Goal: Task Accomplishment & Management: Manage account settings

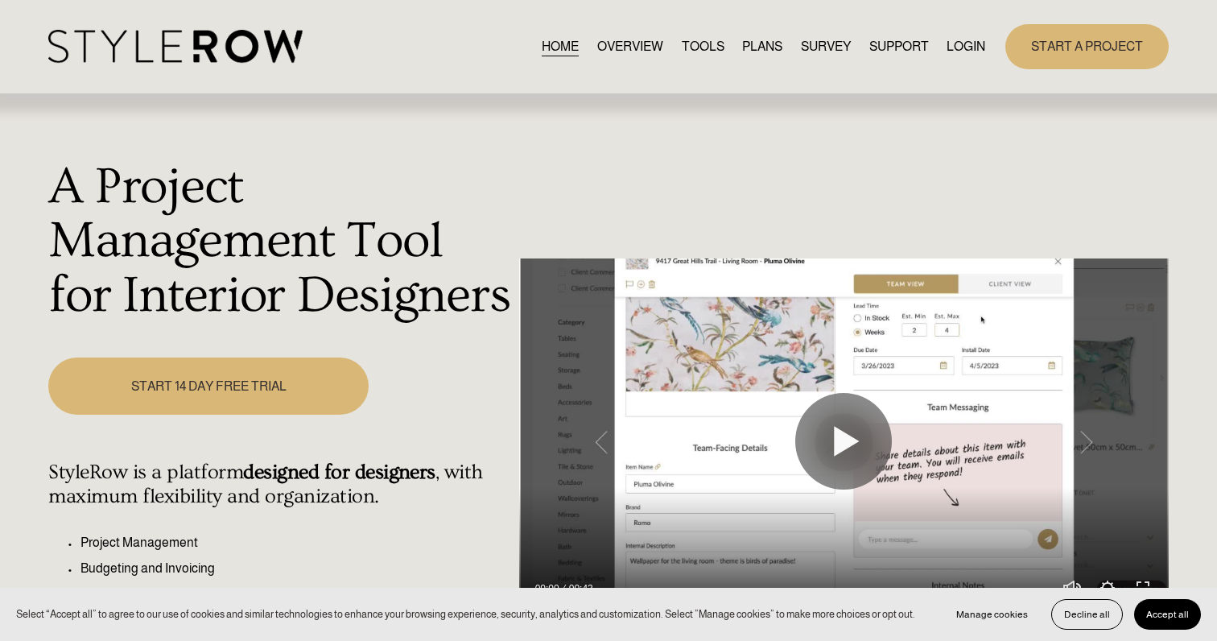
click at [991, 39] on div "START A PROJECT" at bounding box center [1076, 46] width 183 height 44
click at [980, 39] on link "LOGIN" at bounding box center [965, 46] width 39 height 22
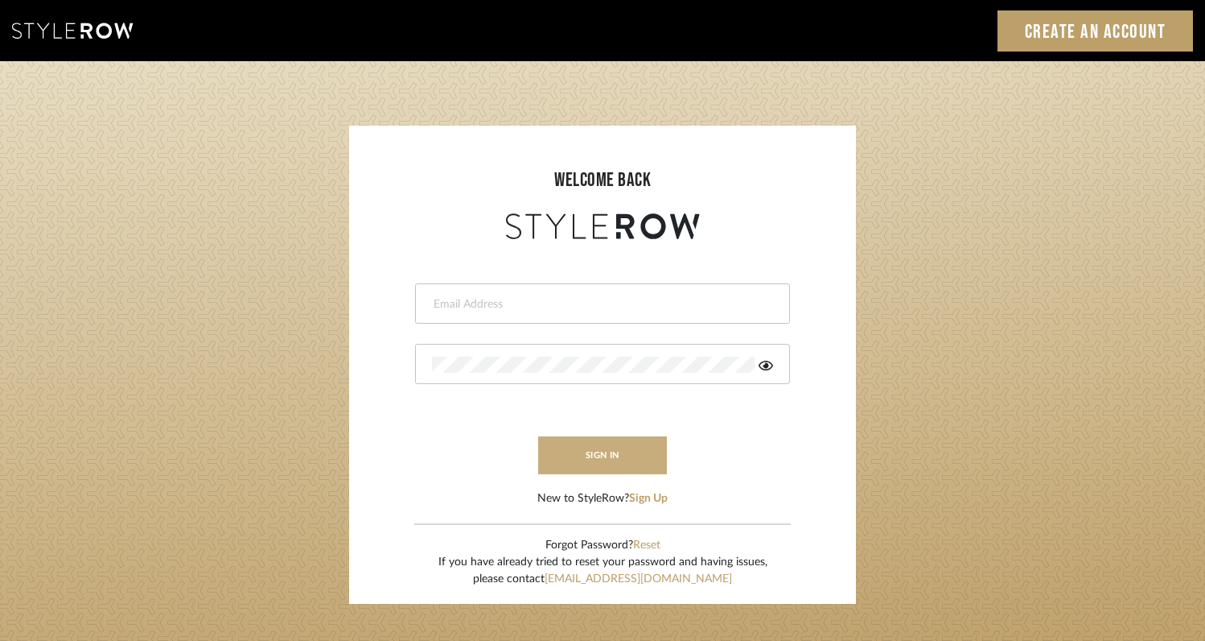
type input "rayeinteriordesign@gmail.com"
click at [606, 447] on button "sign in" at bounding box center [602, 455] width 129 height 38
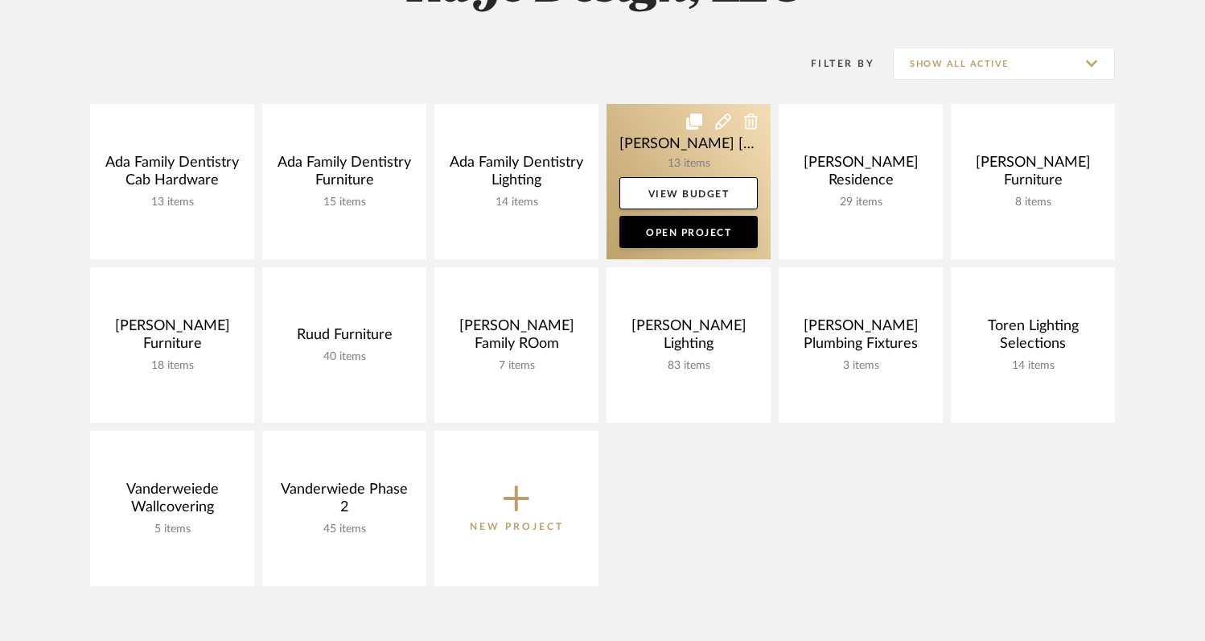
scroll to position [376, 0]
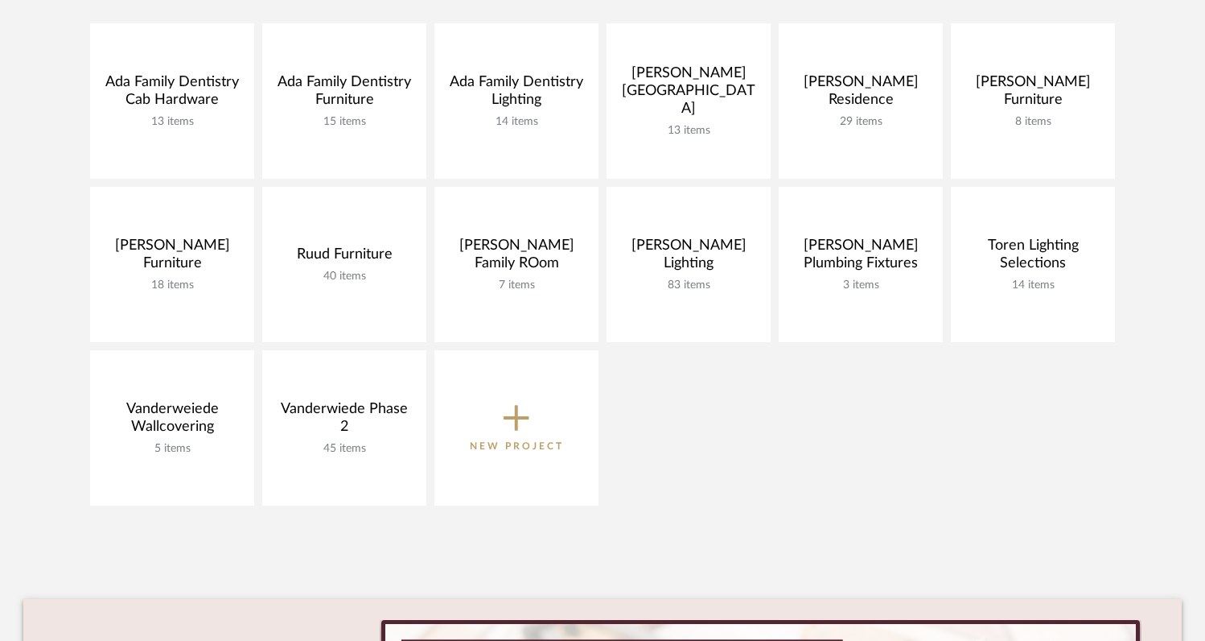
click at [514, 449] on p "New Project" at bounding box center [517, 446] width 94 height 16
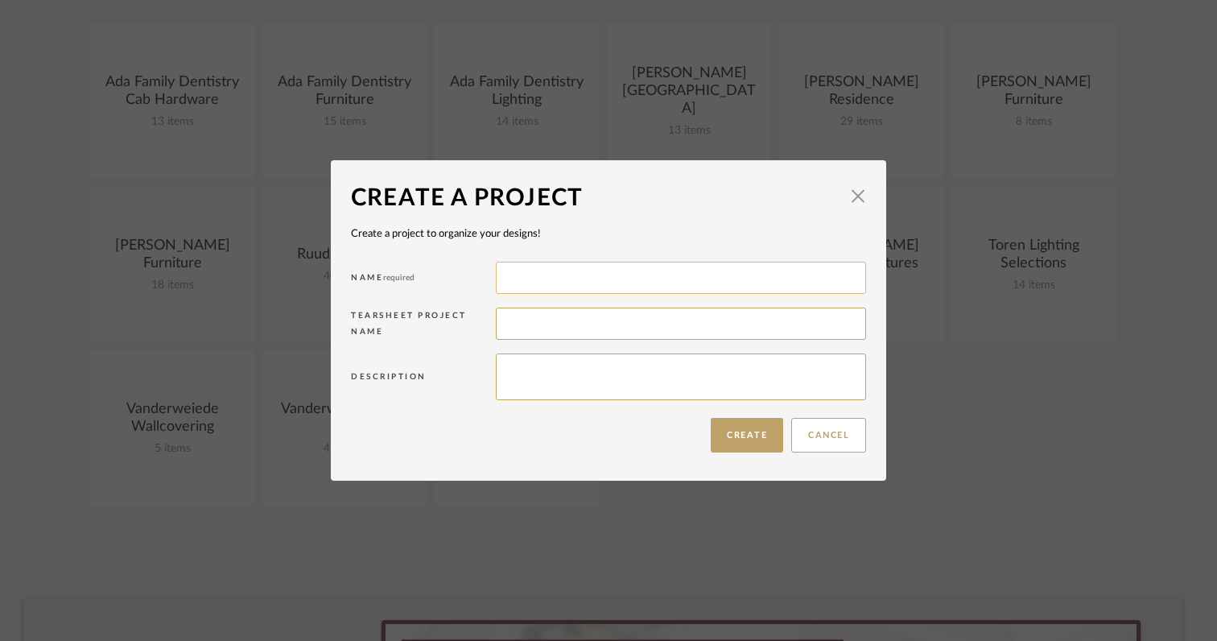
click at [565, 278] on input at bounding box center [681, 278] width 370 height 32
type input "Heglund Addition Lighting"
click at [749, 435] on button "Create" at bounding box center [747, 435] width 72 height 35
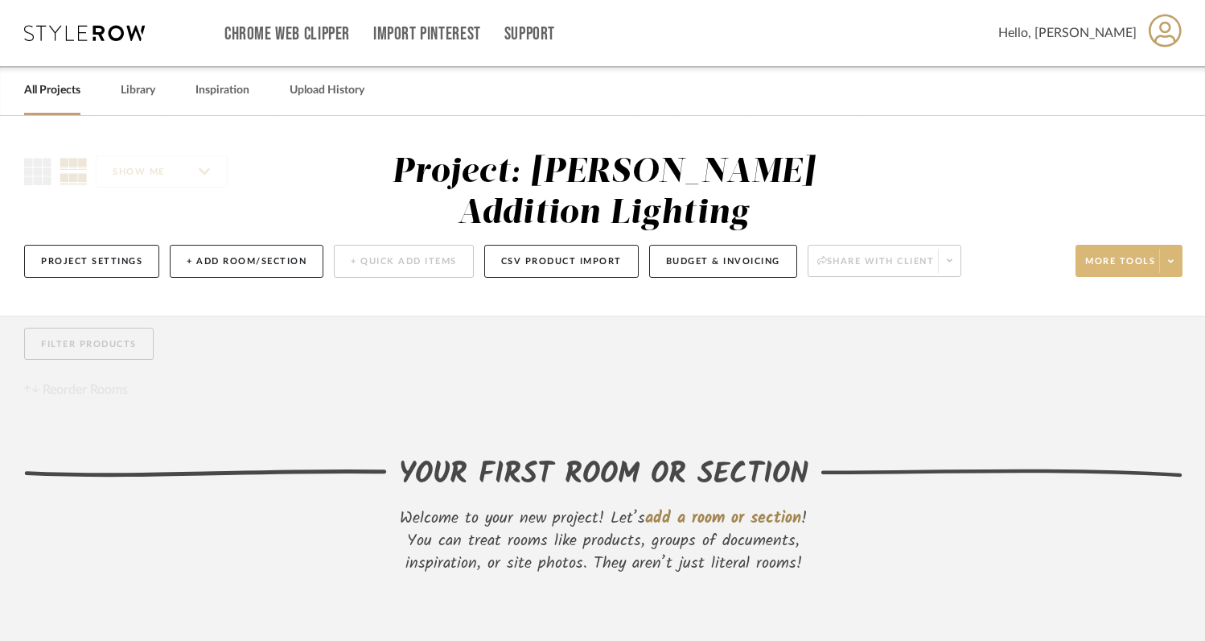
click at [1173, 266] on fa-icon at bounding box center [1171, 261] width 6 height 9
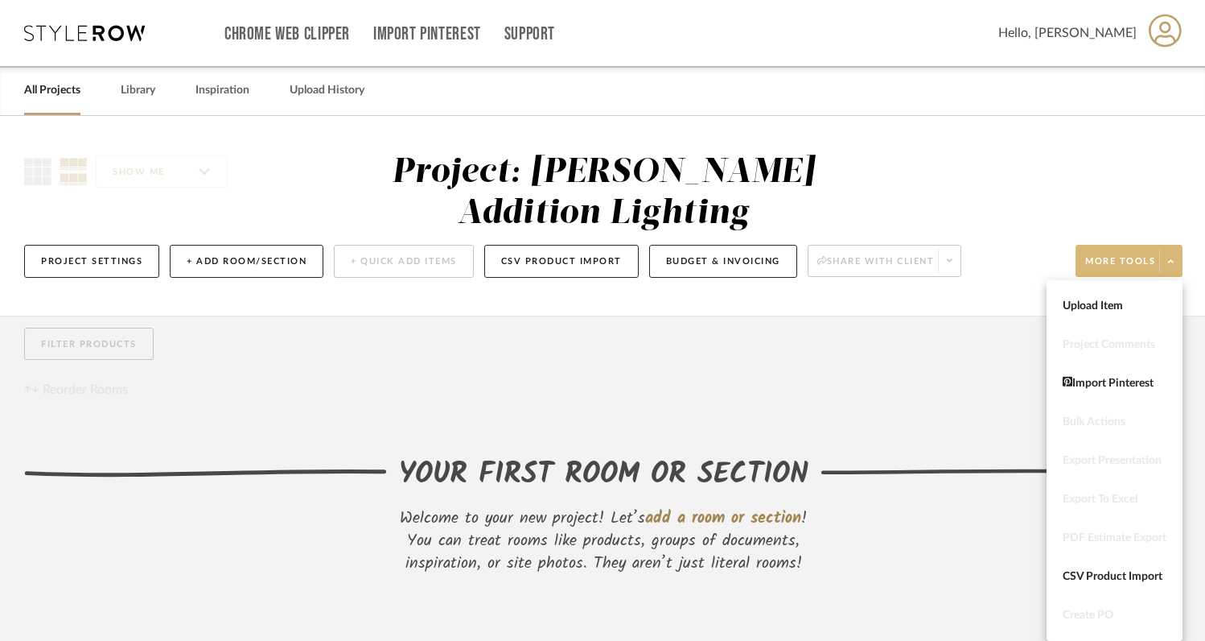
click at [1173, 266] on div at bounding box center [602, 320] width 1205 height 641
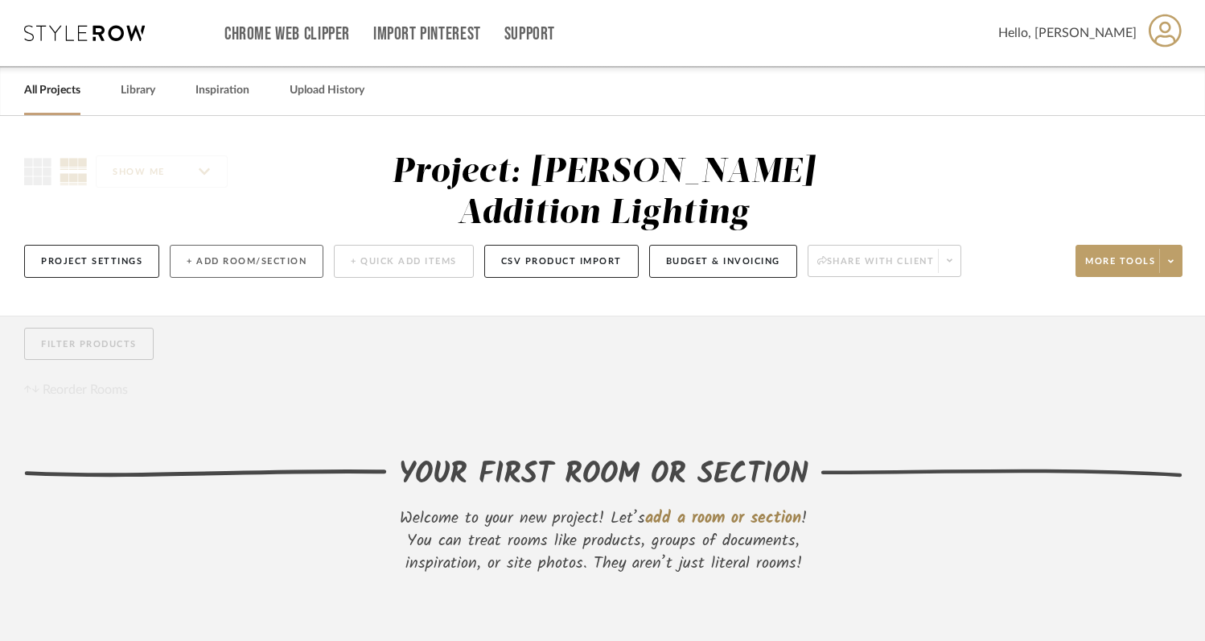
click at [240, 265] on button "+ Add Room/Section" at bounding box center [247, 261] width 154 height 33
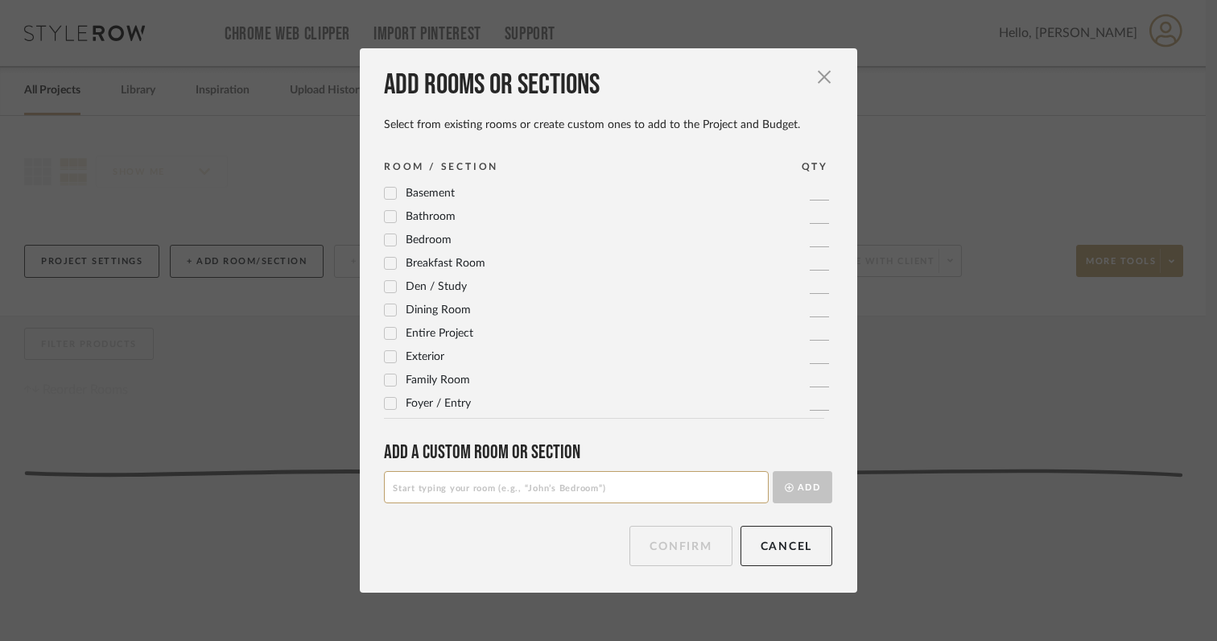
click at [438, 494] on input at bounding box center [576, 487] width 385 height 32
type input "Jakes Closet Light Fixtures"
click at [789, 492] on button "Add" at bounding box center [802, 487] width 60 height 32
click at [663, 565] on button "Confirm" at bounding box center [680, 545] width 102 height 40
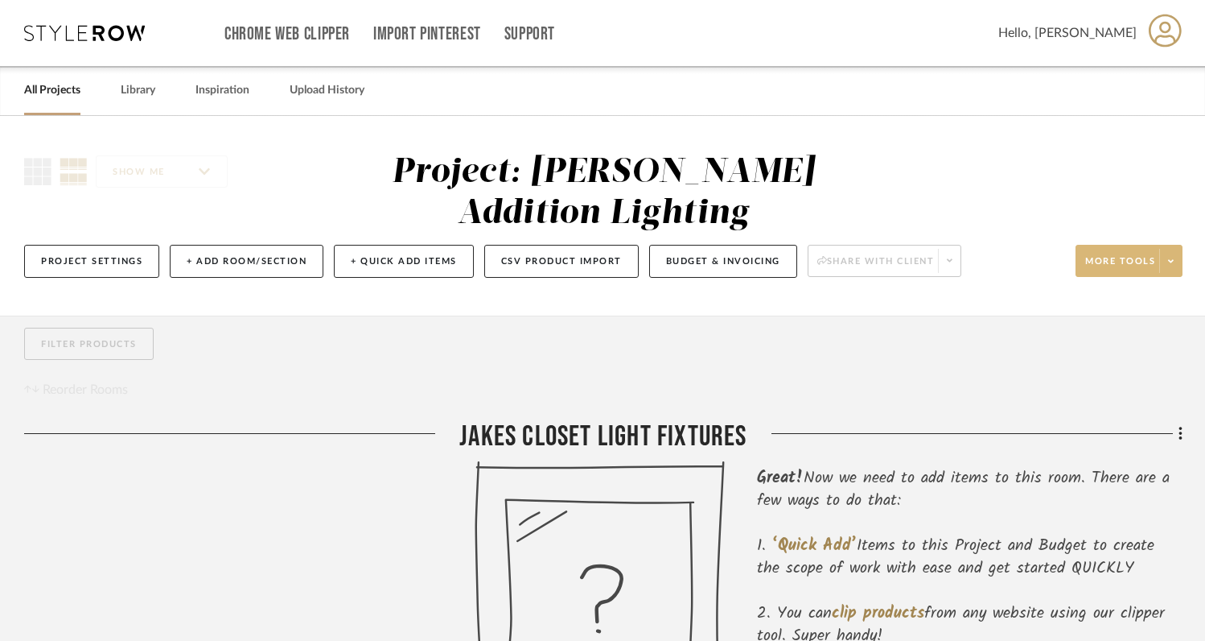
click at [1169, 266] on icon at bounding box center [1171, 261] width 6 height 9
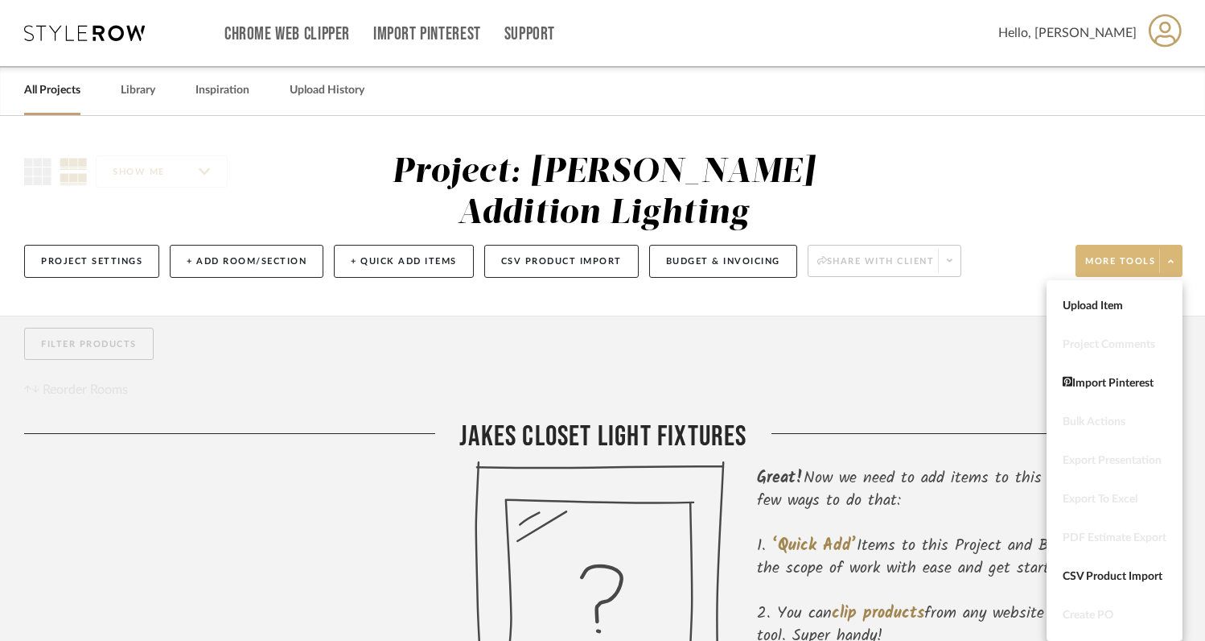
click at [995, 218] on div at bounding box center [602, 320] width 1205 height 641
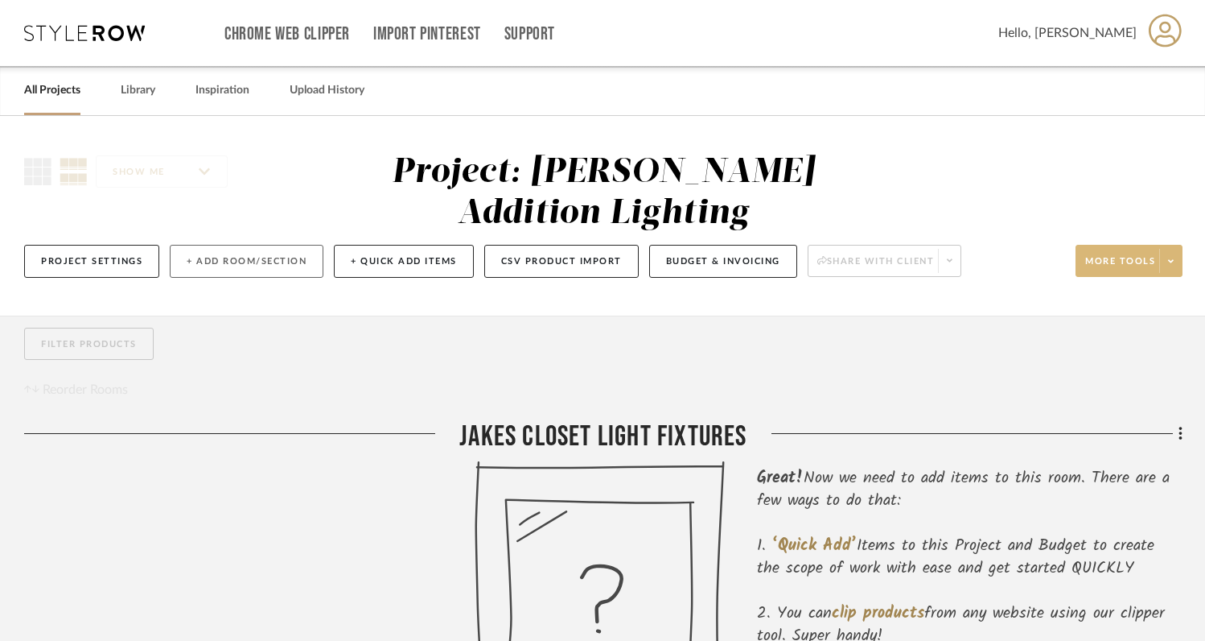
click at [265, 261] on button "+ Add Room/Section" at bounding box center [247, 261] width 154 height 33
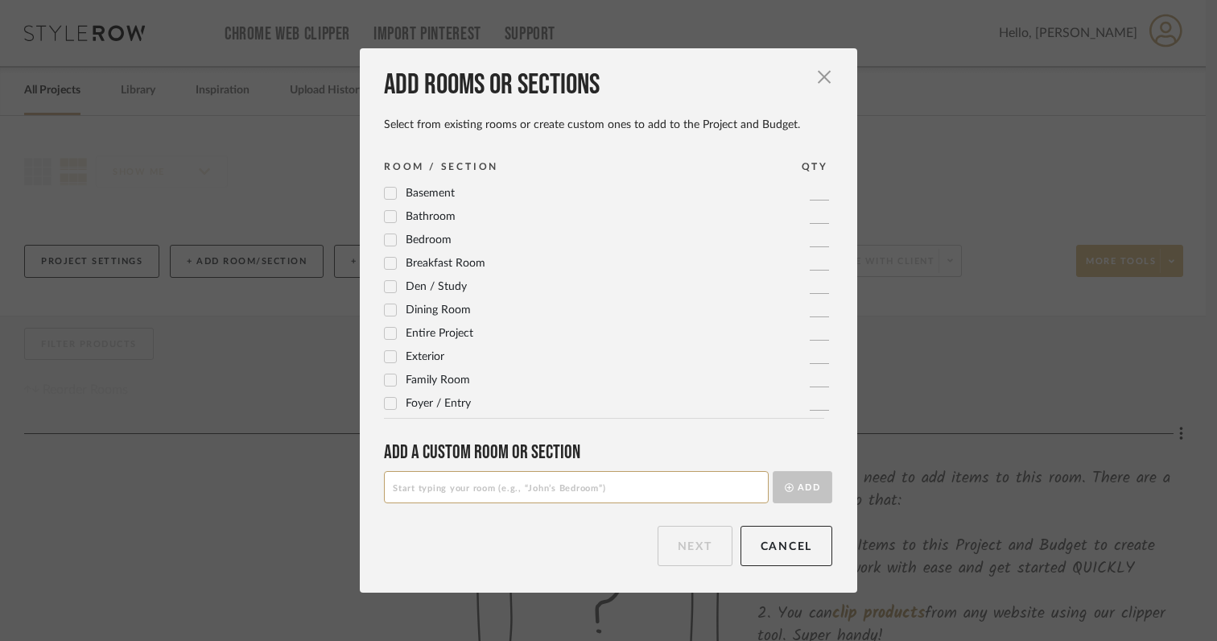
click at [498, 480] on input at bounding box center [576, 487] width 385 height 32
type input "[PERSON_NAME]'s closet fixtures"
click at [806, 488] on button "Add" at bounding box center [802, 487] width 60 height 32
click at [699, 549] on button "Next" at bounding box center [694, 545] width 75 height 40
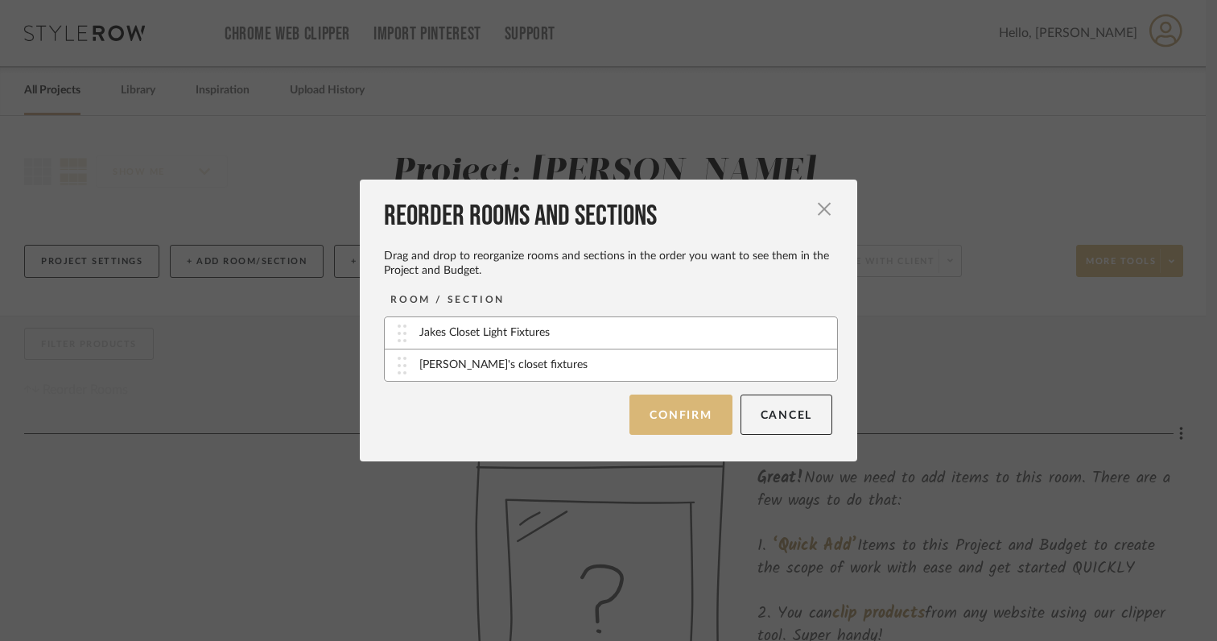
click at [673, 402] on button "Confirm" at bounding box center [680, 414] width 102 height 40
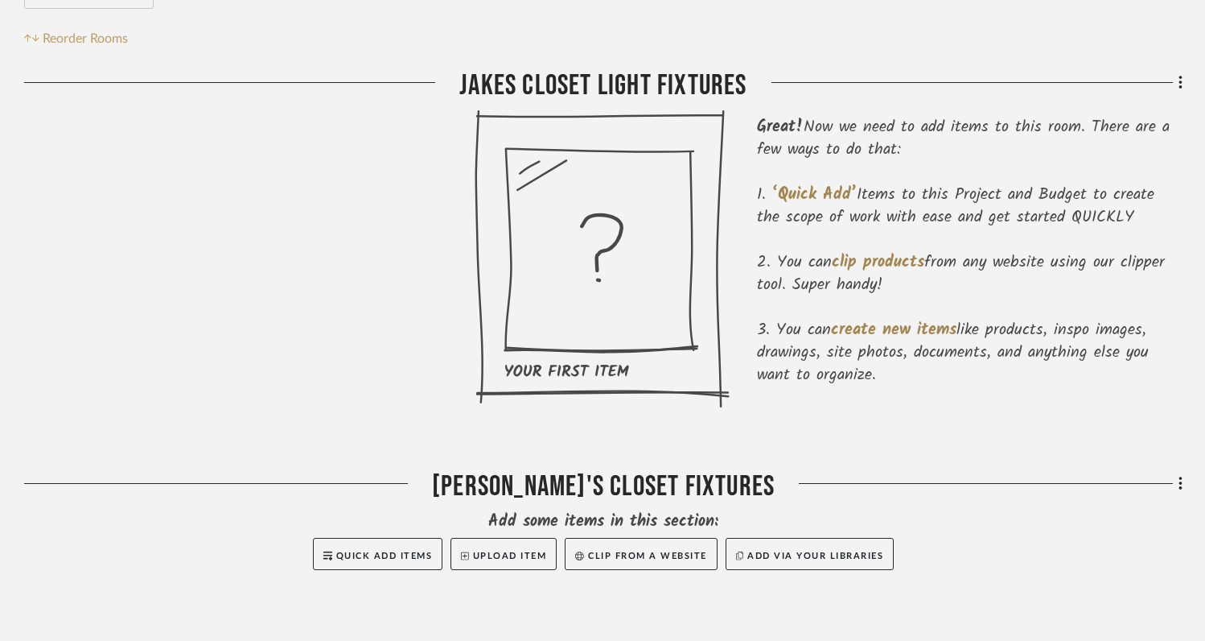
scroll to position [426, 0]
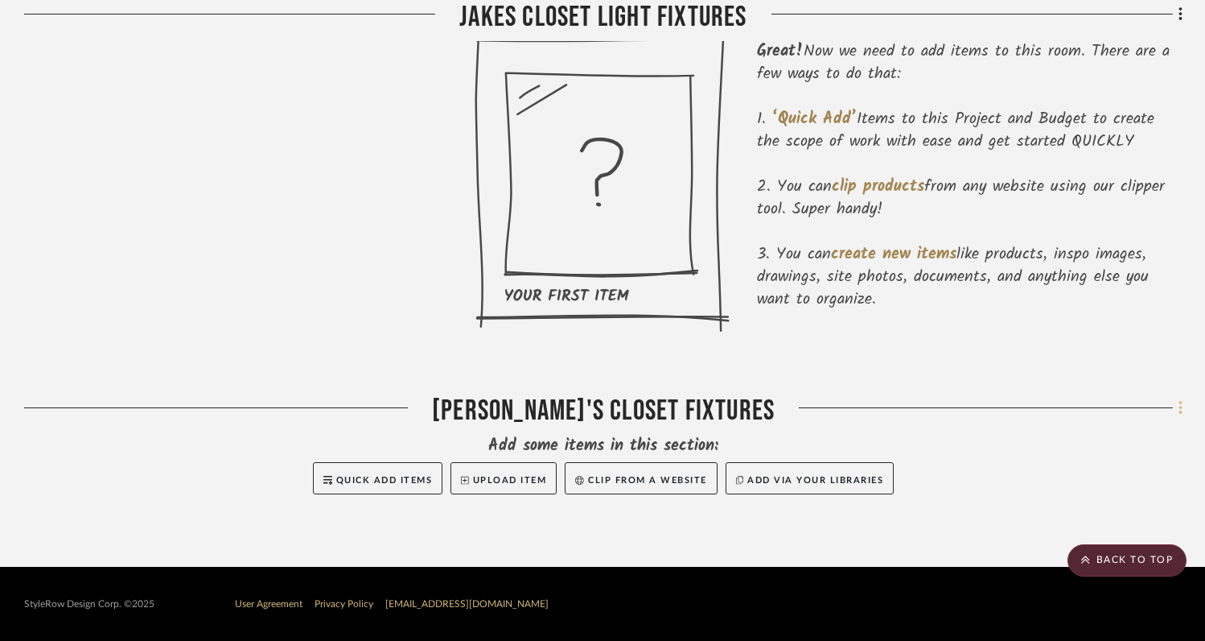
click at [1179, 411] on icon at bounding box center [1181, 408] width 5 height 18
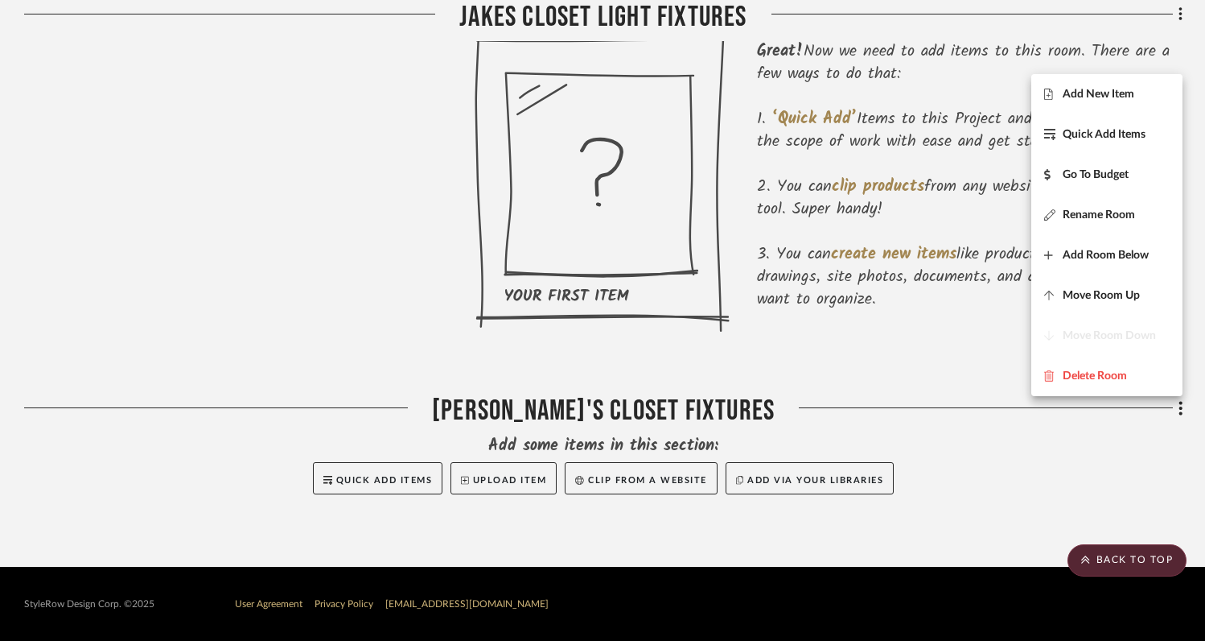
click at [966, 385] on div at bounding box center [602, 320] width 1205 height 641
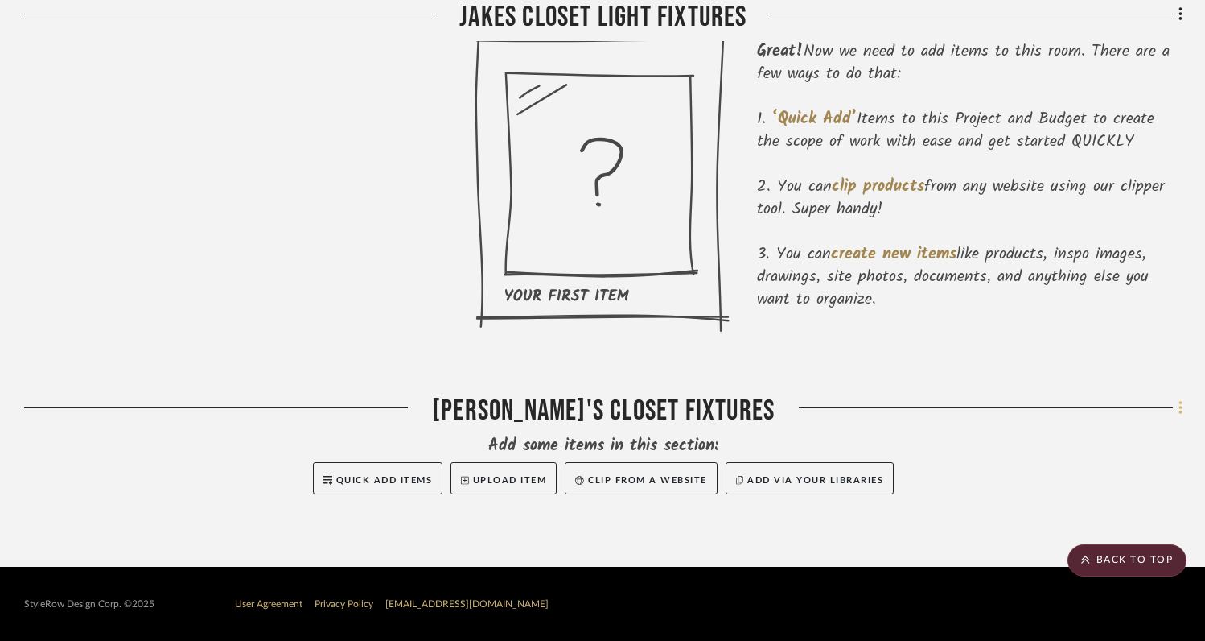
click at [1179, 408] on icon at bounding box center [1181, 408] width 5 height 18
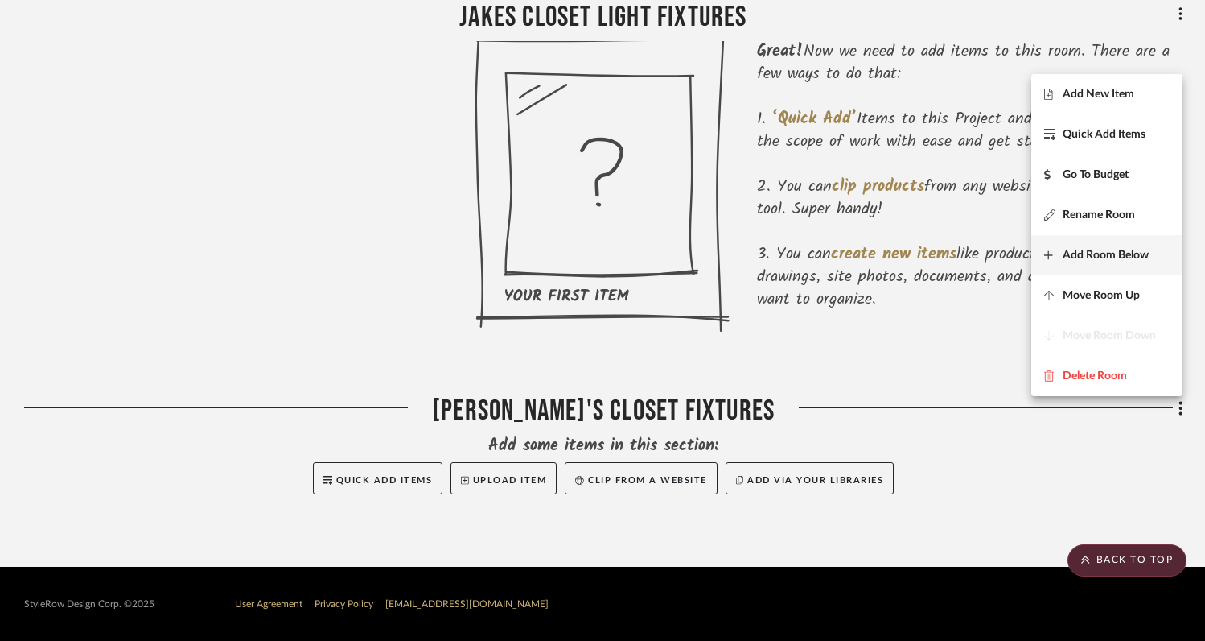
click at [1116, 256] on span "Add Room Below" at bounding box center [1106, 255] width 86 height 14
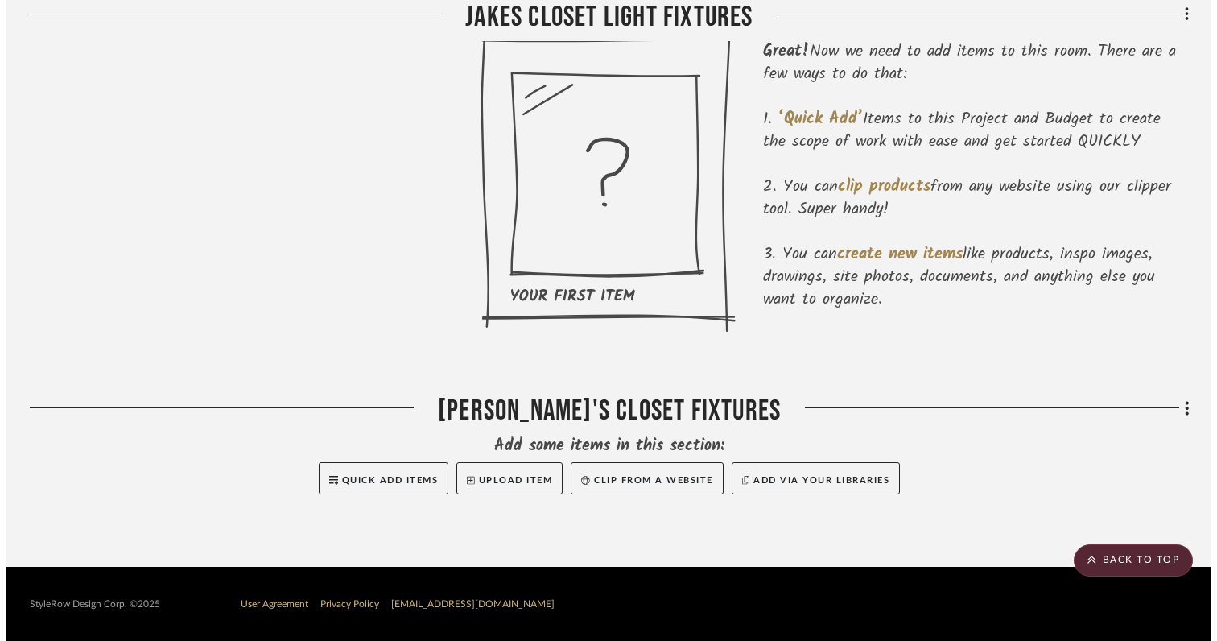
scroll to position [0, 0]
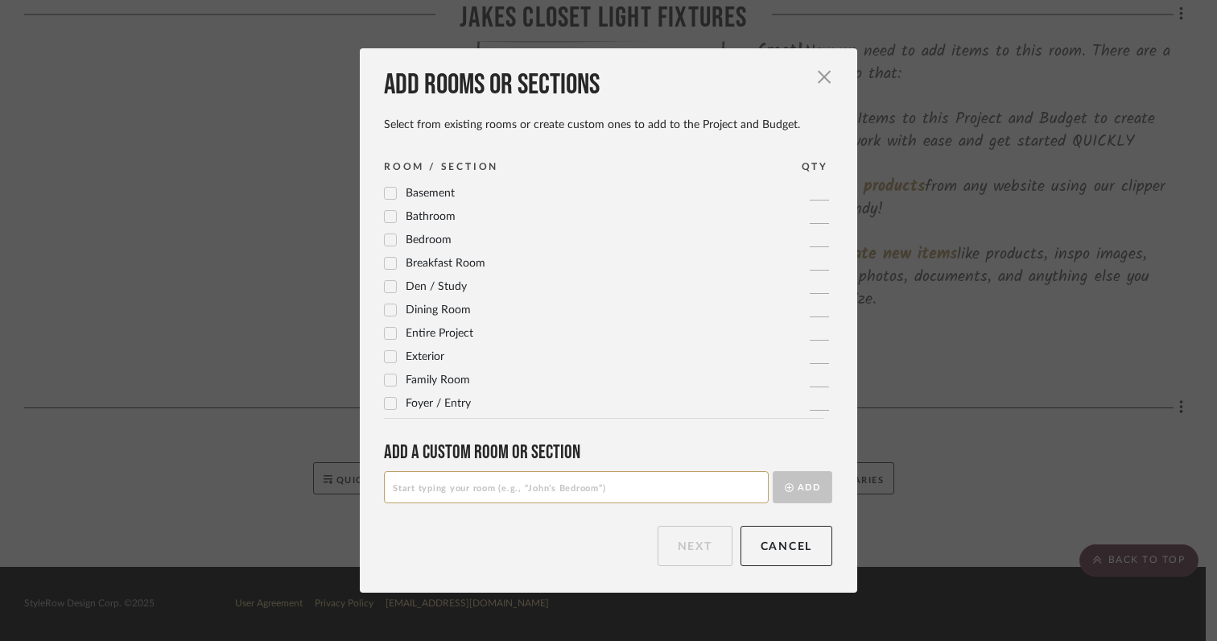
click at [604, 491] on input at bounding box center [576, 487] width 385 height 32
type input "Daybed sconces"
click at [800, 489] on button "Add" at bounding box center [802, 487] width 60 height 32
click at [690, 547] on button "Next" at bounding box center [694, 545] width 75 height 40
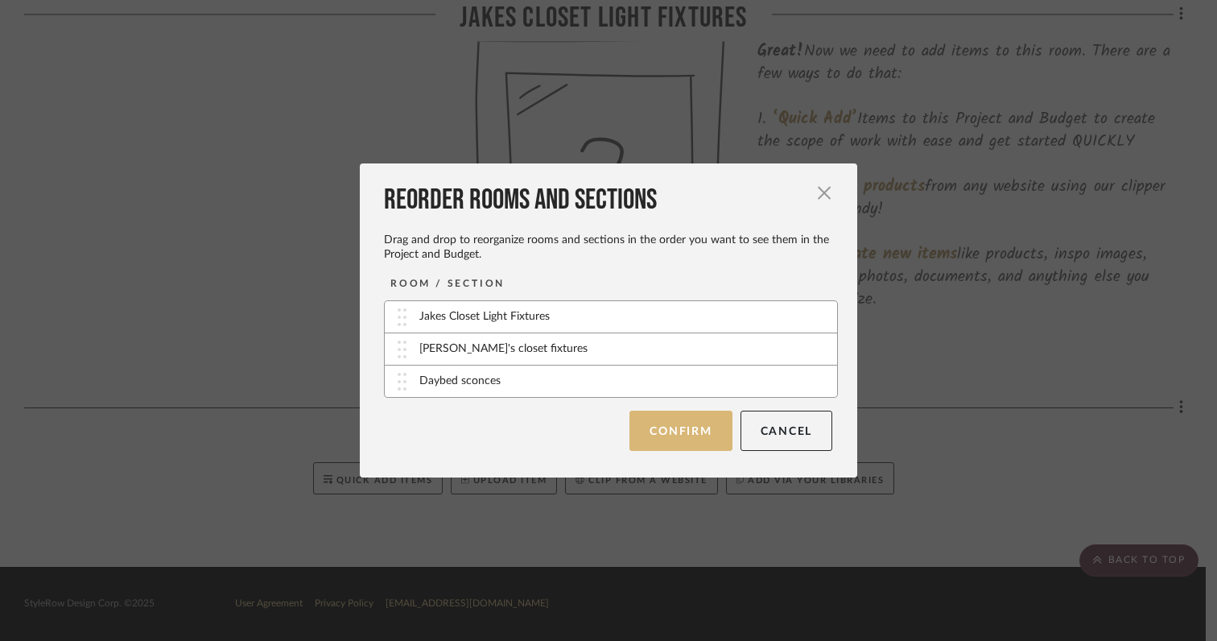
click at [672, 439] on button "Confirm" at bounding box center [680, 430] width 102 height 40
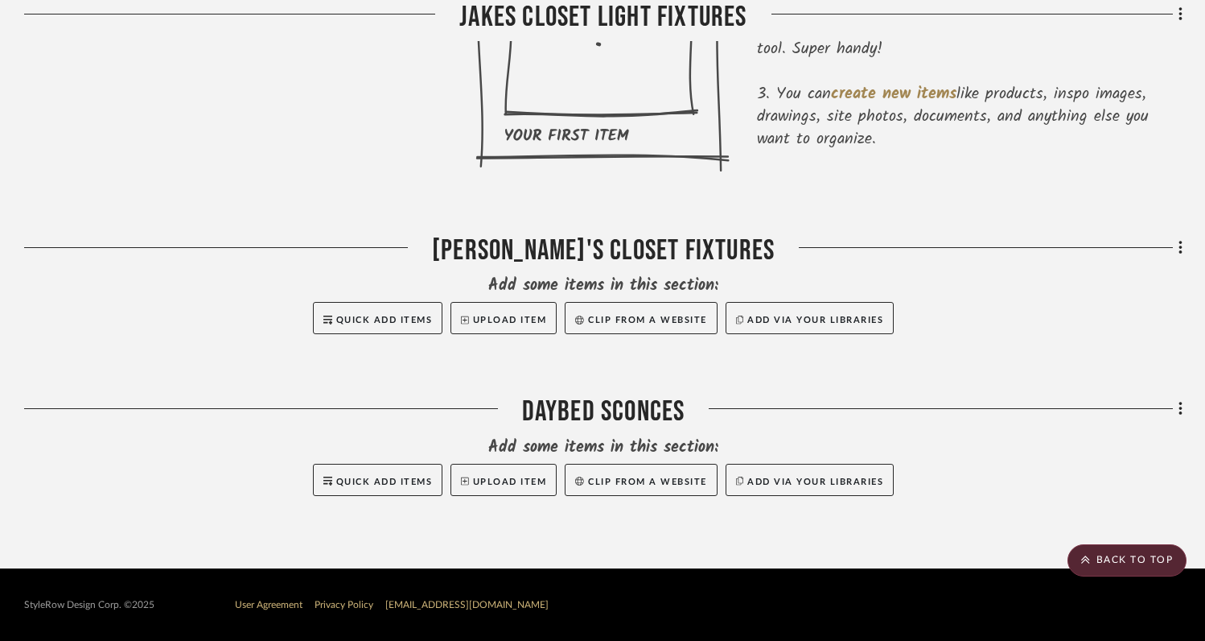
scroll to position [587, 0]
click at [1180, 409] on icon at bounding box center [1180, 409] width 3 height 14
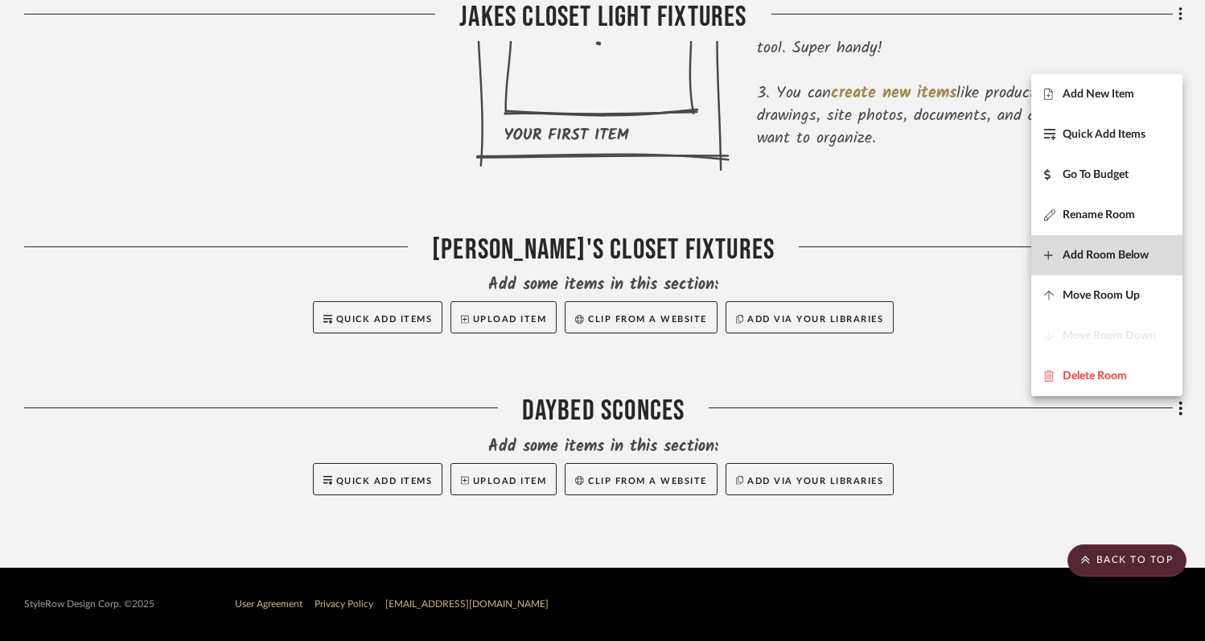
click at [1113, 259] on span "Add Room Below" at bounding box center [1106, 255] width 86 height 14
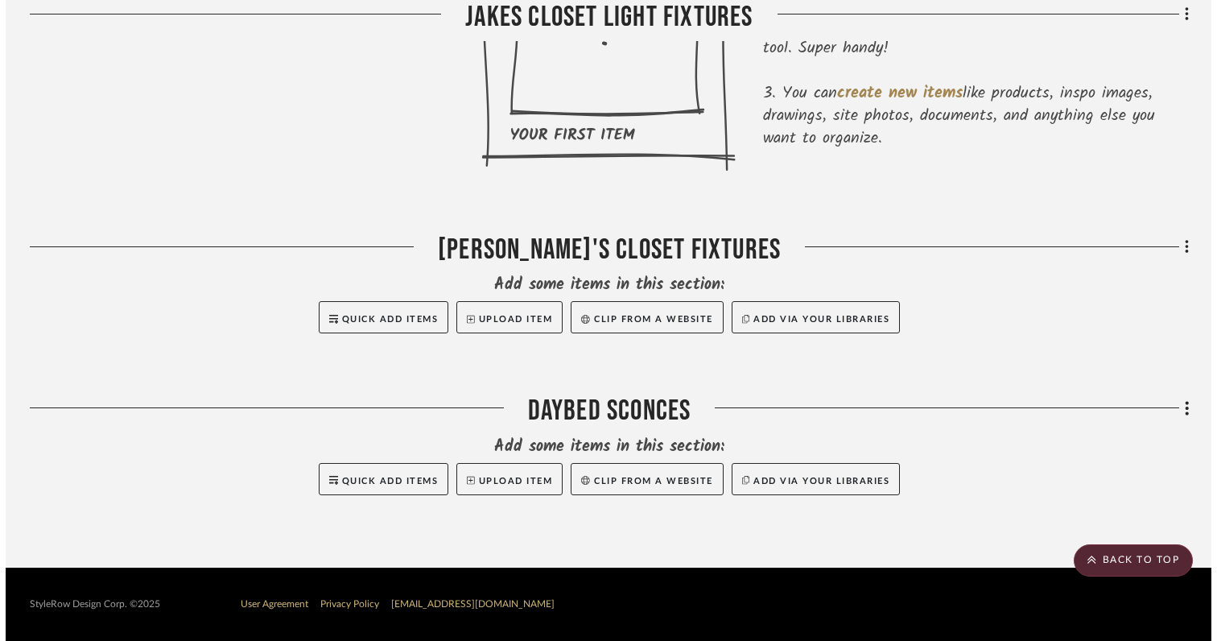
scroll to position [0, 0]
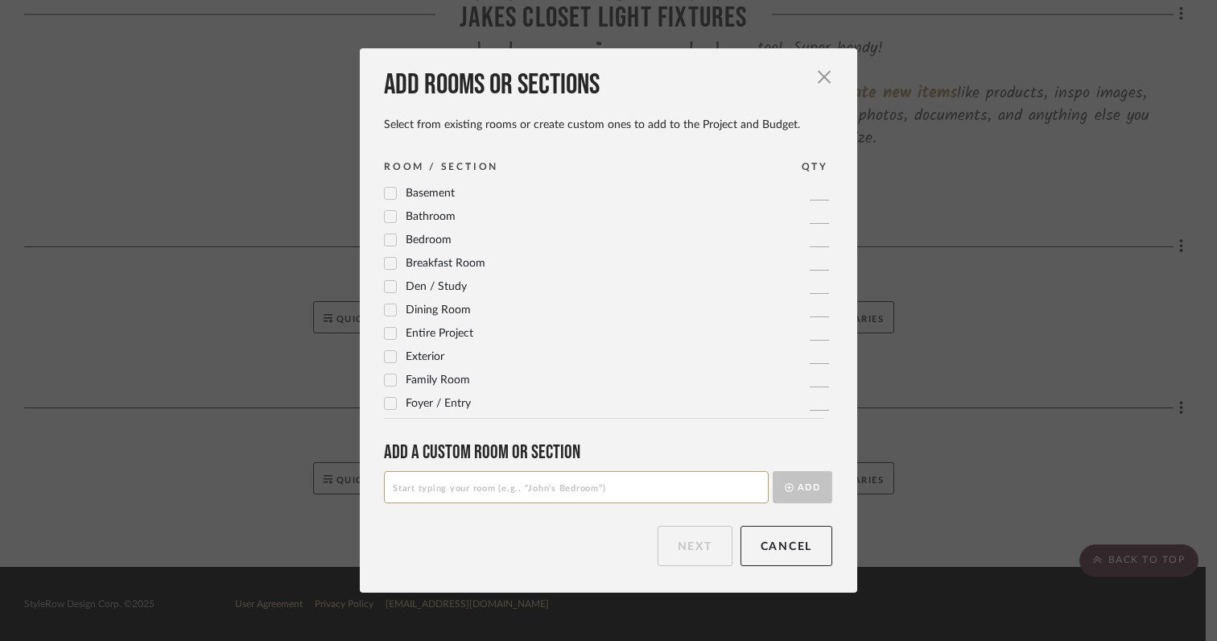
click at [674, 495] on input at bounding box center [576, 487] width 385 height 32
type input "Master Bedroom Night Table Pendants"
click at [803, 487] on button "Add" at bounding box center [802, 487] width 60 height 32
click at [676, 548] on button "Next" at bounding box center [694, 545] width 75 height 40
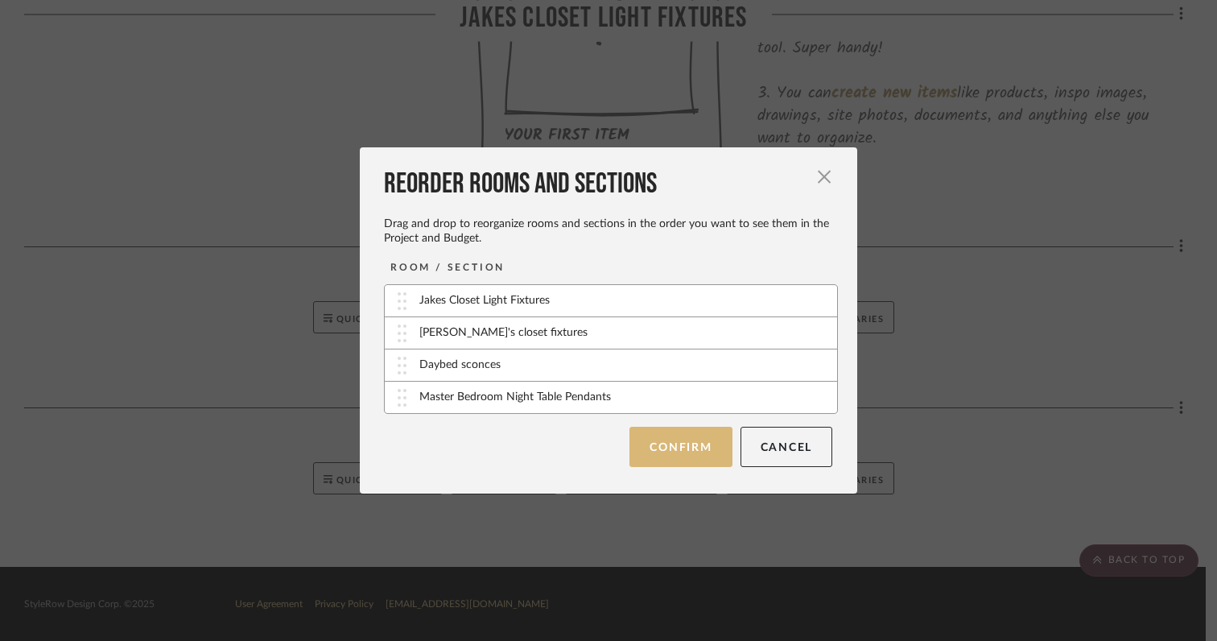
click at [666, 438] on button "Confirm" at bounding box center [680, 446] width 102 height 40
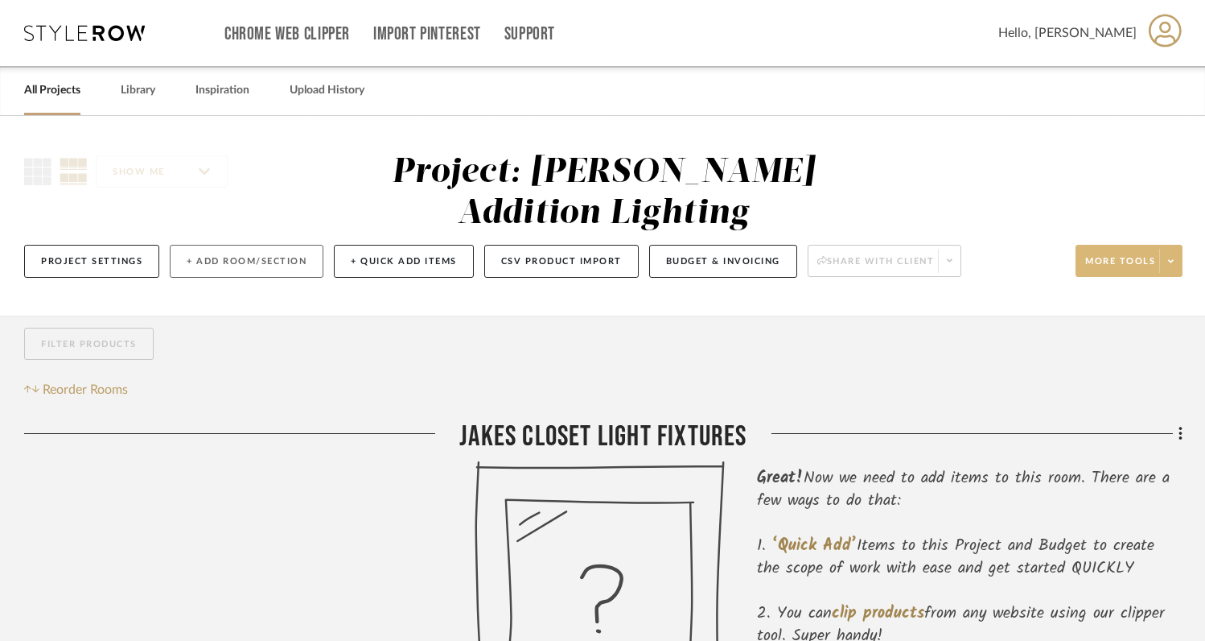
click at [257, 258] on button "+ Add Room/Section" at bounding box center [247, 261] width 154 height 33
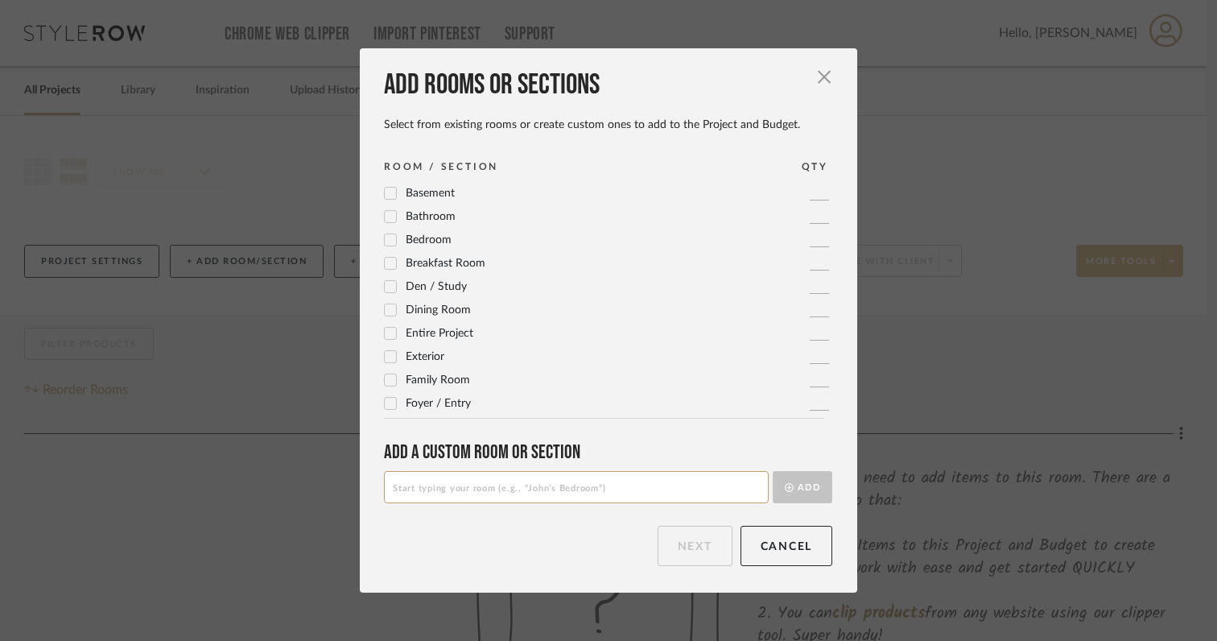
click at [492, 484] on input at bounding box center [576, 487] width 385 height 32
type input "Master Bathroom Vanoty Sconces"
click at [811, 483] on button "Add" at bounding box center [802, 487] width 60 height 32
click at [691, 555] on button "Next" at bounding box center [694, 545] width 75 height 40
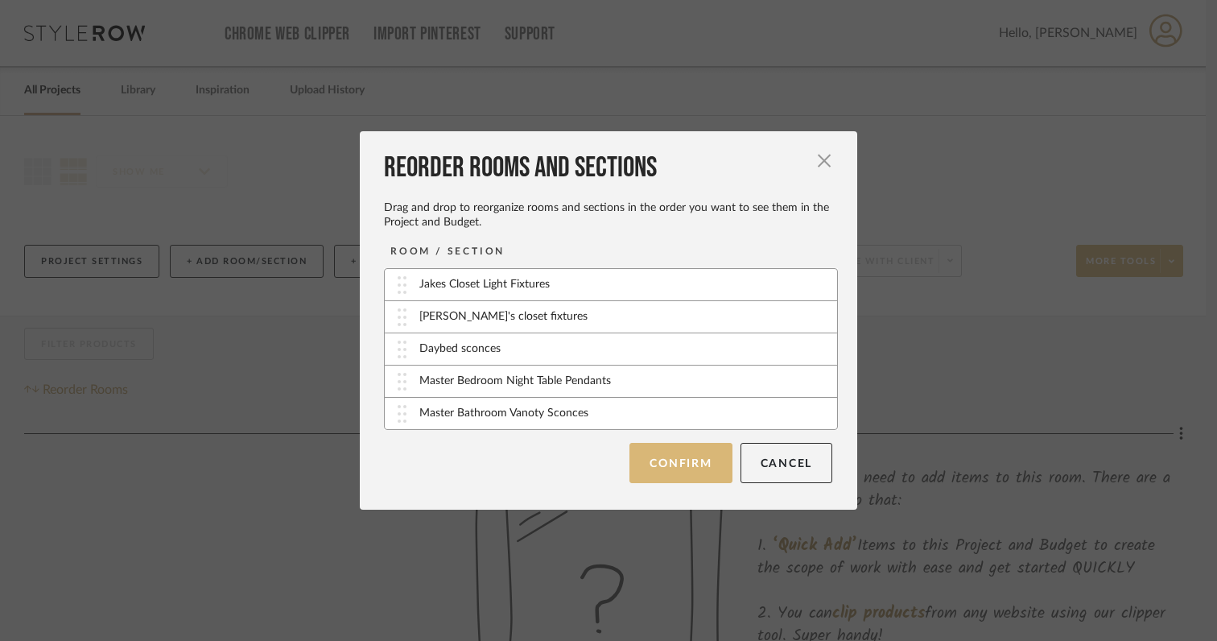
click at [663, 468] on button "Confirm" at bounding box center [680, 463] width 102 height 40
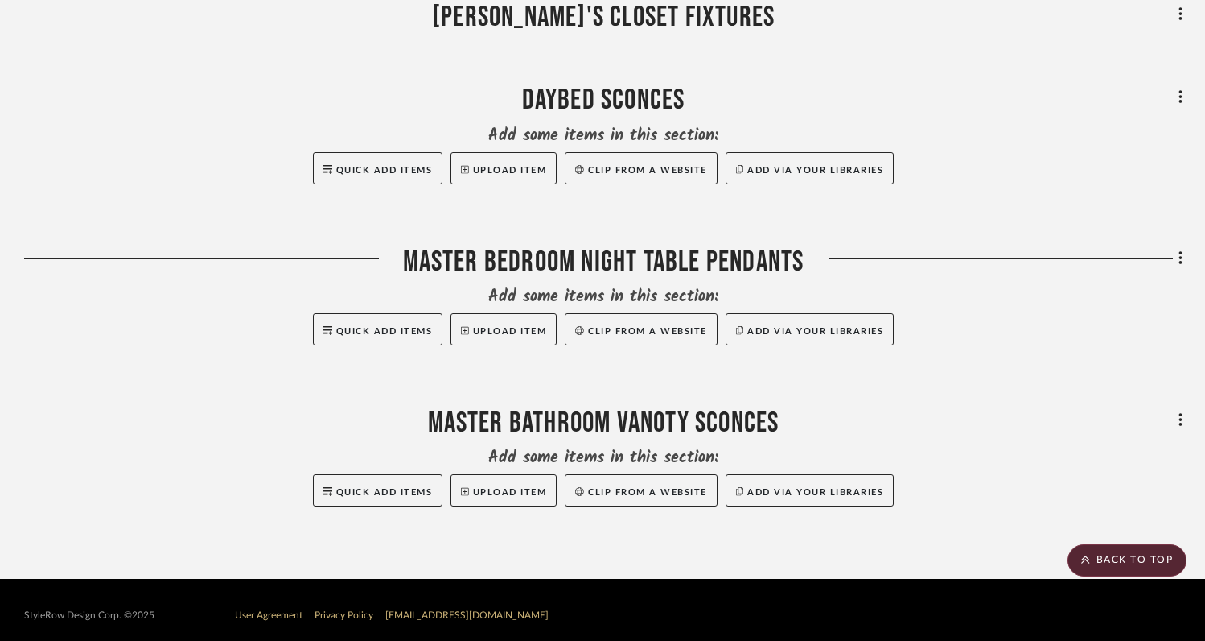
scroll to position [910, 0]
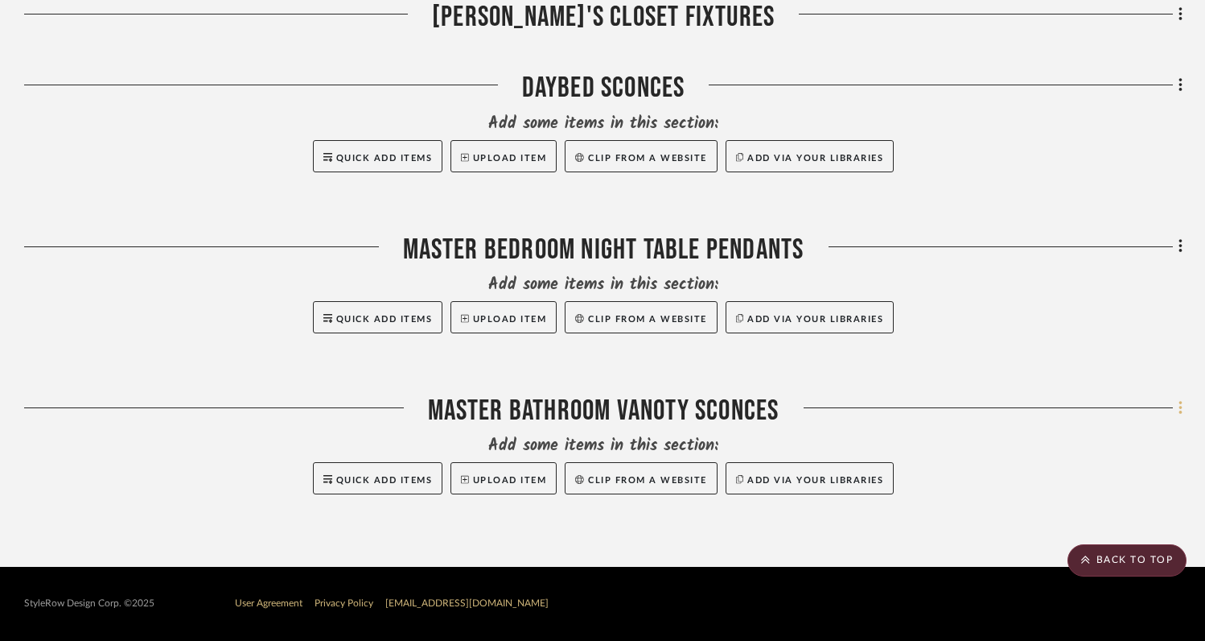
click at [1180, 411] on icon at bounding box center [1181, 408] width 5 height 18
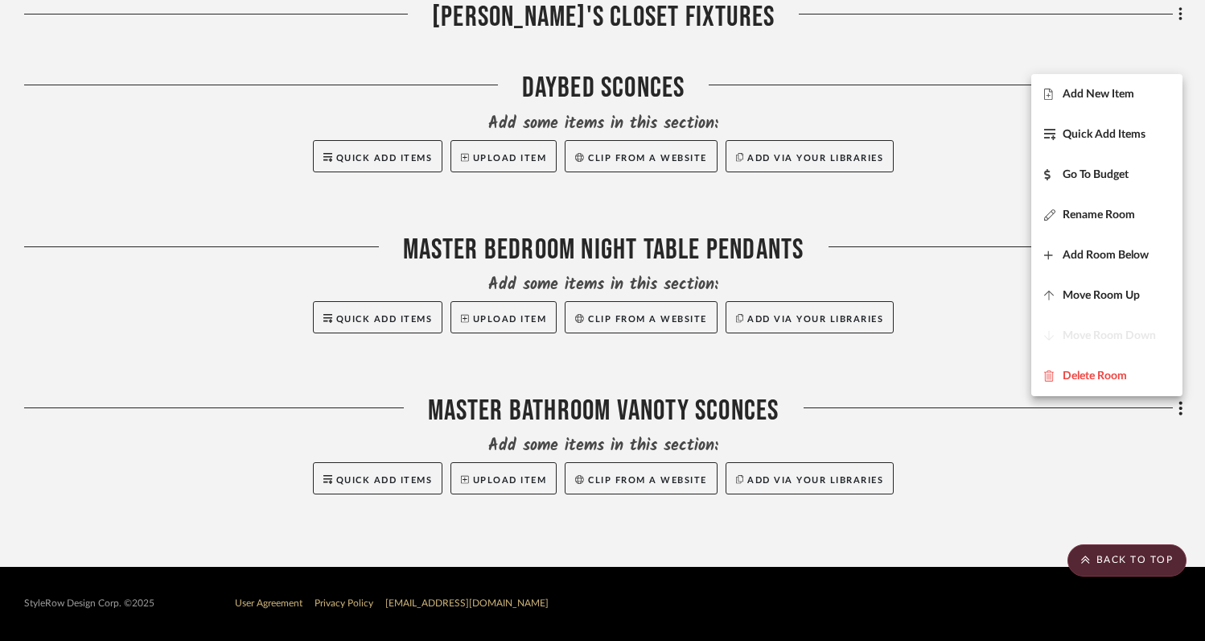
click at [1006, 485] on div at bounding box center [602, 320] width 1205 height 641
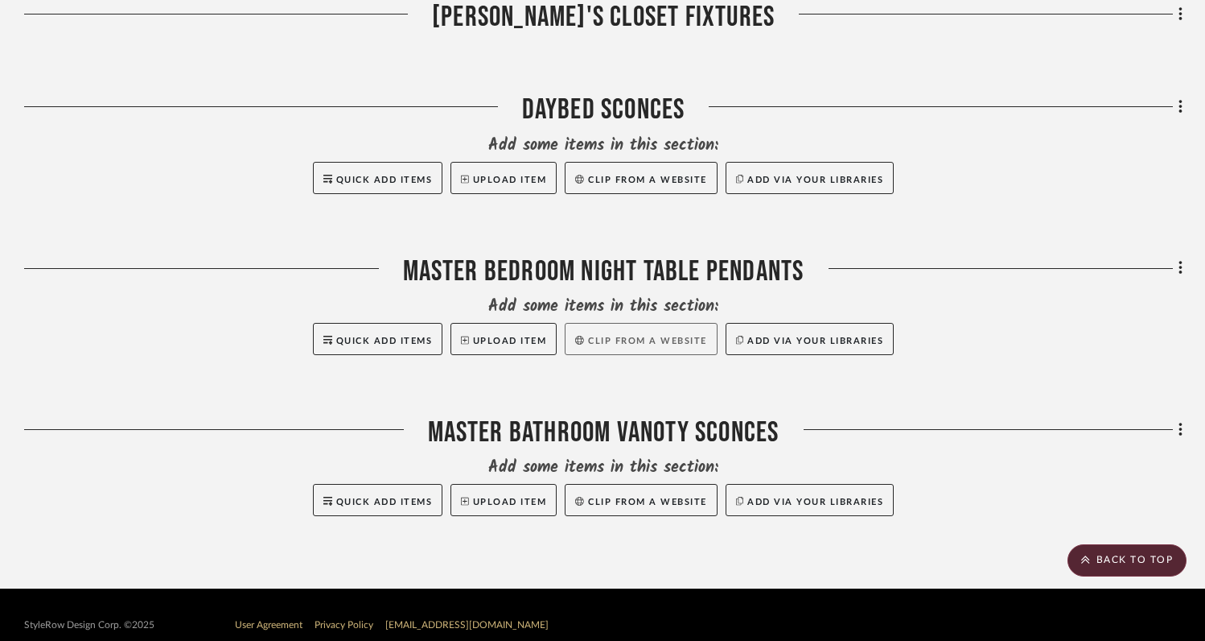
scroll to position [893, 0]
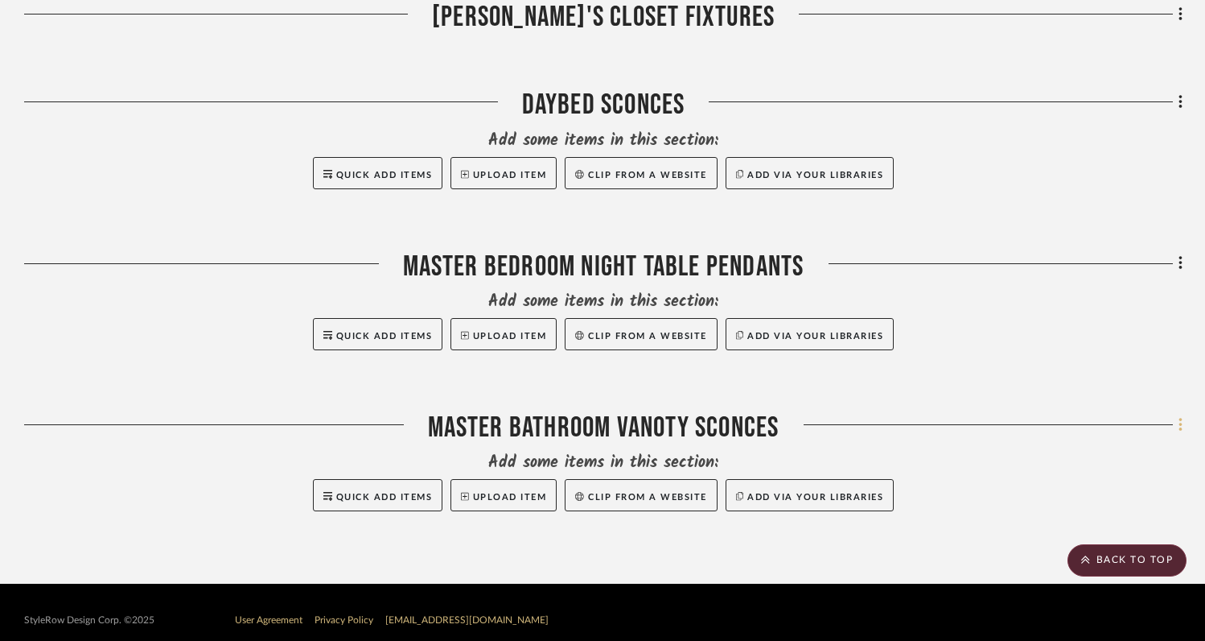
click at [1177, 425] on fa-icon at bounding box center [1178, 426] width 10 height 27
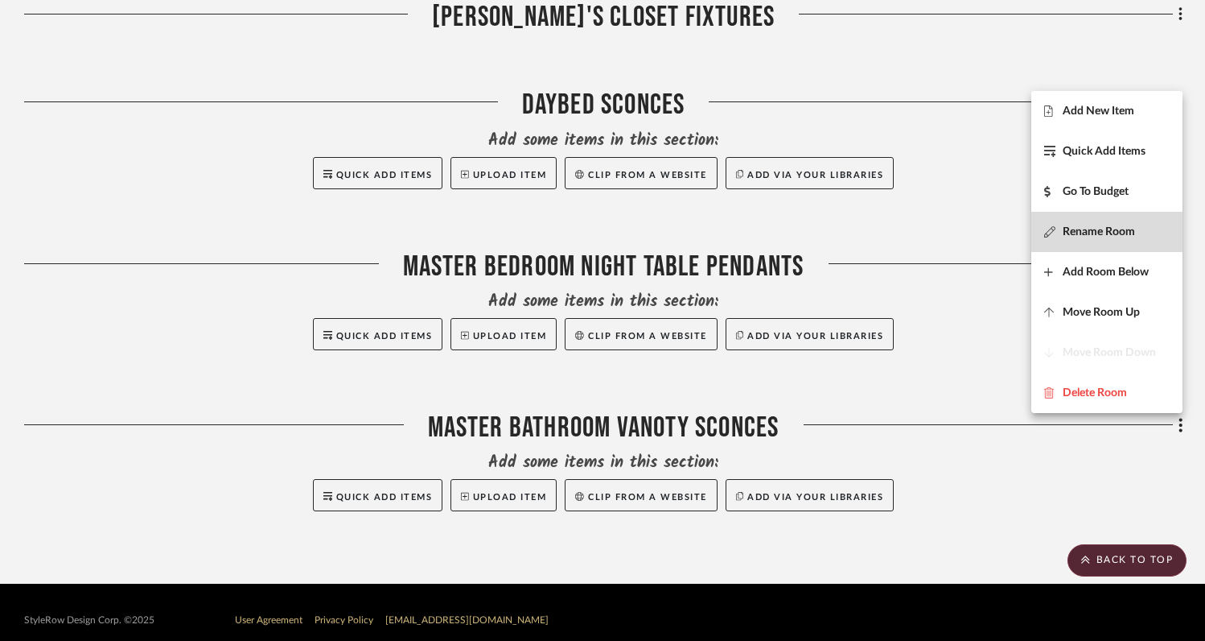
click at [1096, 234] on span "Rename Room" at bounding box center [1099, 232] width 72 height 14
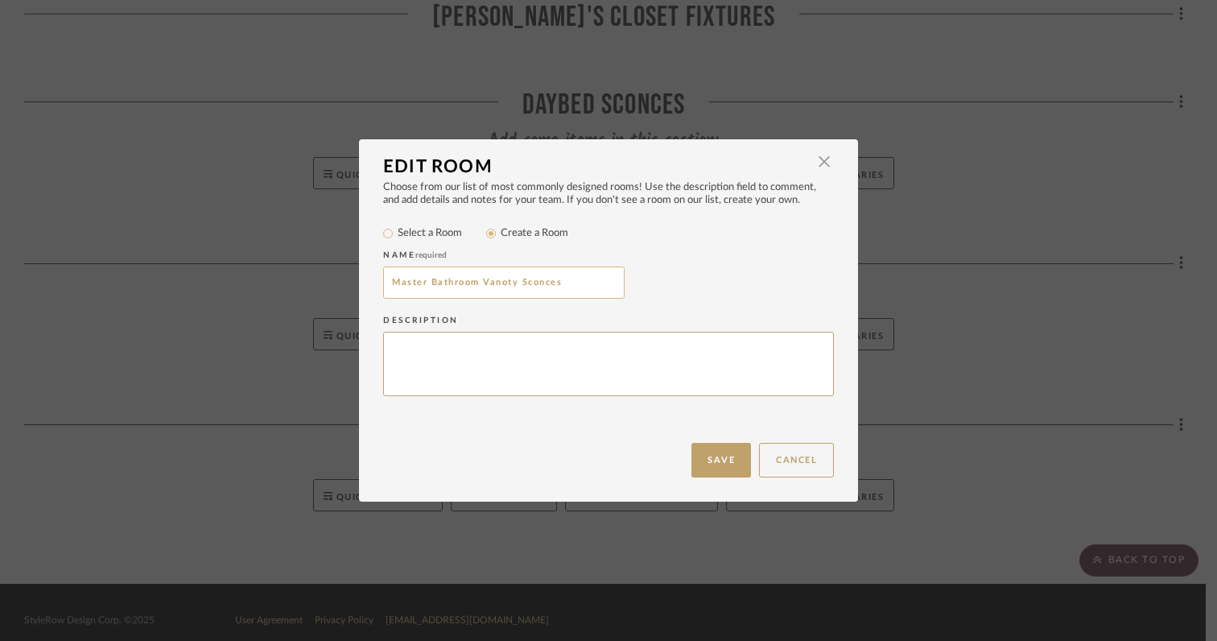
click at [501, 283] on input "Master Bathroom Vanoty Sconces" at bounding box center [503, 282] width 241 height 32
type input "Master Bathroom Vanity Sconces"
click at [696, 463] on button "Save" at bounding box center [721, 460] width 60 height 35
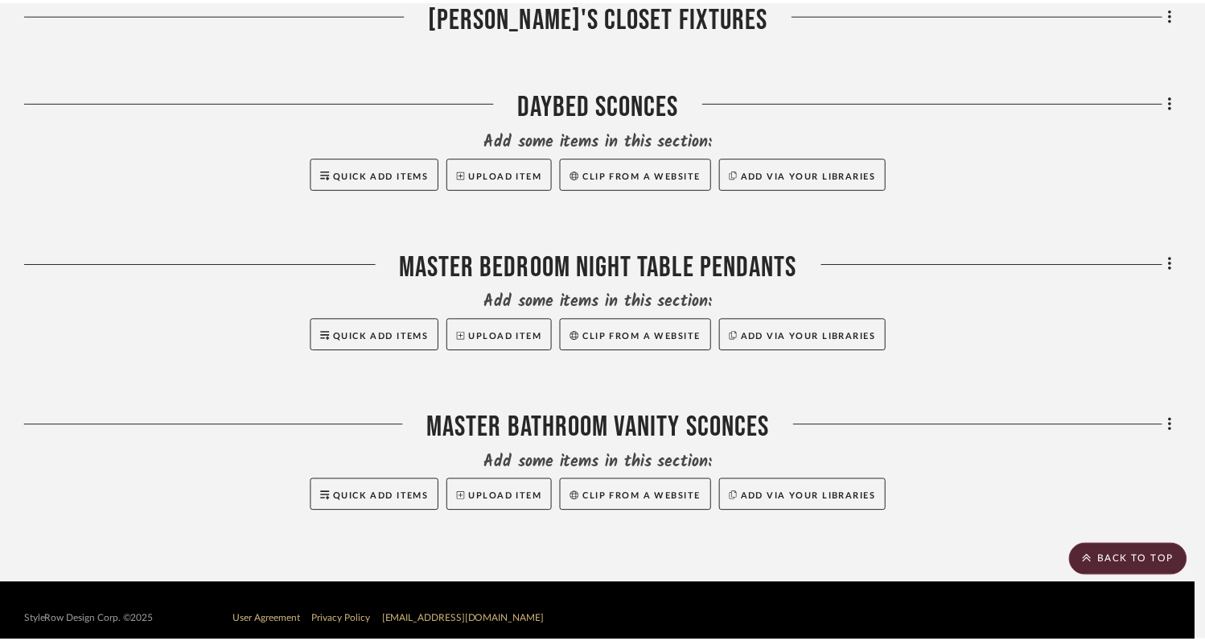
scroll to position [893, 0]
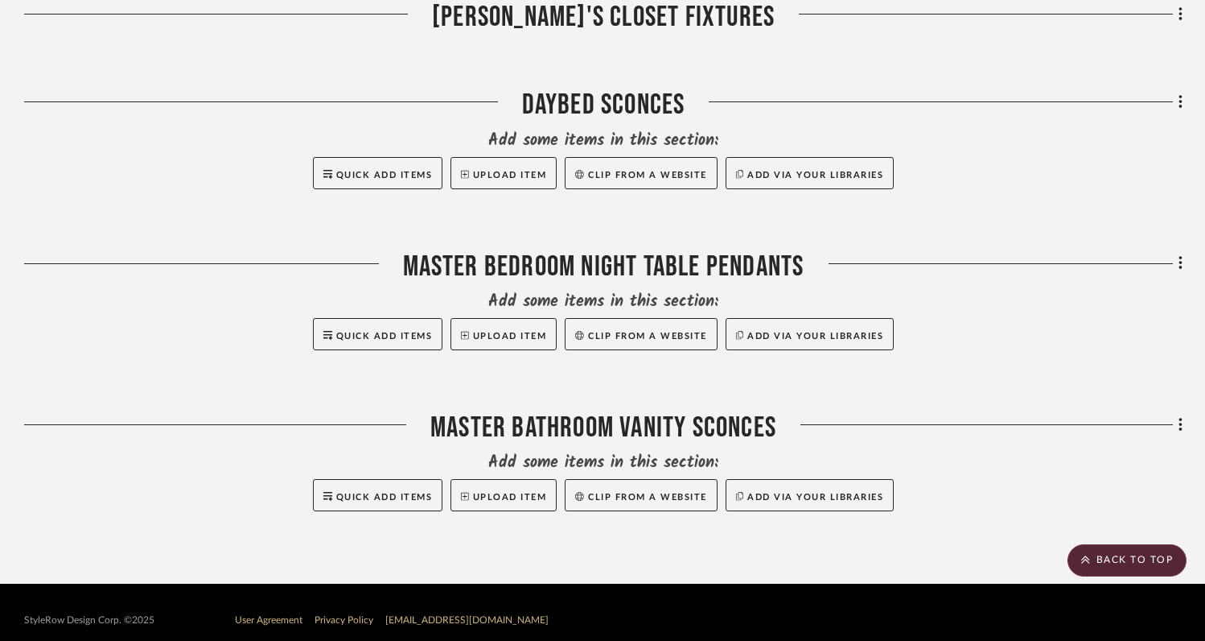
click at [1185, 418] on div "Filter by keyword, category or name prior to exporting to Excel or Bulk Actions…" at bounding box center [602, 2] width 1205 height 1161
click at [1183, 422] on div "Filter by keyword, category or name prior to exporting to Excel or Bulk Actions…" at bounding box center [602, 2] width 1205 height 1161
click at [1176, 428] on fa-icon at bounding box center [1178, 426] width 10 height 27
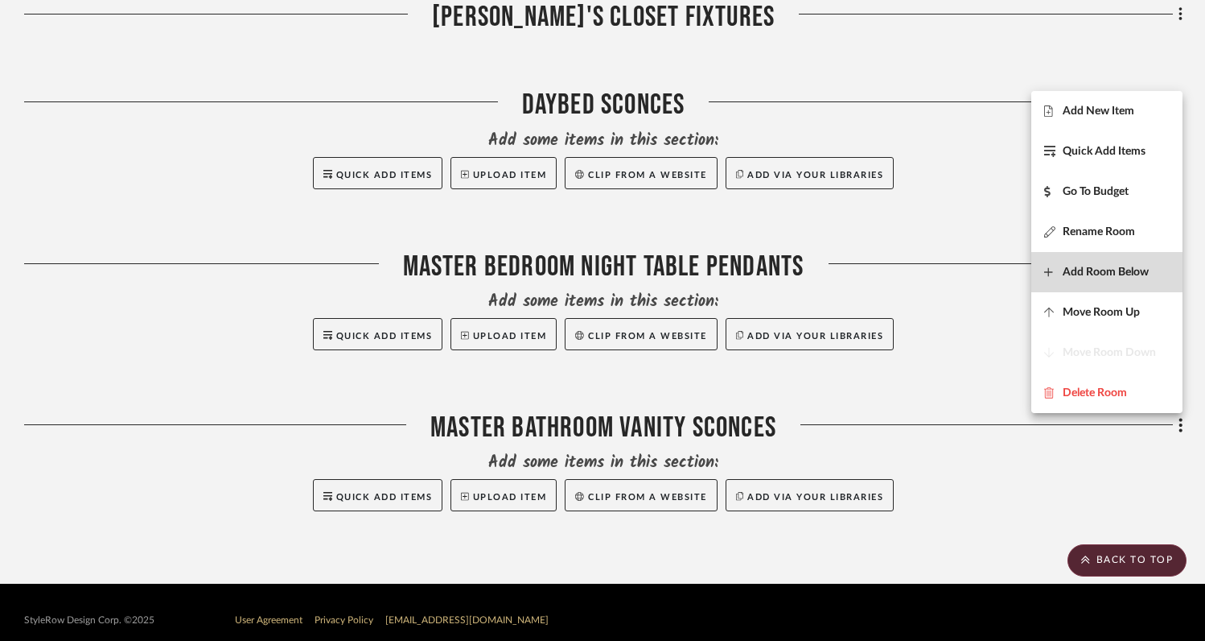
click at [1099, 269] on span "Add Room Below" at bounding box center [1106, 272] width 86 height 14
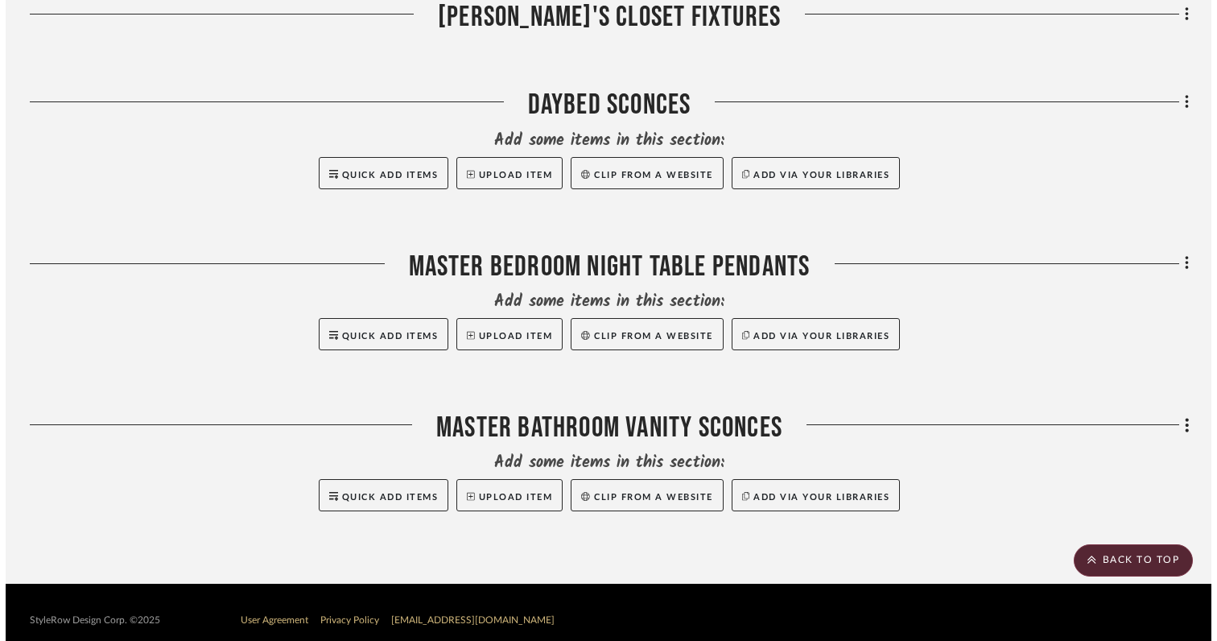
scroll to position [0, 0]
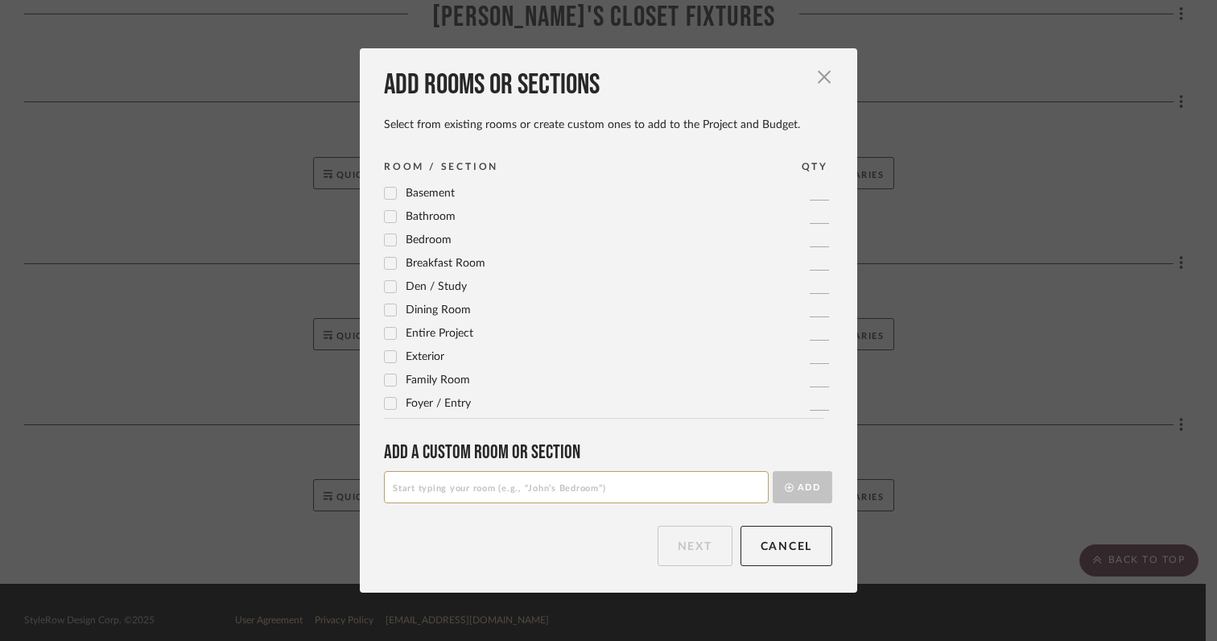
click at [661, 486] on input at bounding box center [576, 487] width 385 height 32
type input "Master Bathroom Tub Pendant"
click at [804, 488] on button "Add" at bounding box center [802, 487] width 60 height 32
click at [690, 550] on button "Next" at bounding box center [694, 545] width 75 height 40
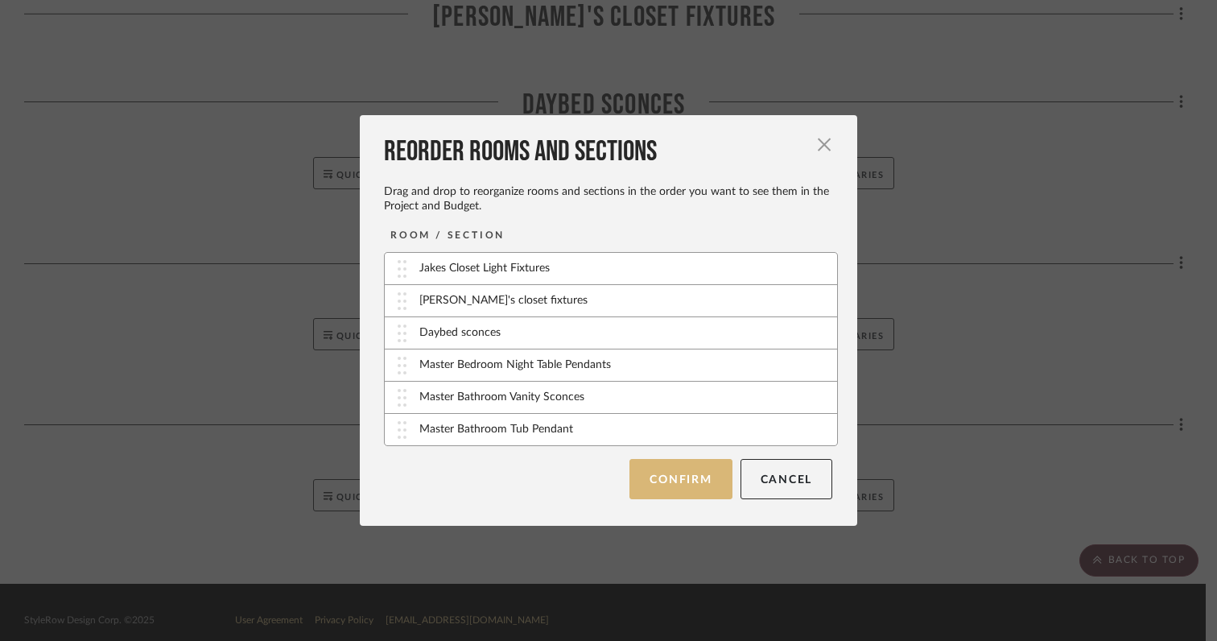
click at [702, 481] on button "Confirm" at bounding box center [680, 479] width 102 height 40
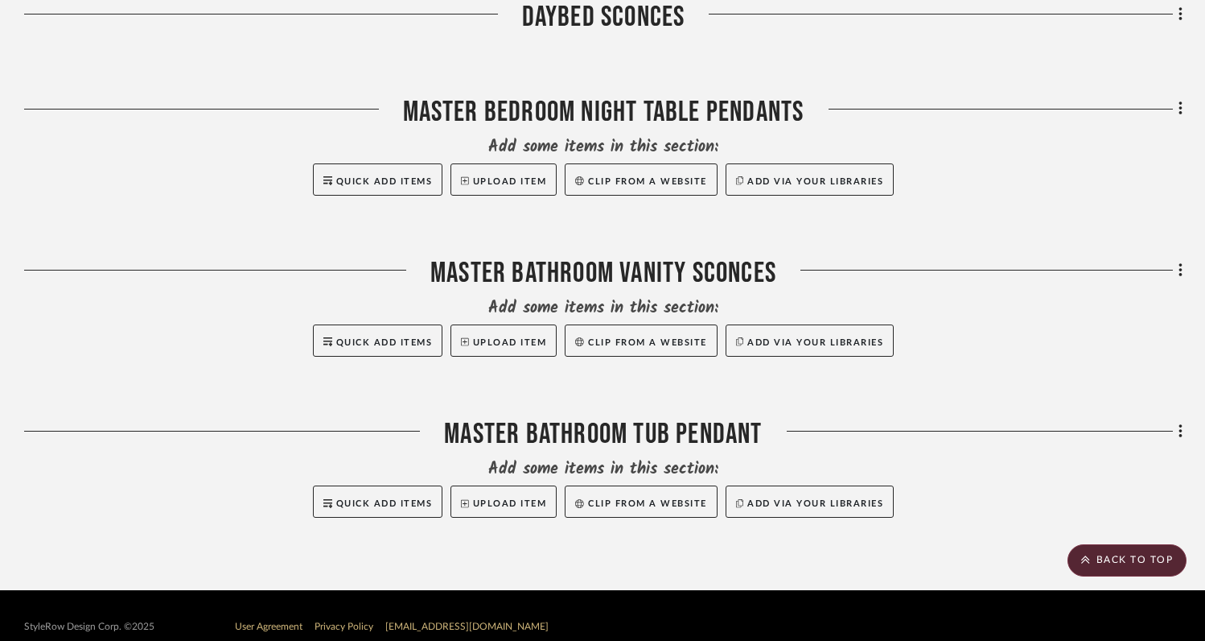
scroll to position [1052, 0]
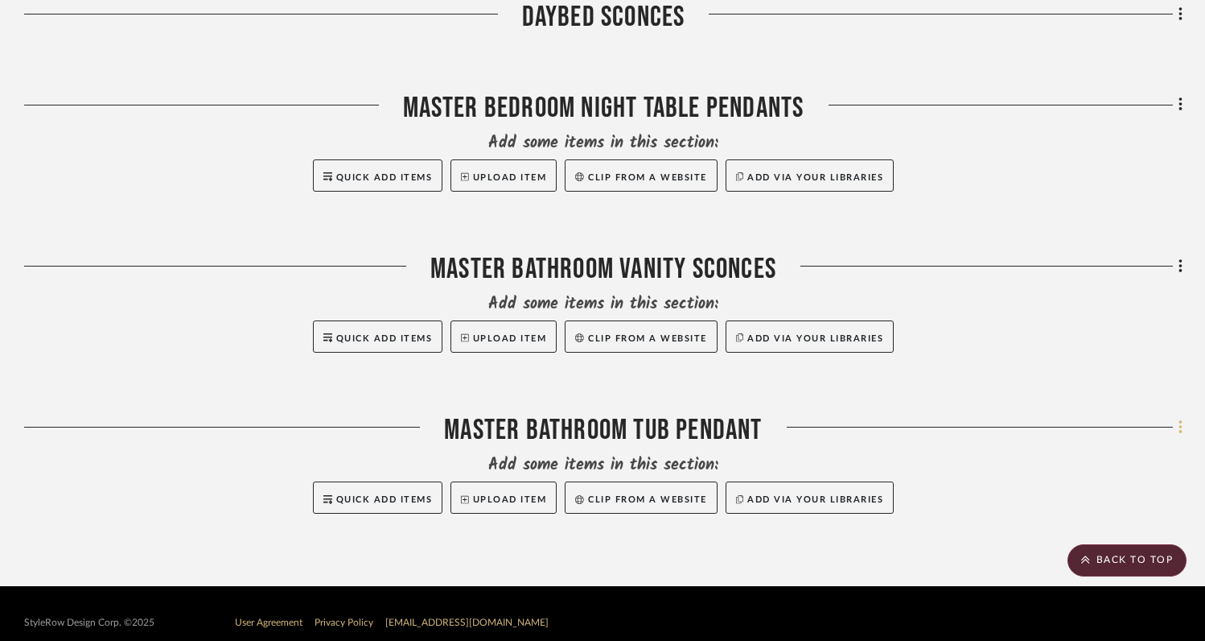
click at [1180, 431] on icon at bounding box center [1181, 427] width 5 height 18
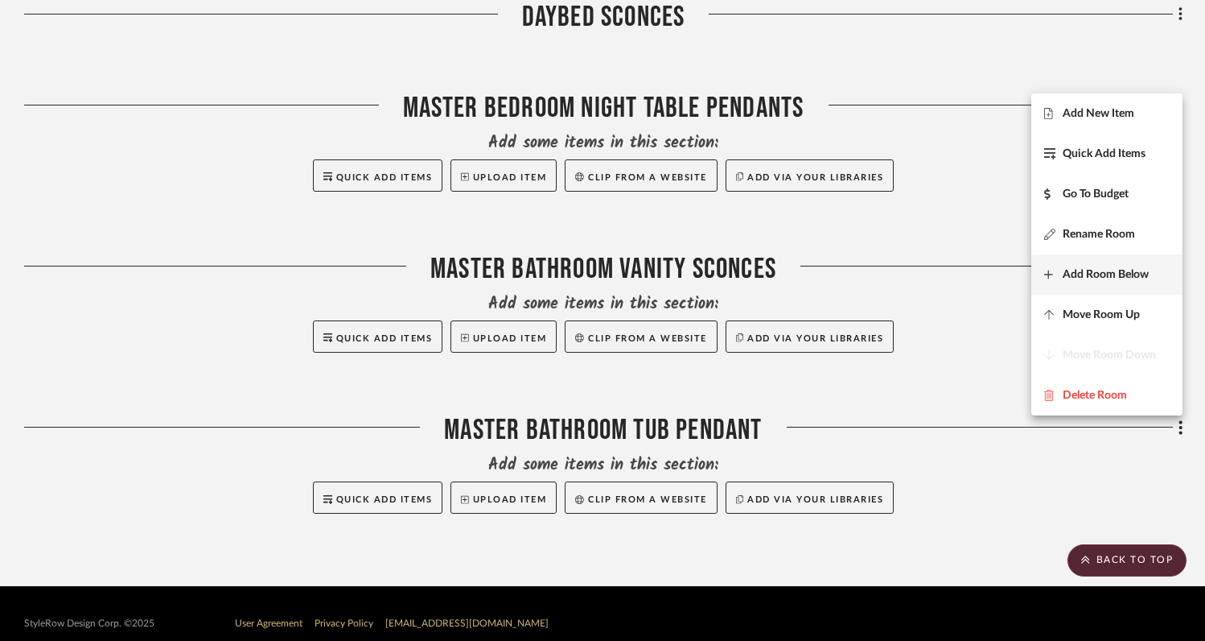
click at [1105, 277] on span "Add Room Below" at bounding box center [1106, 274] width 86 height 14
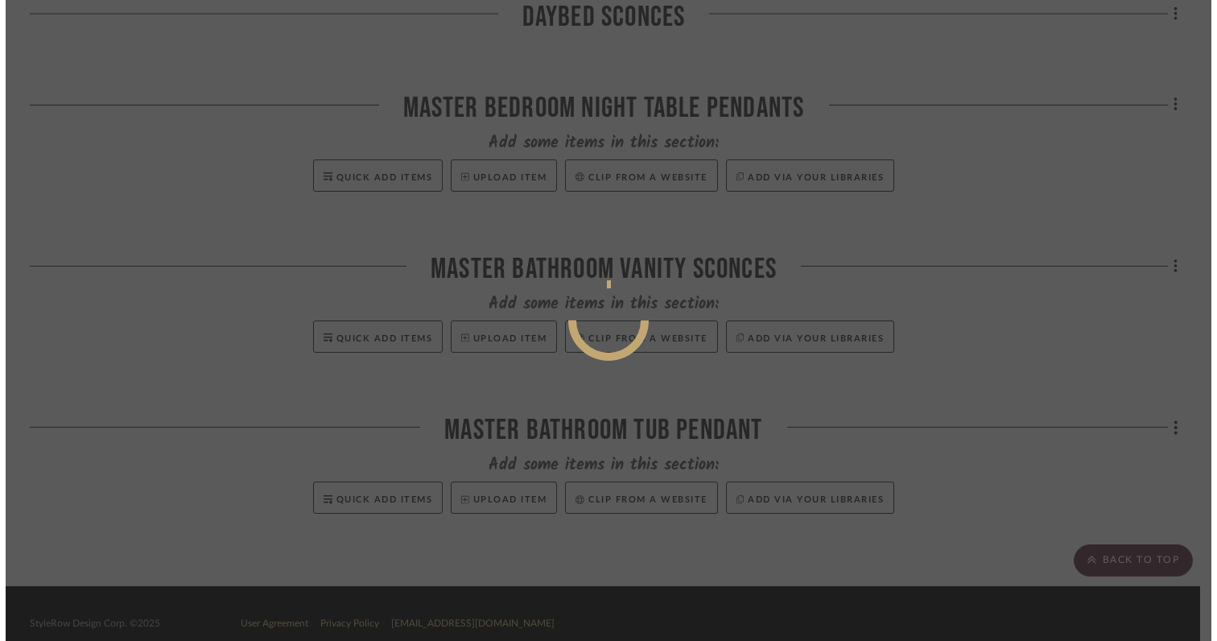
scroll to position [0, 0]
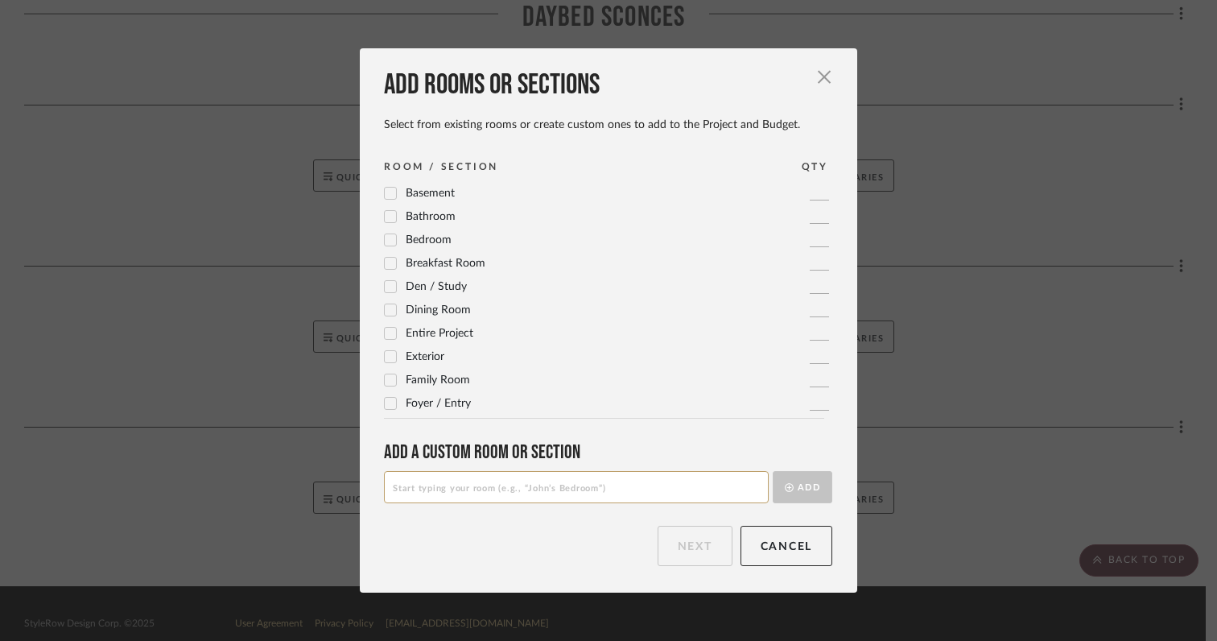
click at [650, 488] on input at bounding box center [576, 487] width 385 height 32
type input "Exterior Sconce Lights"
click at [803, 499] on button "Add" at bounding box center [802, 487] width 60 height 32
click at [702, 543] on button "Next" at bounding box center [694, 545] width 75 height 40
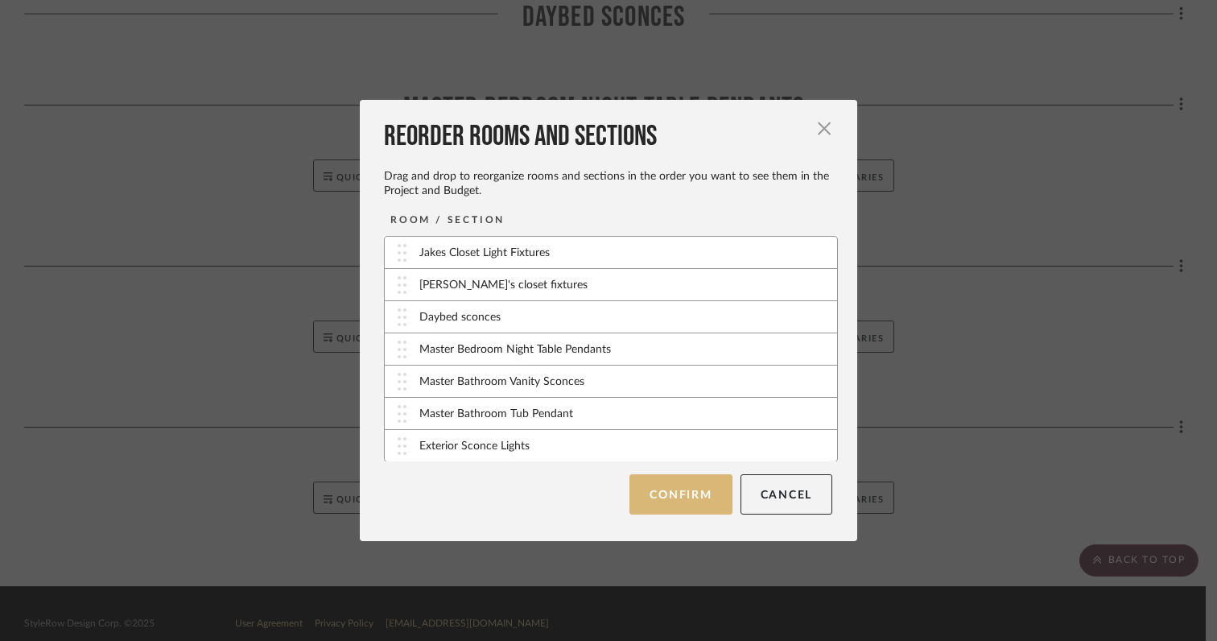
click at [684, 500] on button "Confirm" at bounding box center [680, 494] width 102 height 40
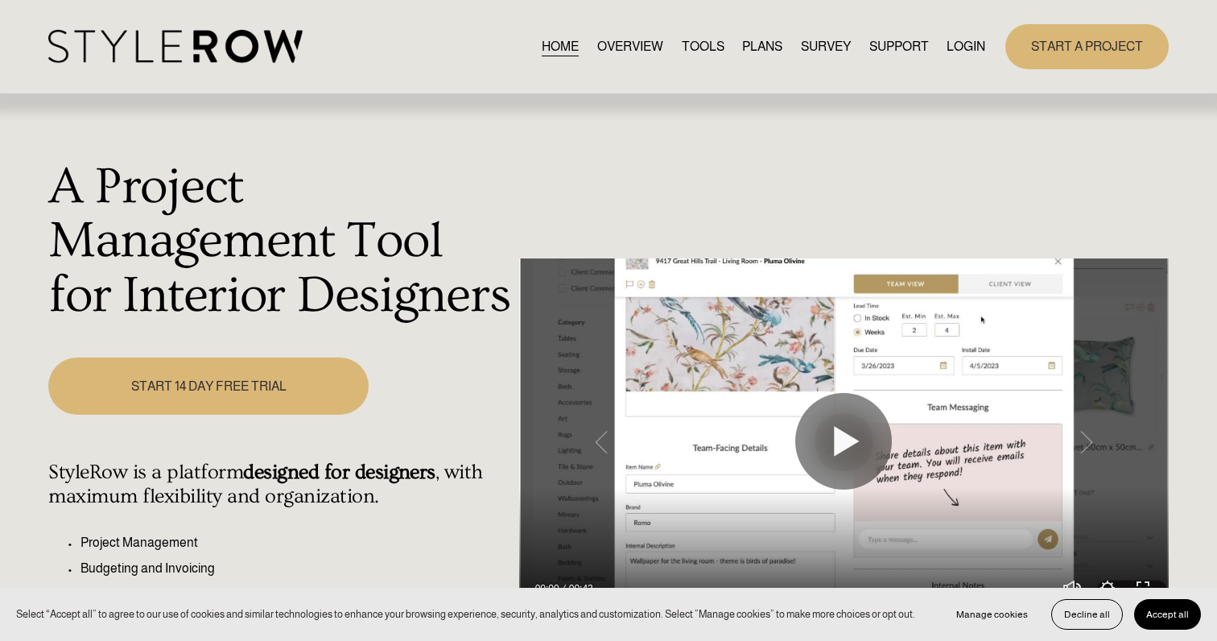
click at [967, 39] on link "LOGIN" at bounding box center [965, 46] width 39 height 22
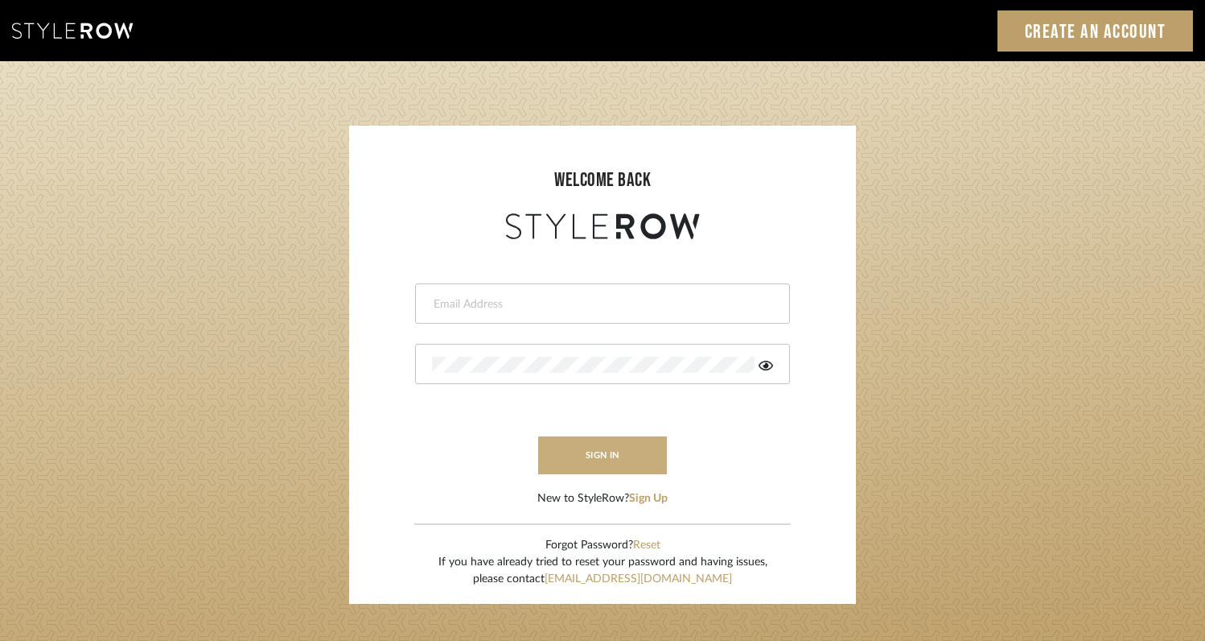
type input "[EMAIL_ADDRESS][DOMAIN_NAME]"
click at [587, 461] on button "sign in" at bounding box center [602, 455] width 129 height 38
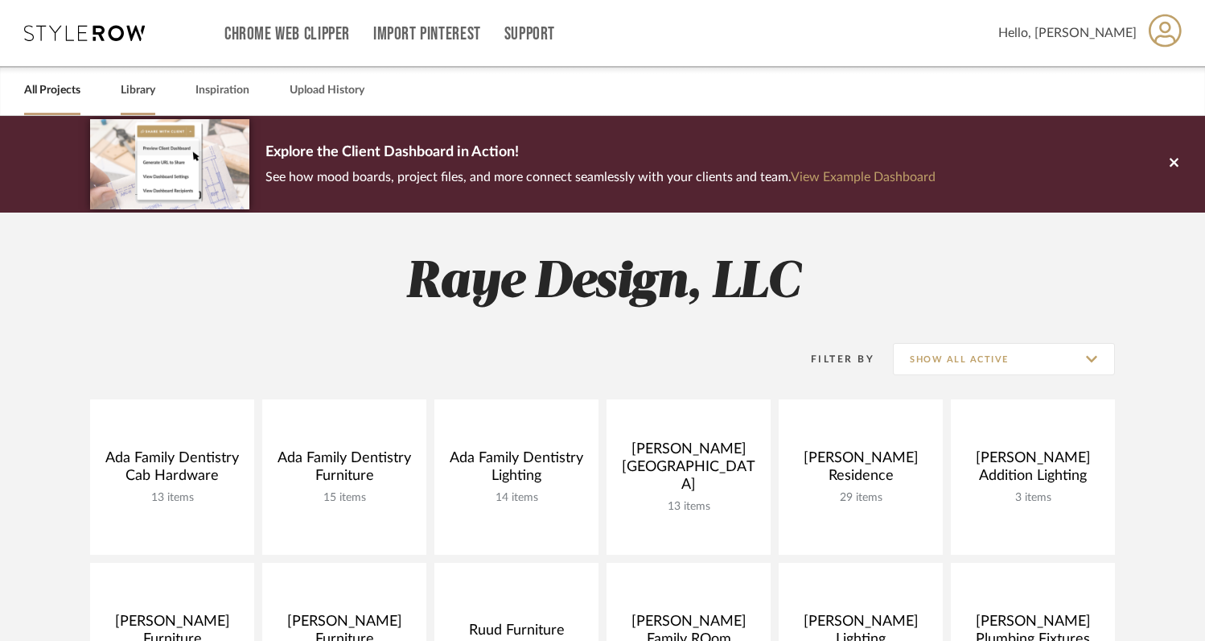
click at [141, 93] on link "Library" at bounding box center [138, 91] width 35 height 22
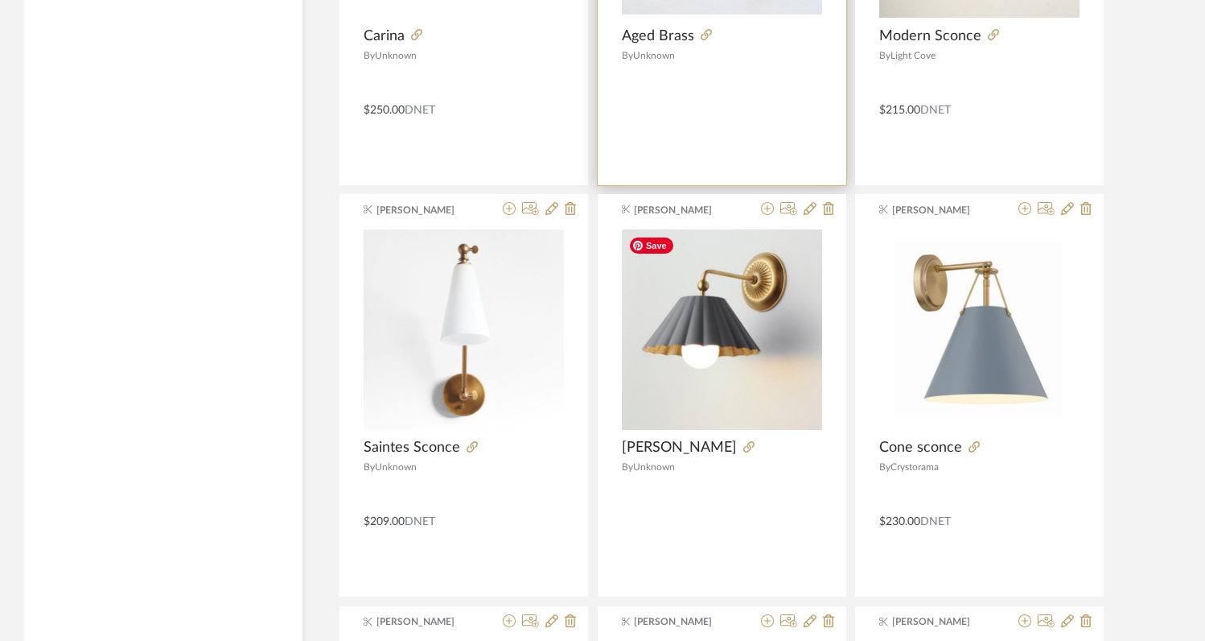
scroll to position [2646, 0]
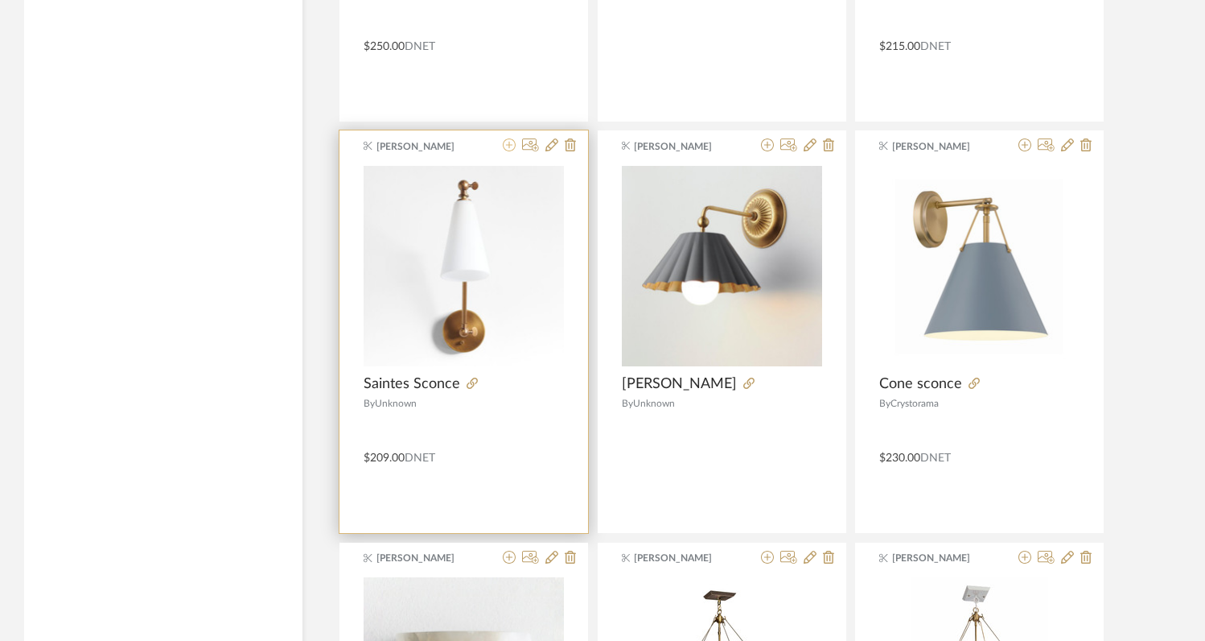
click at [511, 150] on icon at bounding box center [509, 144] width 13 height 13
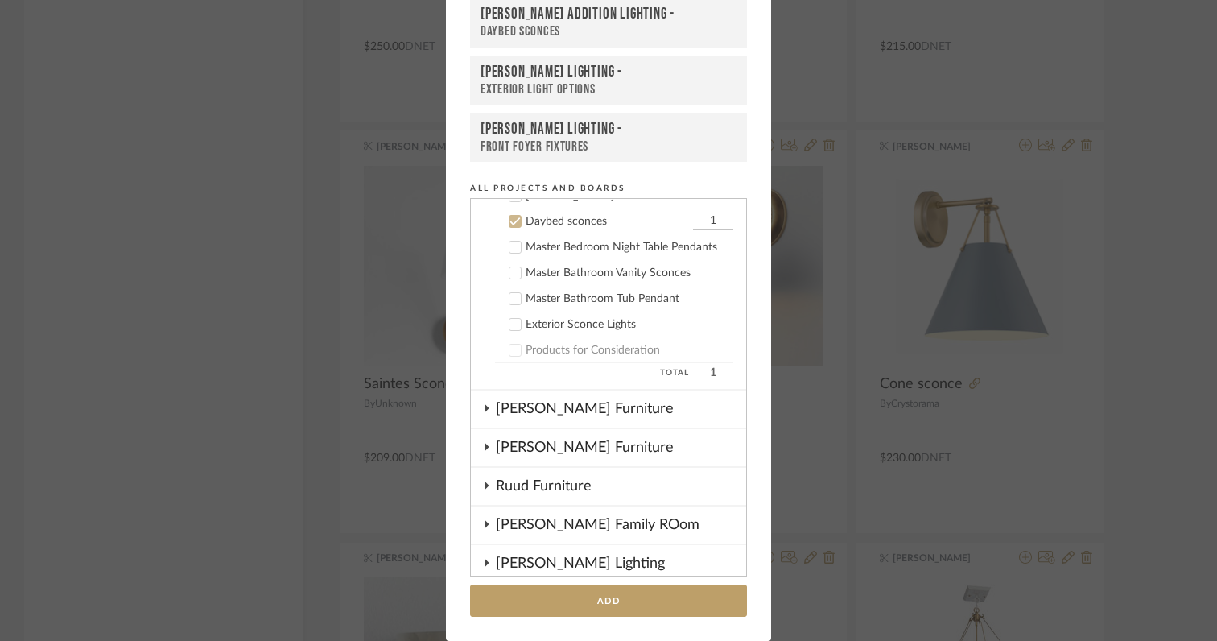
scroll to position [310, 0]
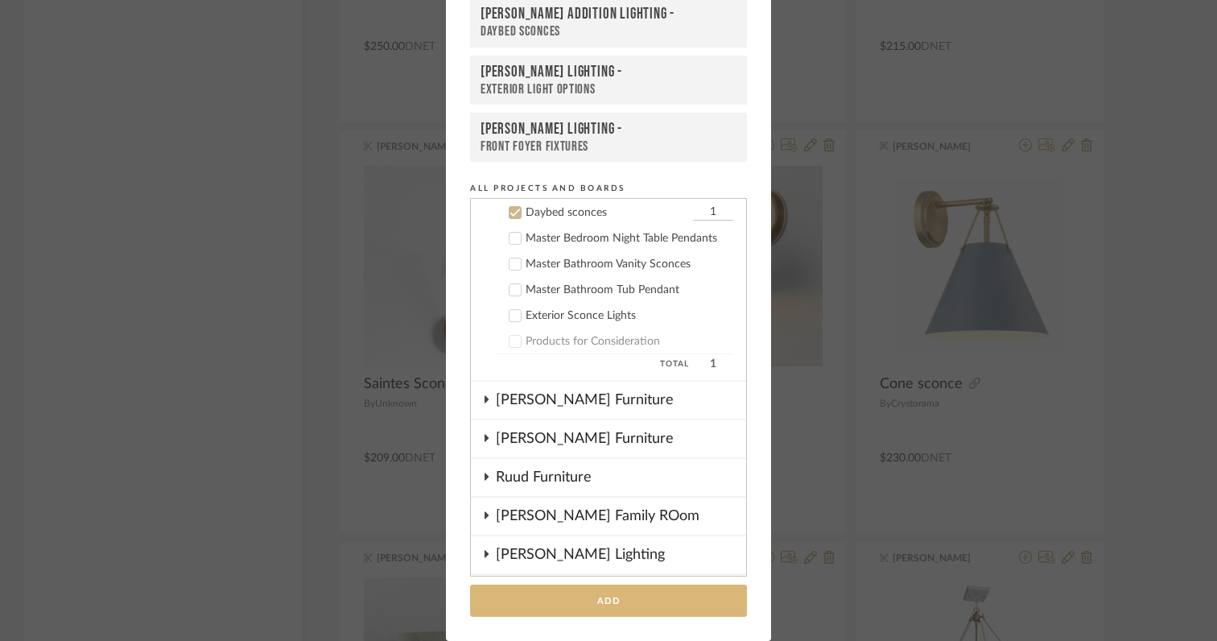
click at [562, 603] on button "Add" at bounding box center [608, 600] width 277 height 33
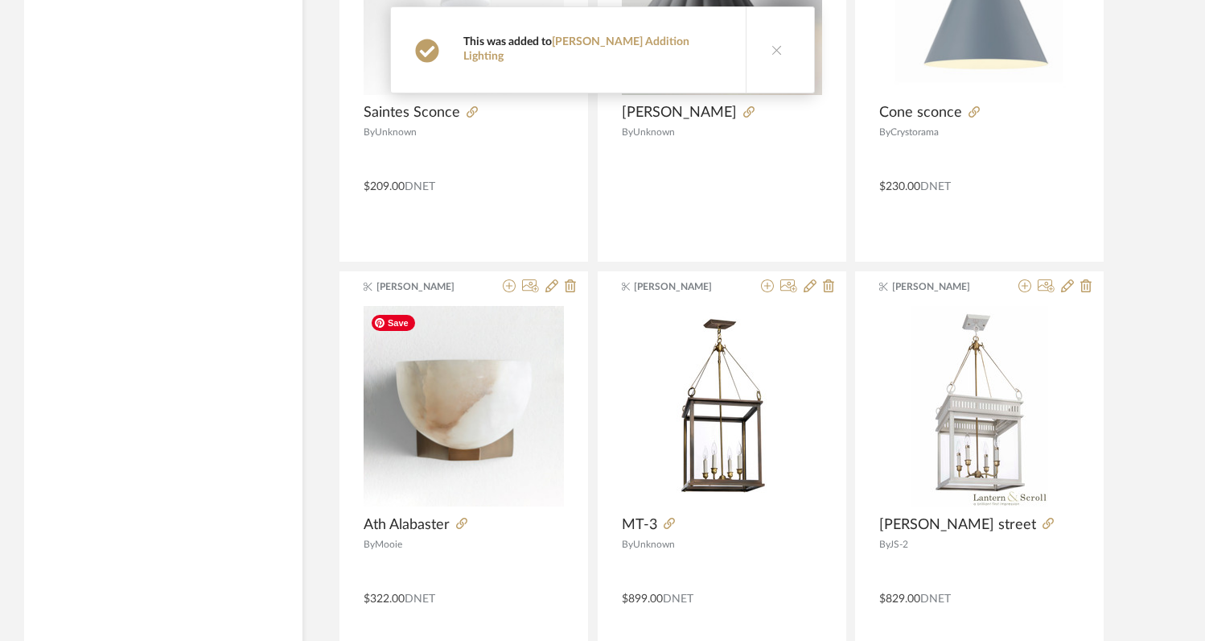
scroll to position [3044, 0]
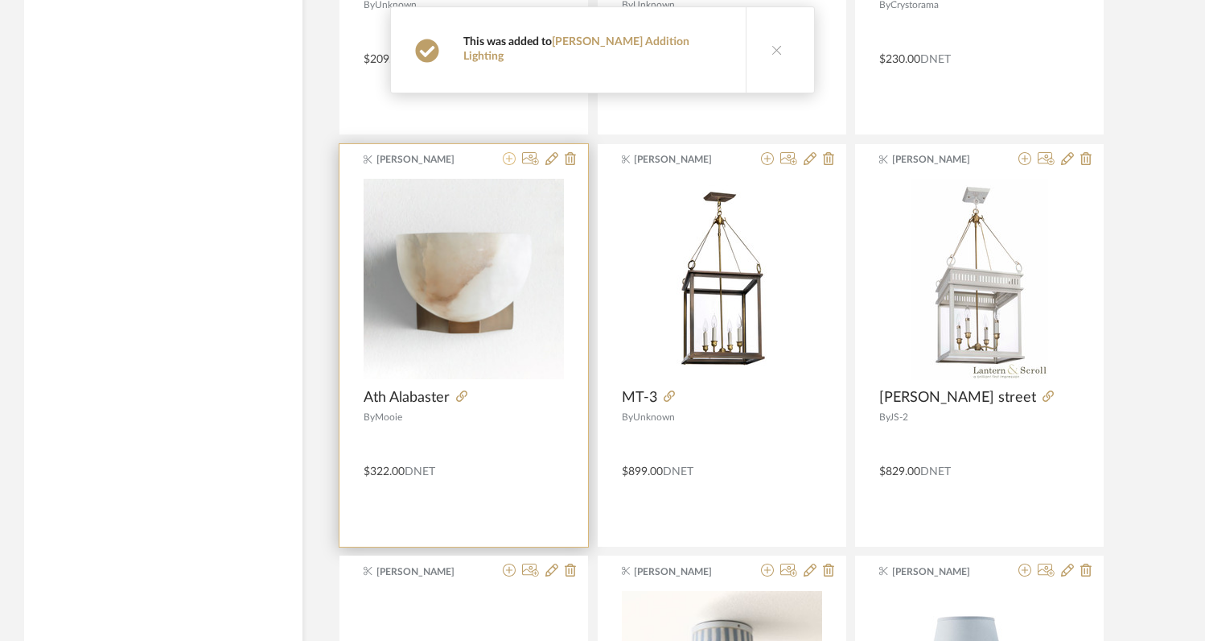
click at [507, 163] on icon at bounding box center [509, 158] width 13 height 13
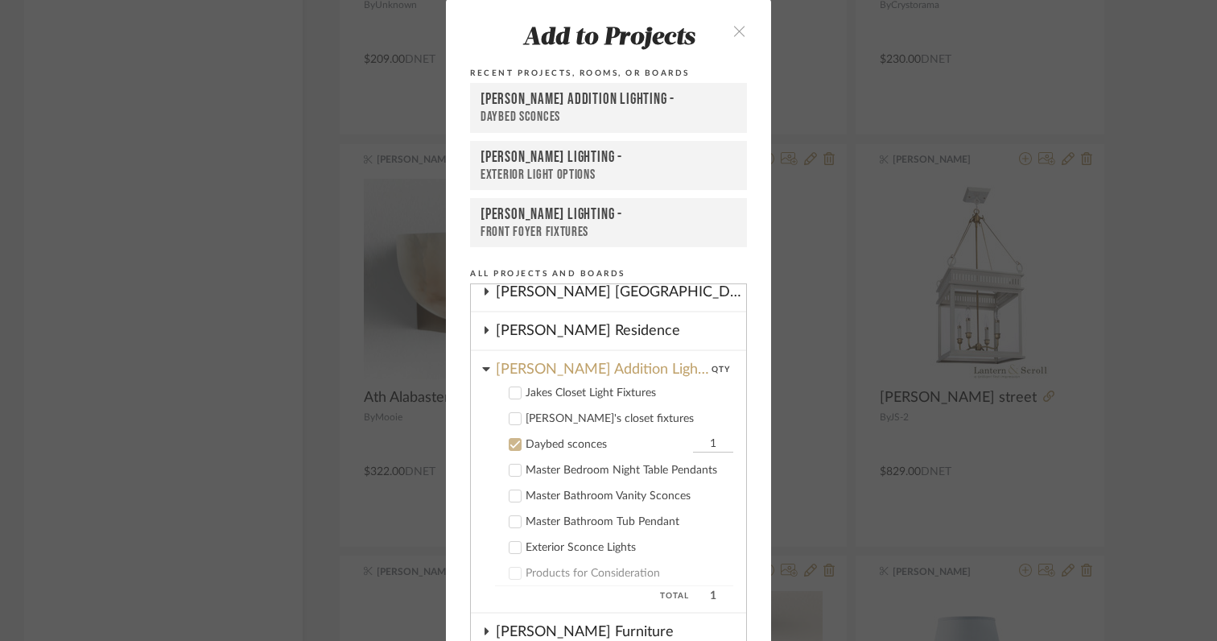
scroll to position [162, 0]
click at [509, 429] on cdk-nested-tree-node "[PERSON_NAME]'s closet fixtures" at bounding box center [602, 419] width 262 height 26
click at [511, 421] on icon at bounding box center [514, 419] width 11 height 11
click at [509, 443] on icon at bounding box center [514, 445] width 11 height 11
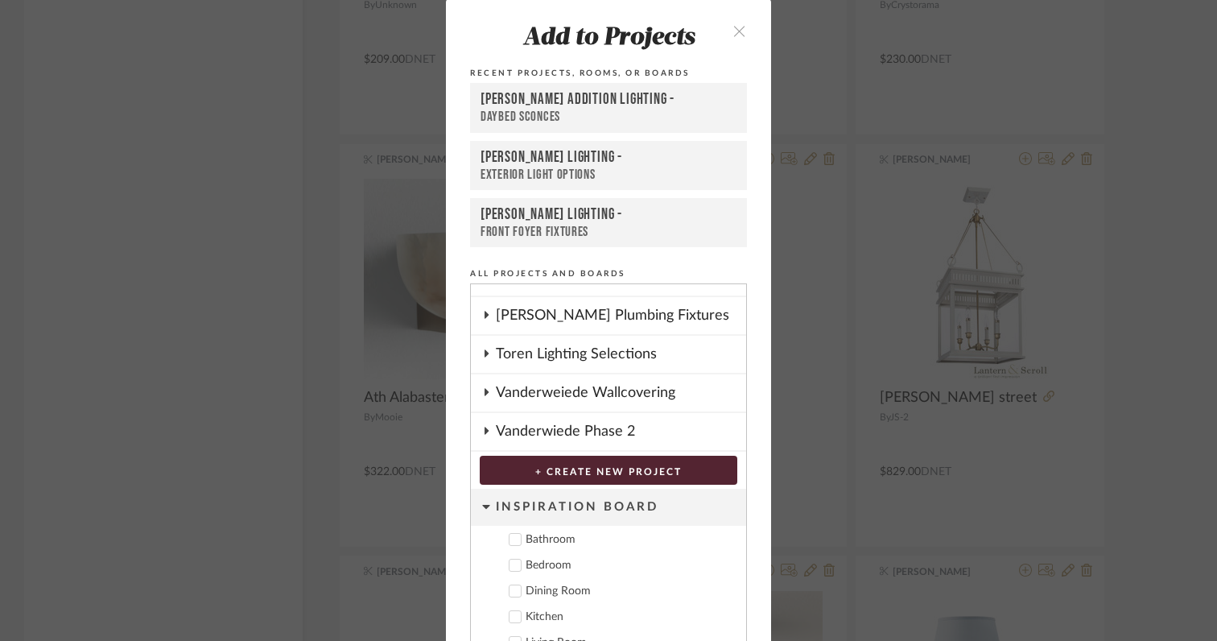
scroll to position [86, 0]
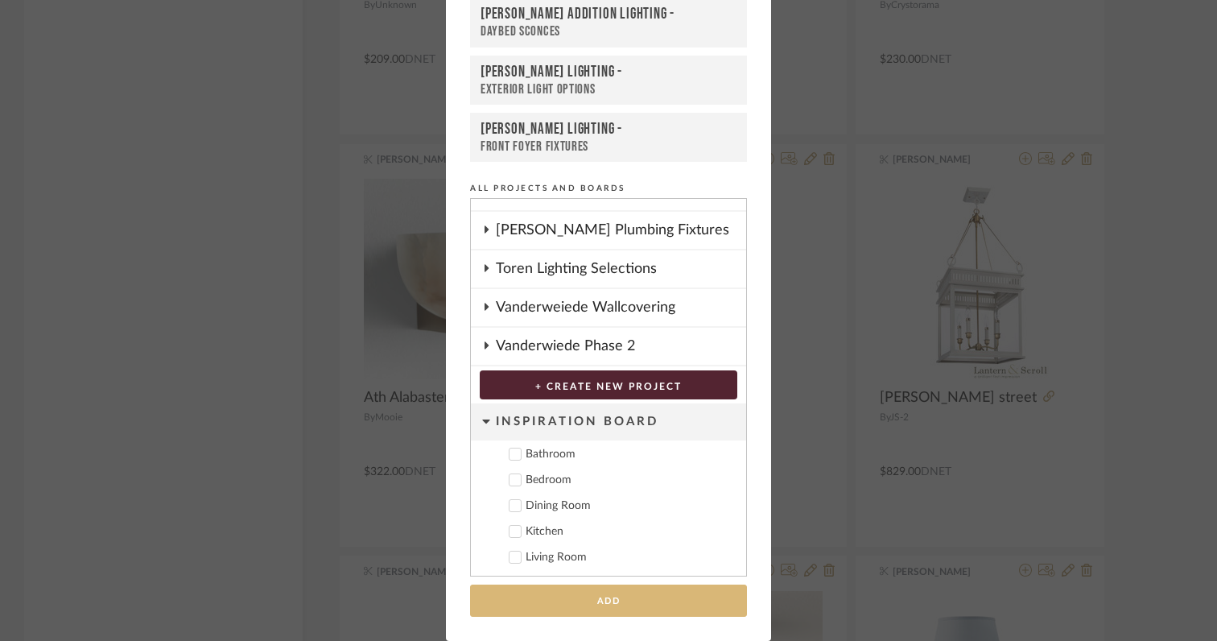
click at [580, 591] on button "Add" at bounding box center [608, 600] width 277 height 33
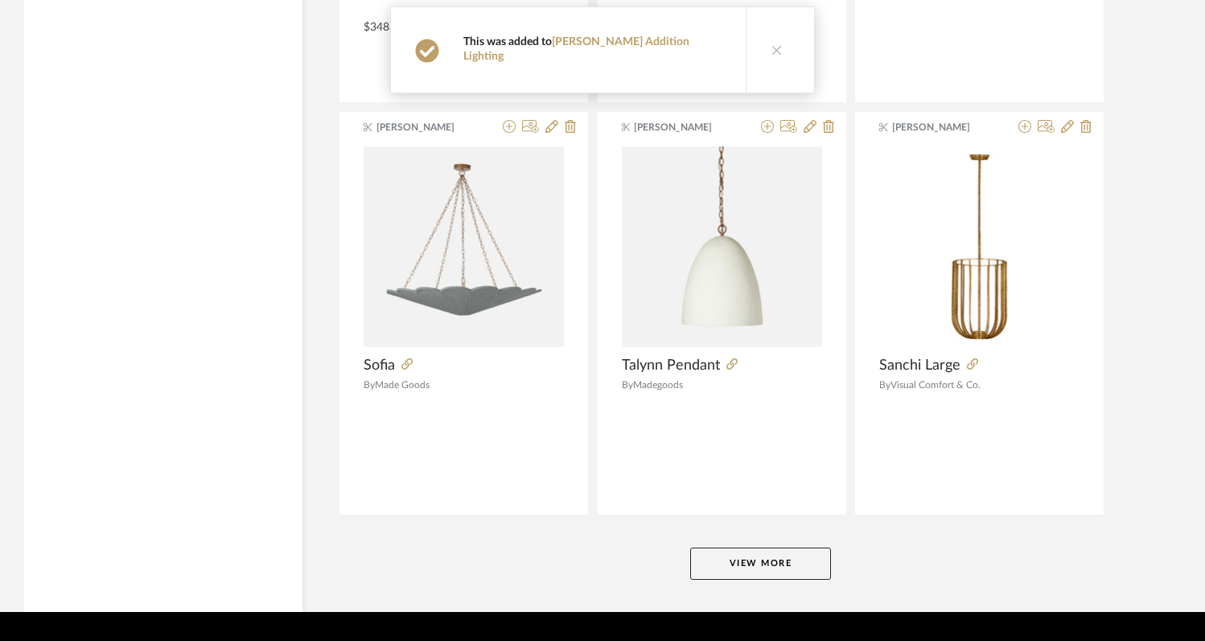
scroll to position [3941, 0]
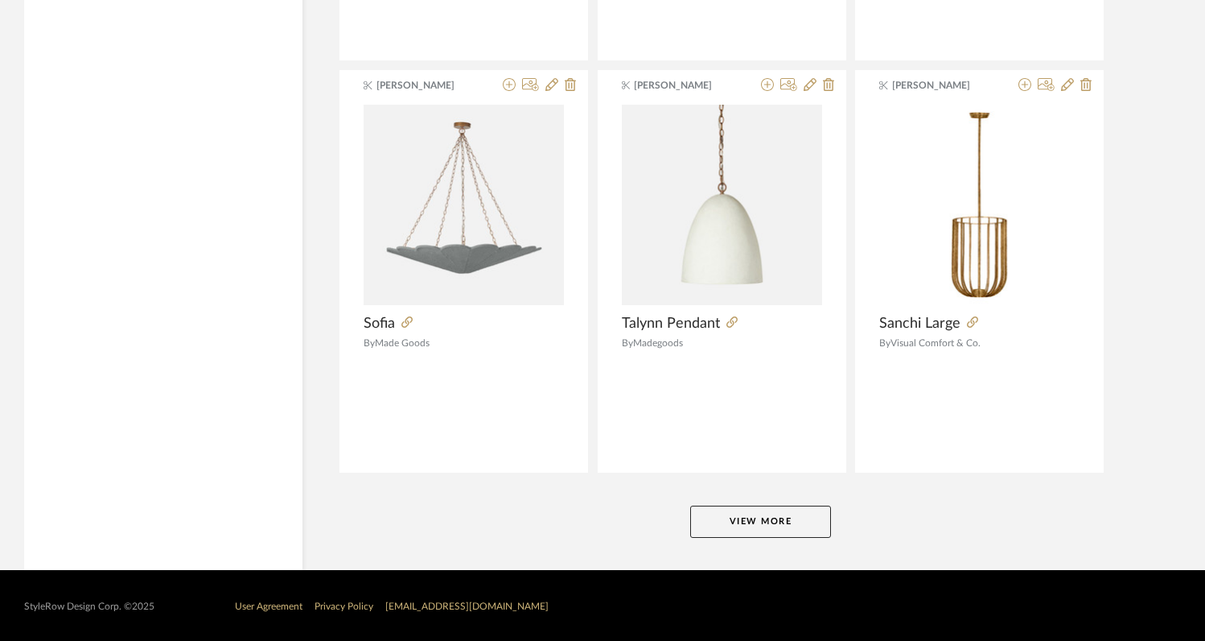
click at [736, 521] on button "View More" at bounding box center [760, 521] width 141 height 32
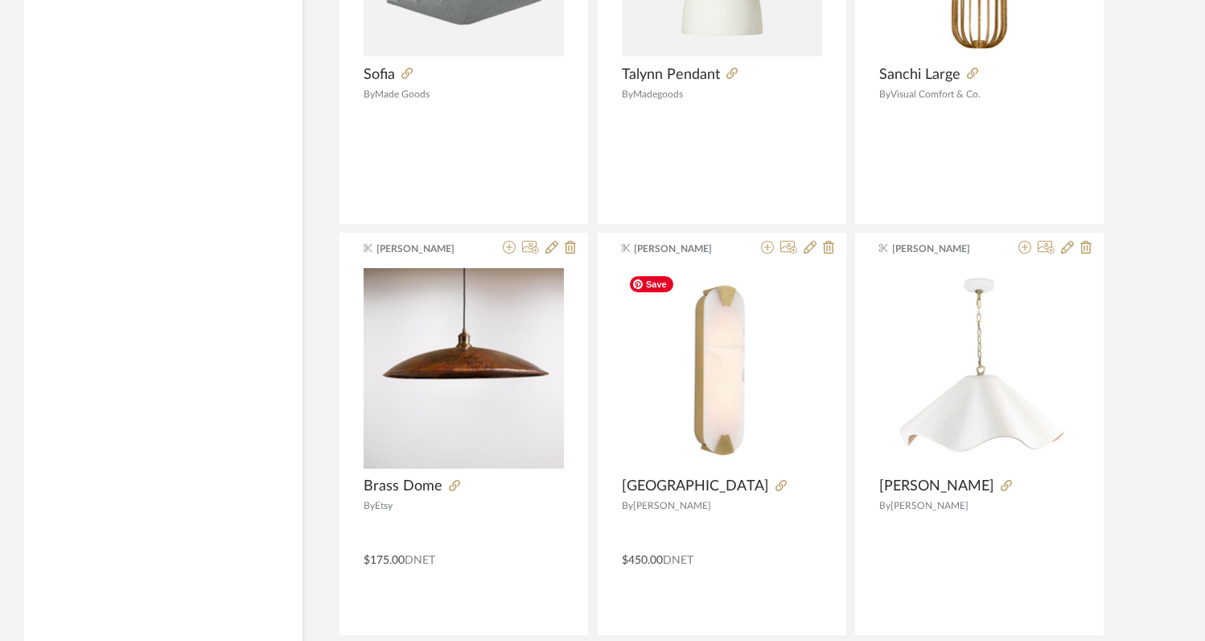
scroll to position [4278, 0]
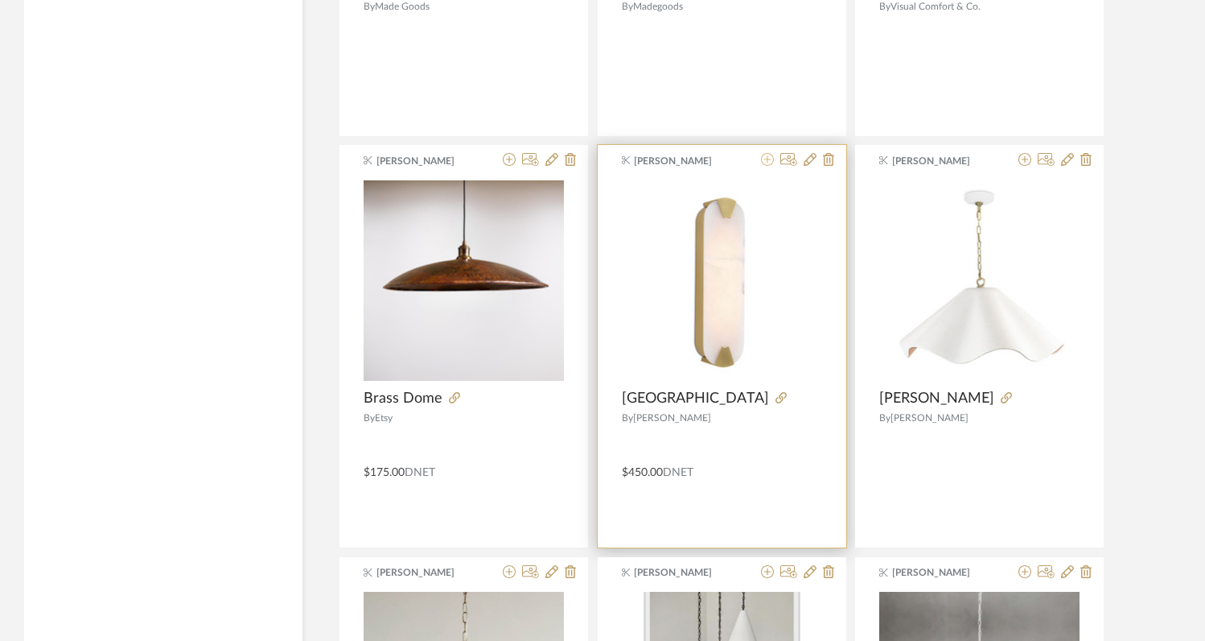
click at [768, 161] on icon at bounding box center [767, 159] width 13 height 13
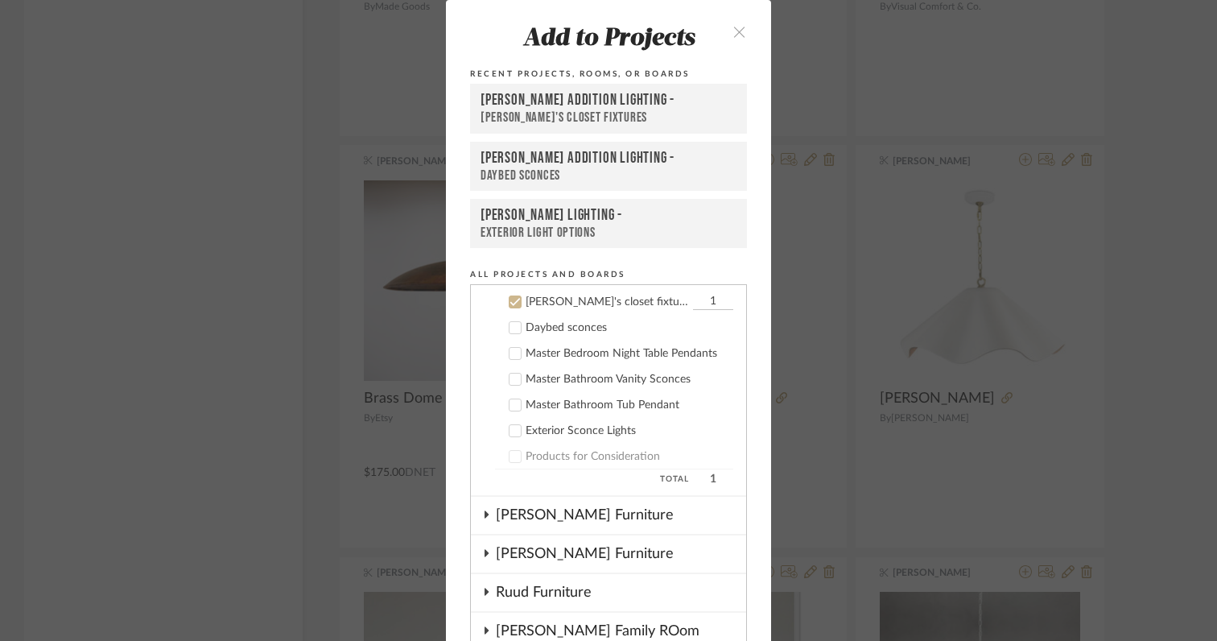
scroll to position [284, 0]
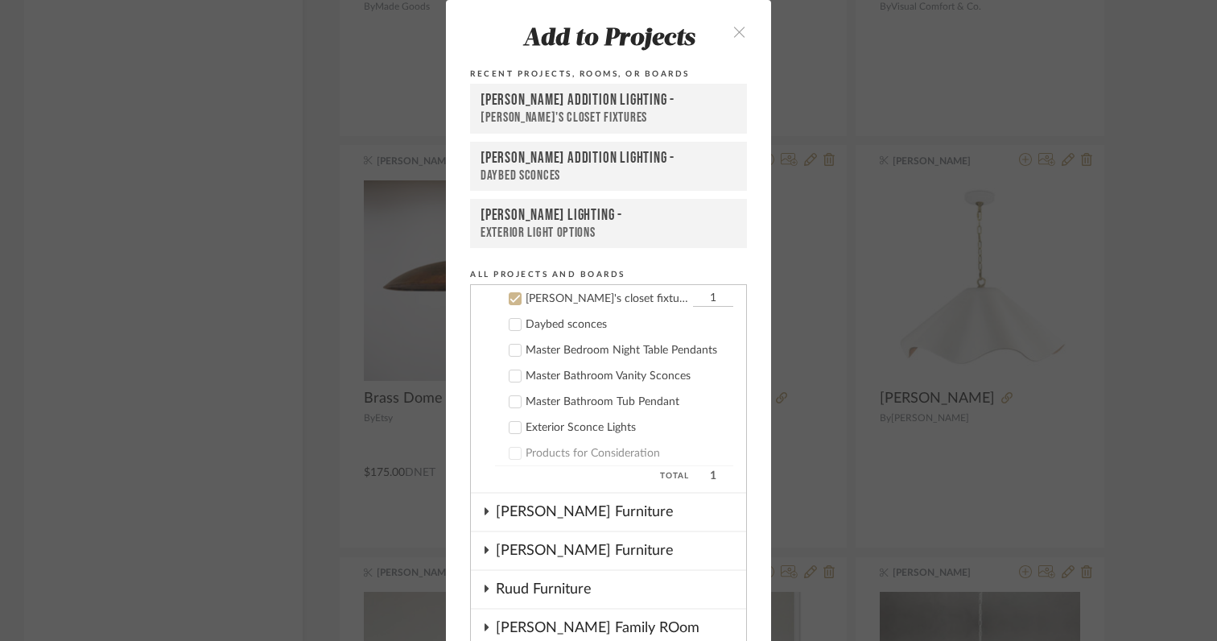
click at [510, 299] on icon at bounding box center [515, 299] width 10 height 8
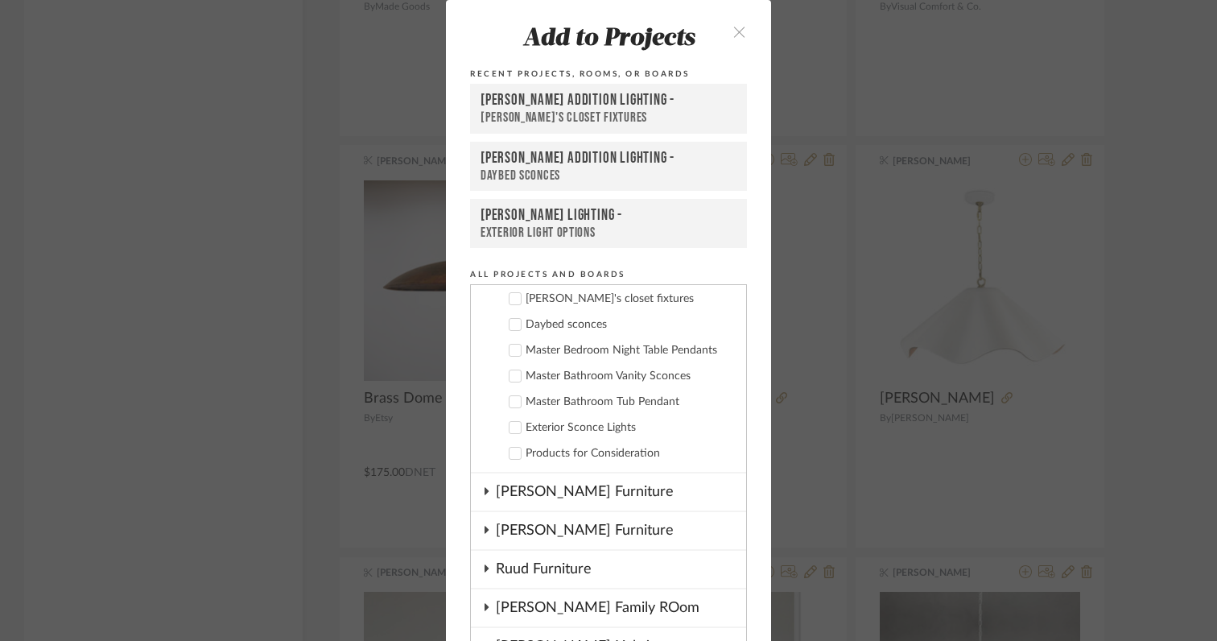
click at [512, 377] on icon at bounding box center [514, 375] width 11 height 11
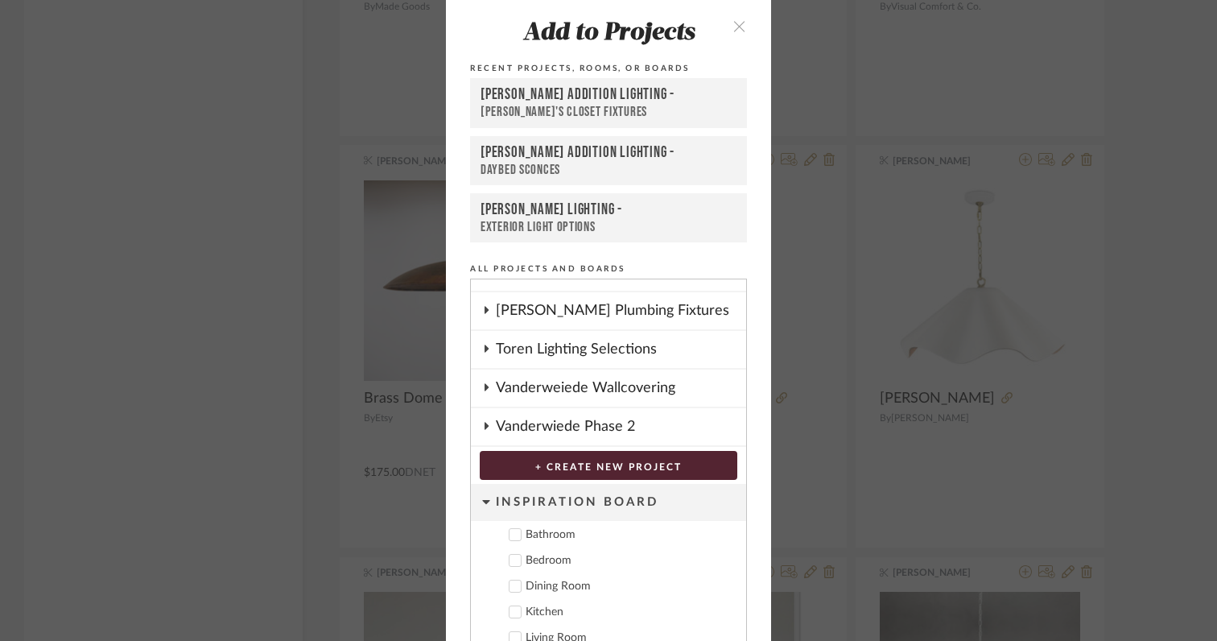
scroll to position [86, 0]
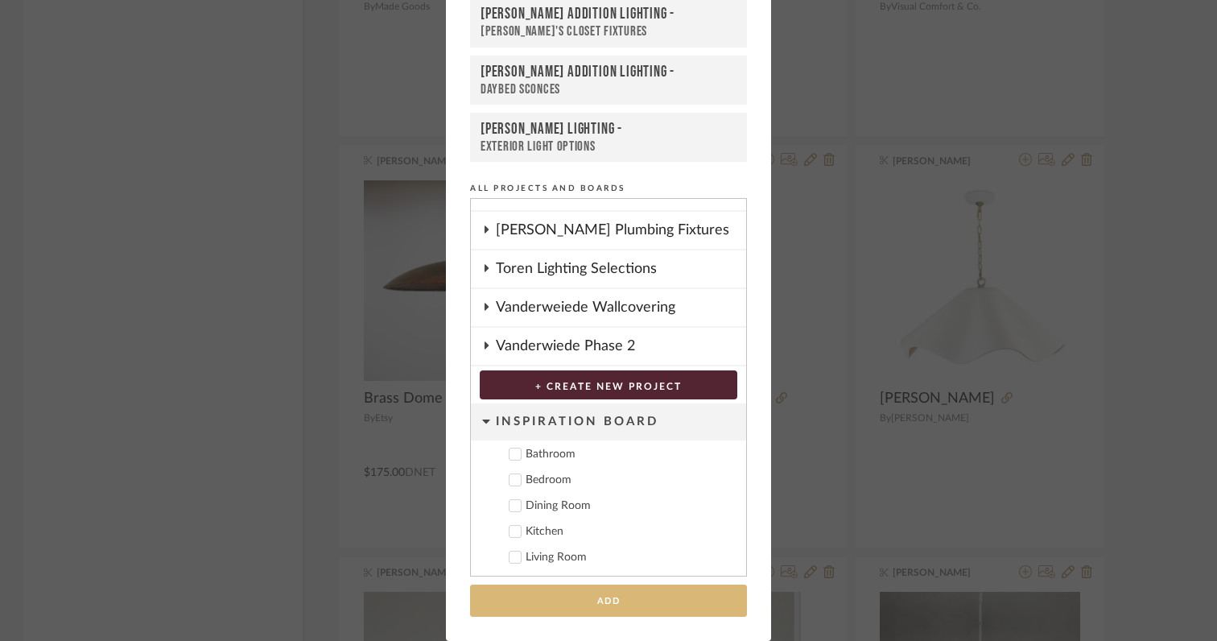
click at [578, 597] on button "Add" at bounding box center [608, 600] width 277 height 33
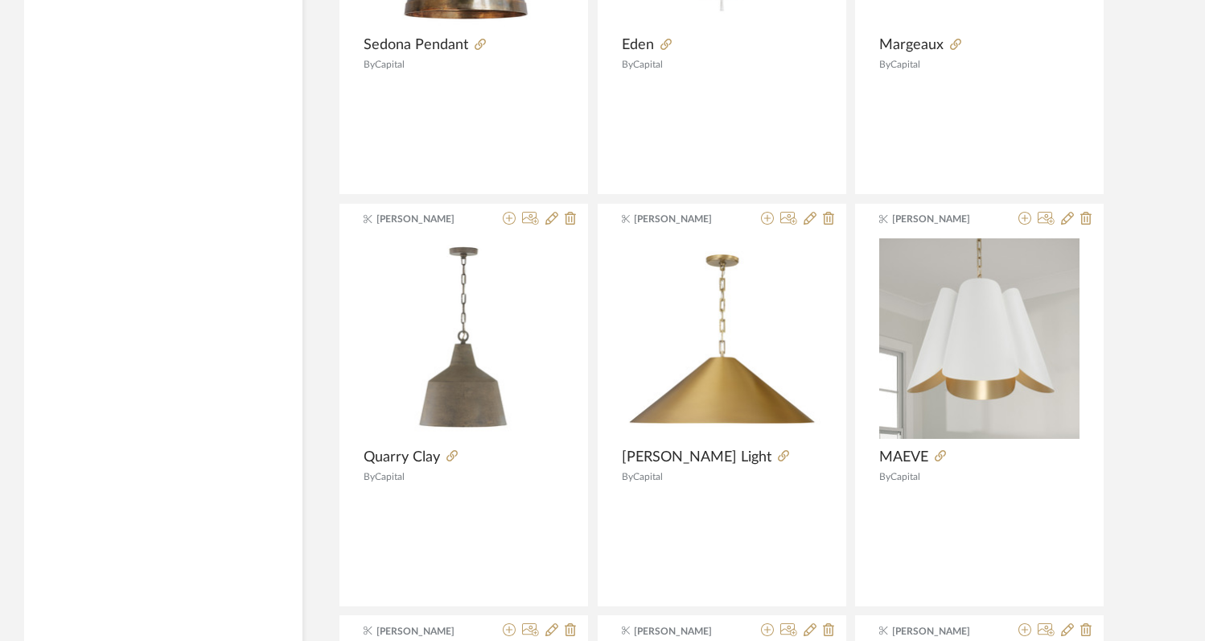
scroll to position [5480, 0]
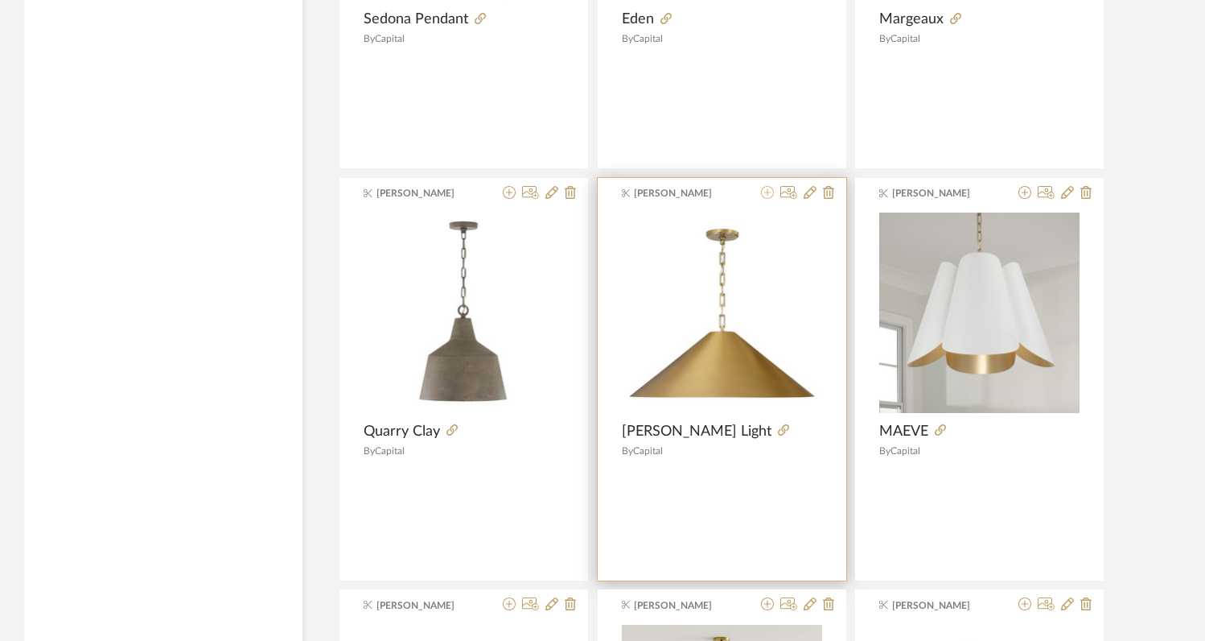
click at [768, 193] on icon at bounding box center [767, 192] width 13 height 13
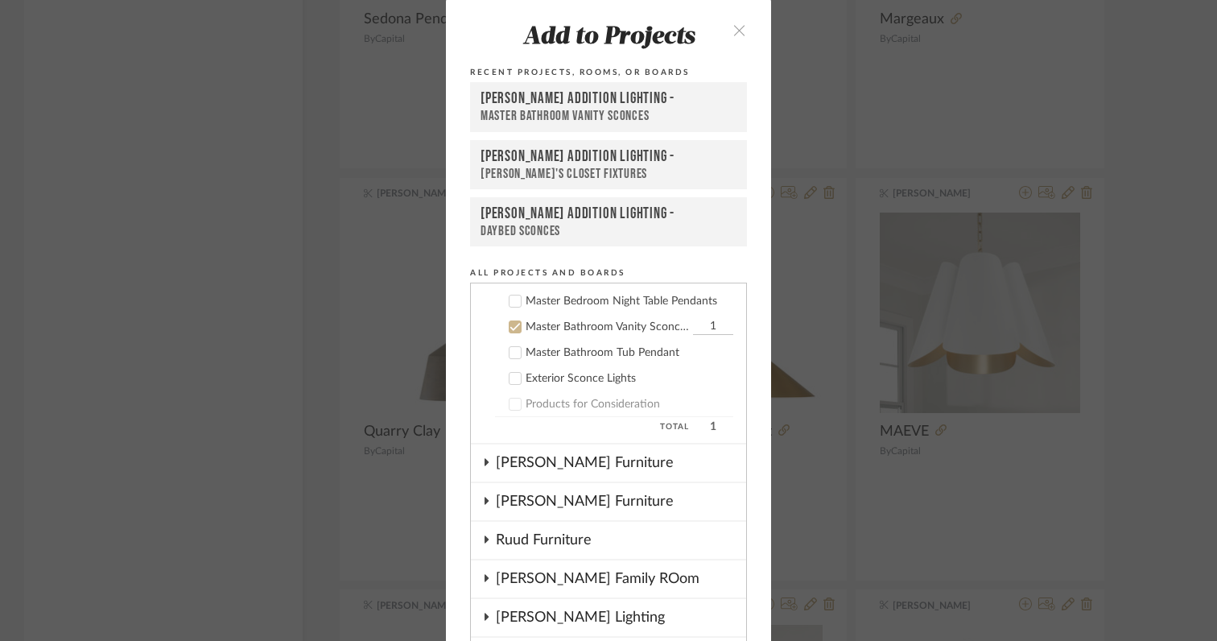
scroll to position [361, 0]
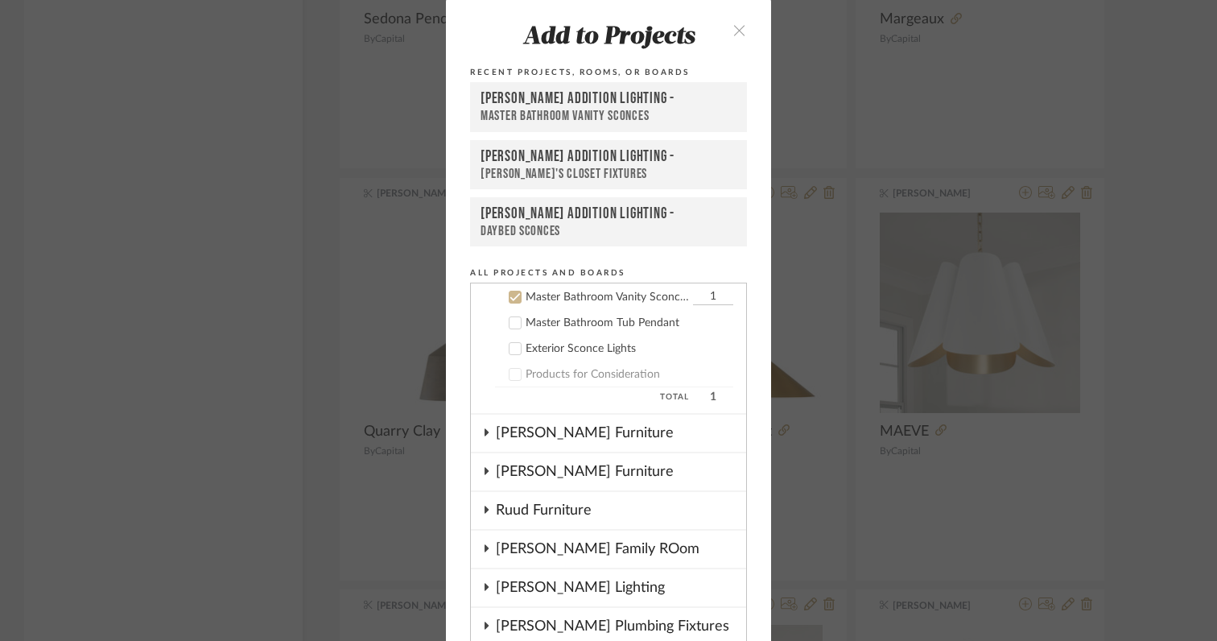
click at [513, 297] on icon at bounding box center [514, 296] width 11 height 11
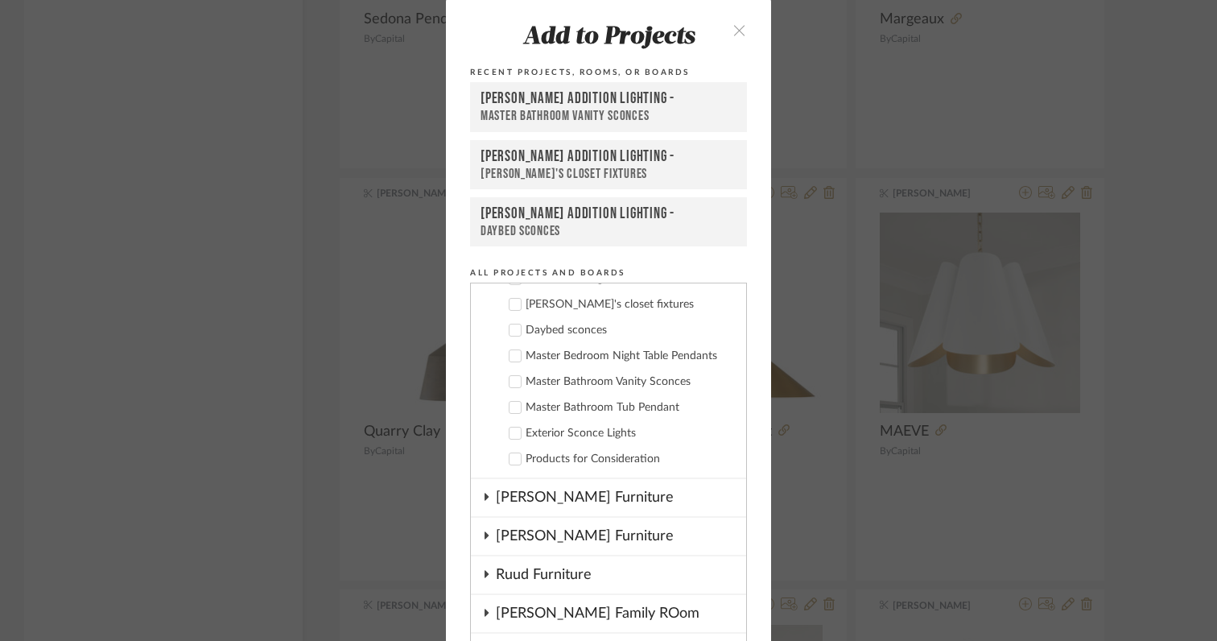
scroll to position [275, 0]
click at [509, 406] on icon at bounding box center [514, 408] width 11 height 11
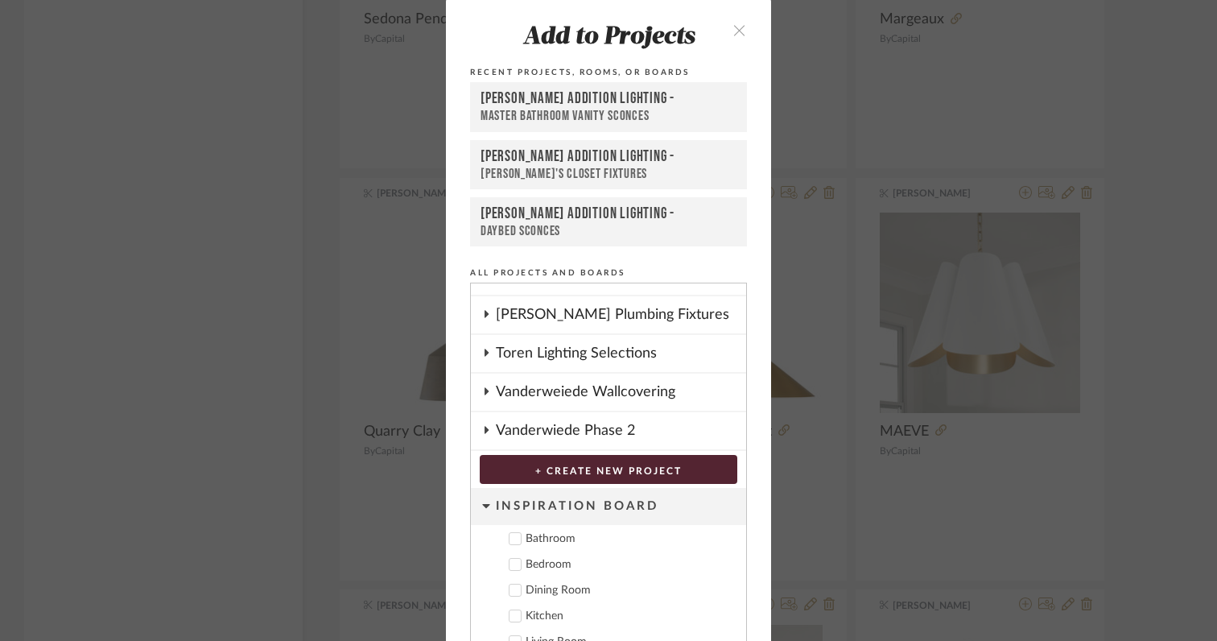
scroll to position [86, 0]
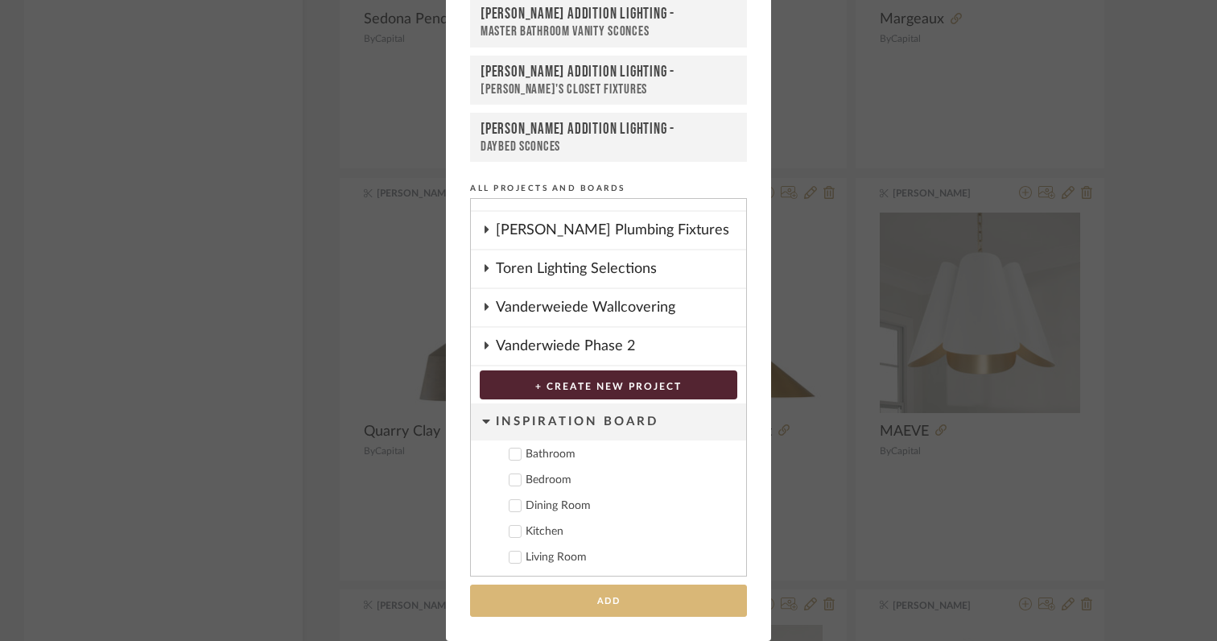
click at [524, 598] on button "Add" at bounding box center [608, 600] width 277 height 33
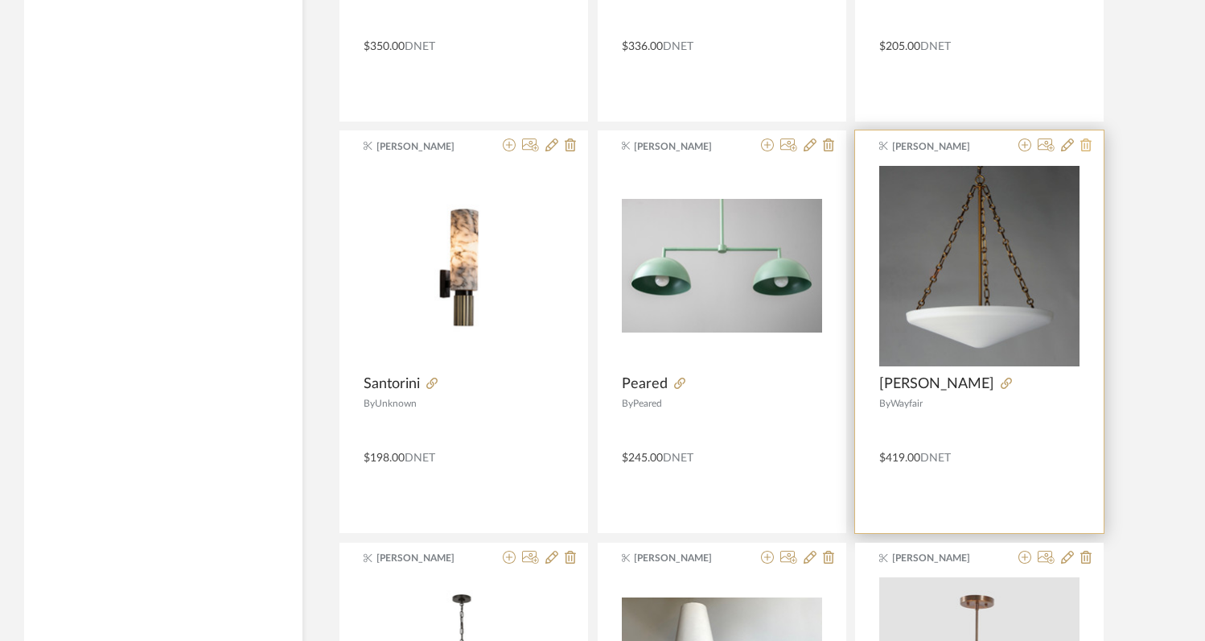
scroll to position [6784, 0]
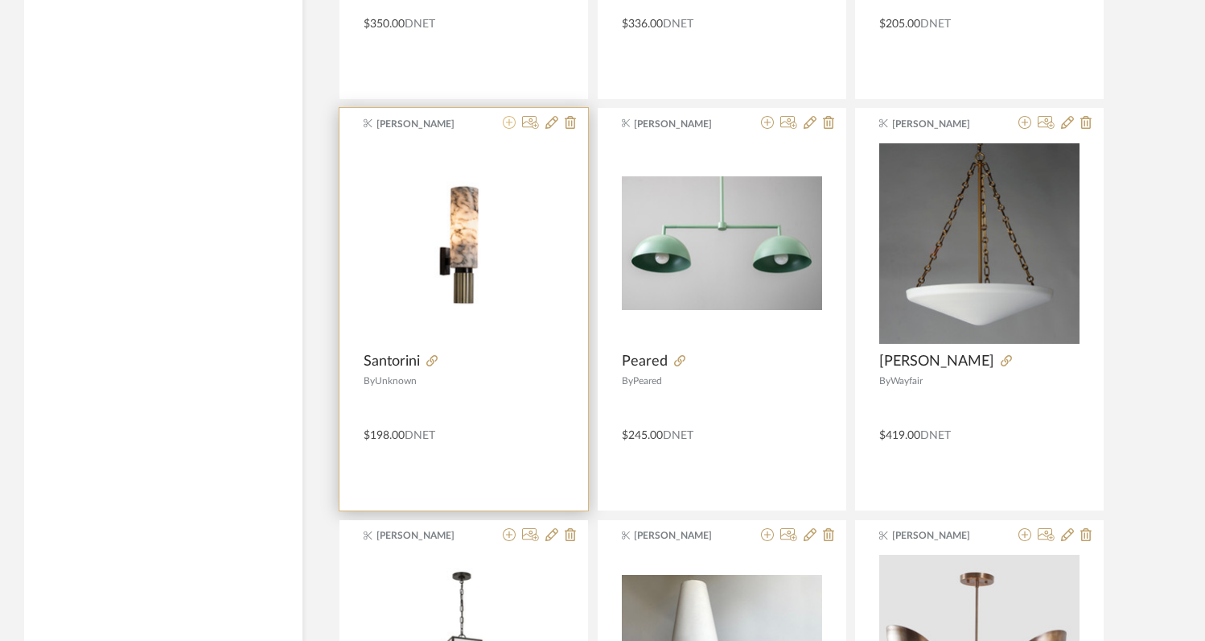
click at [512, 125] on icon at bounding box center [509, 122] width 13 height 13
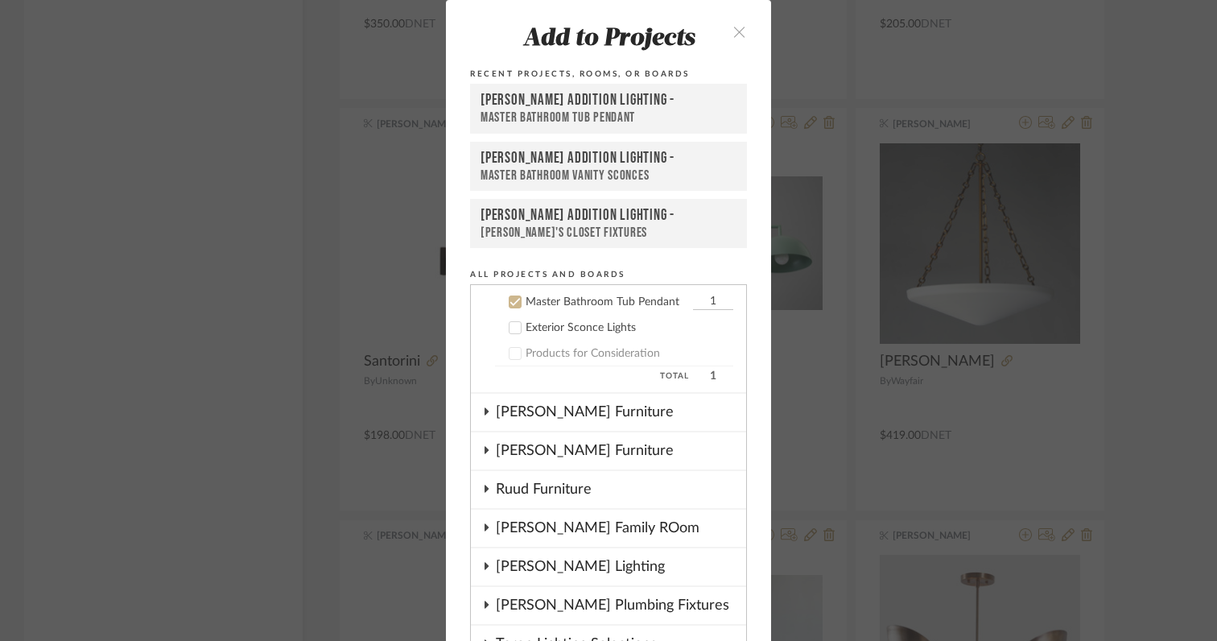
scroll to position [387, 0]
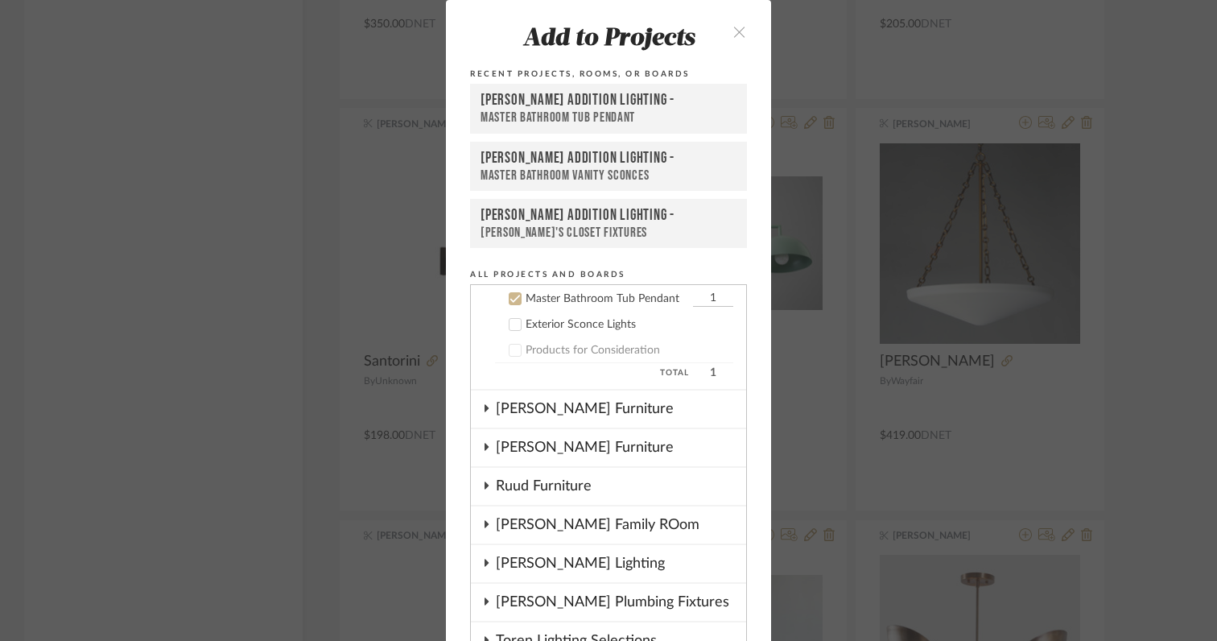
click at [509, 303] on icon at bounding box center [514, 298] width 11 height 11
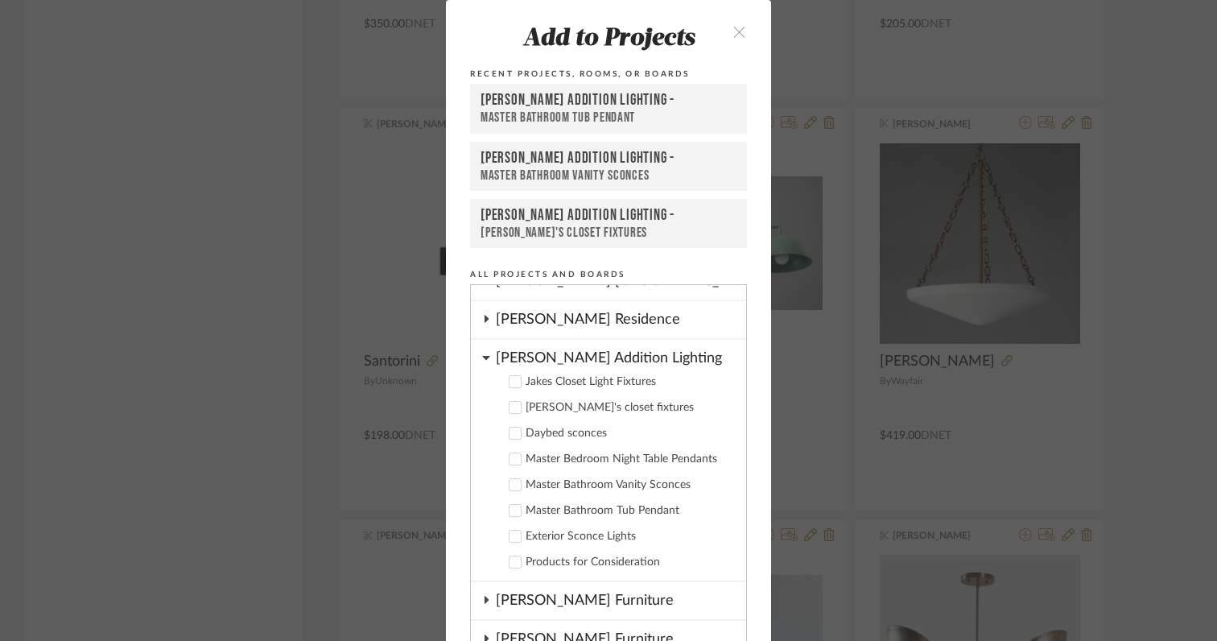
scroll to position [176, 0]
click at [510, 414] on label "[PERSON_NAME]'s closet fixtures" at bounding box center [614, 406] width 238 height 16
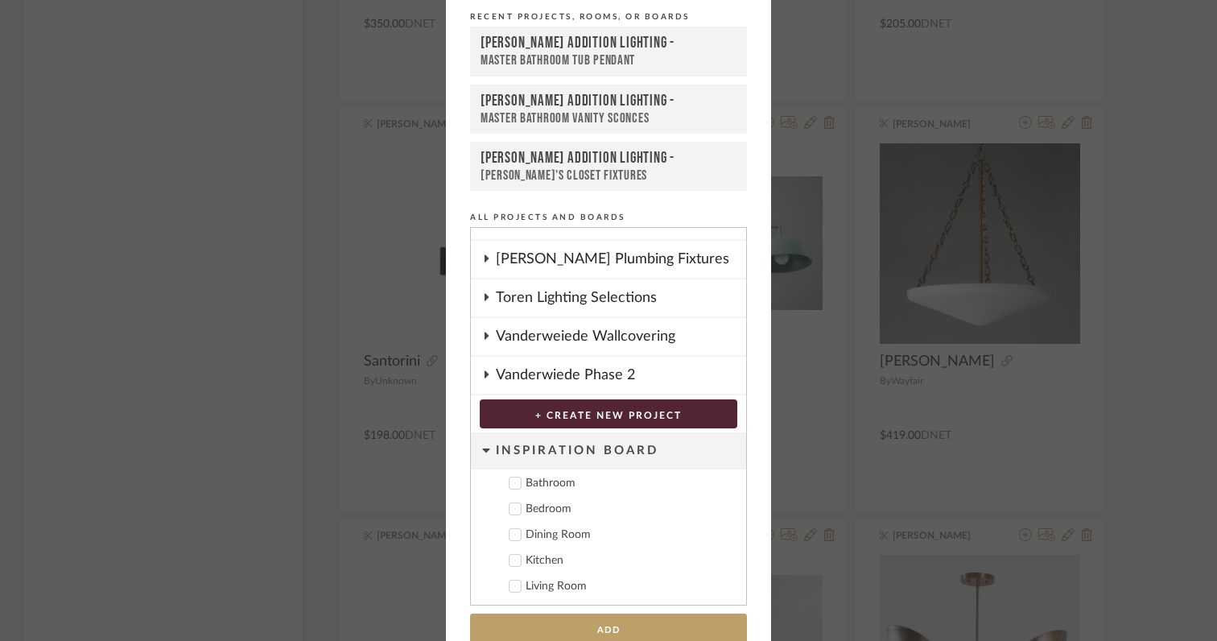
scroll to position [86, 0]
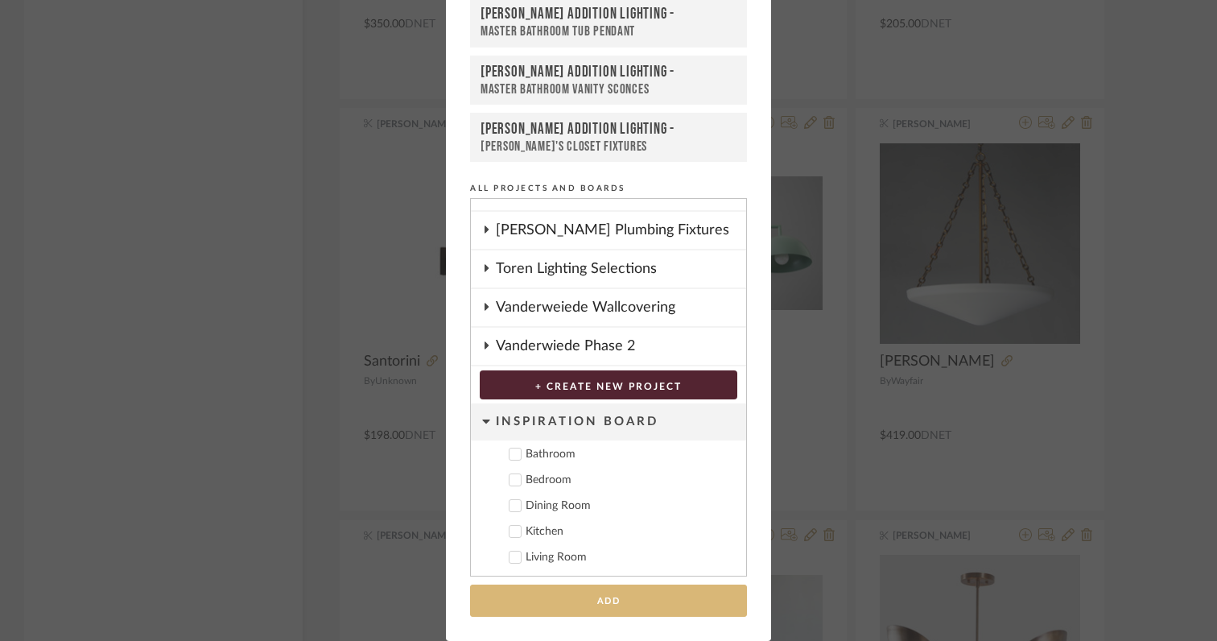
click at [522, 600] on button "Add" at bounding box center [608, 600] width 277 height 33
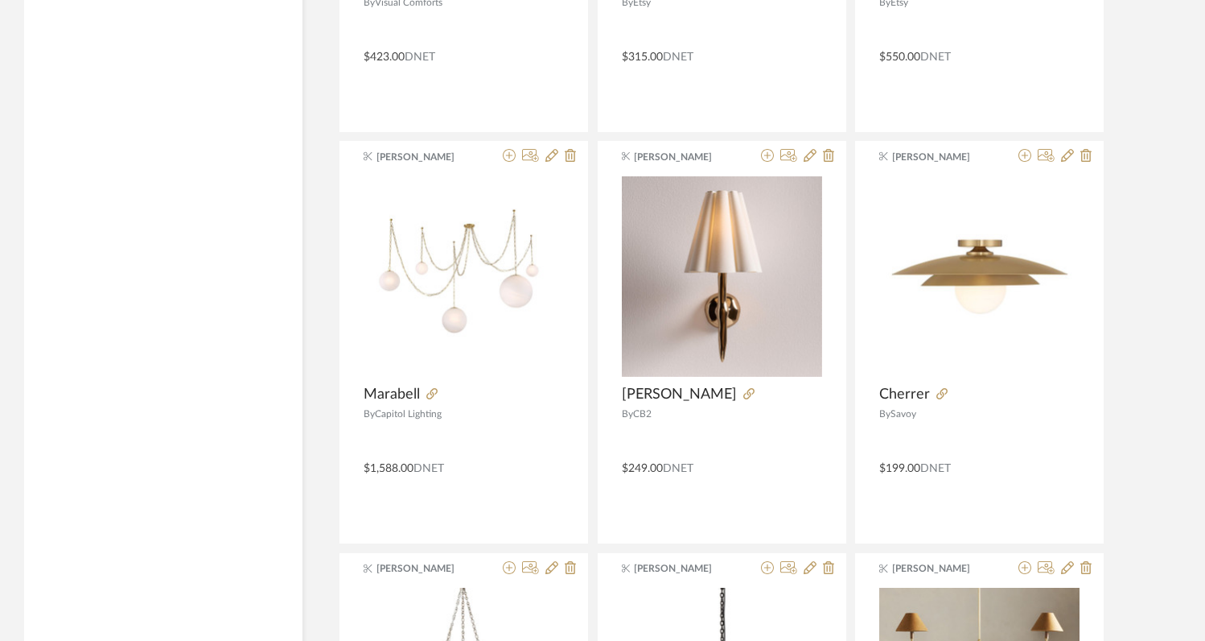
scroll to position [7585, 0]
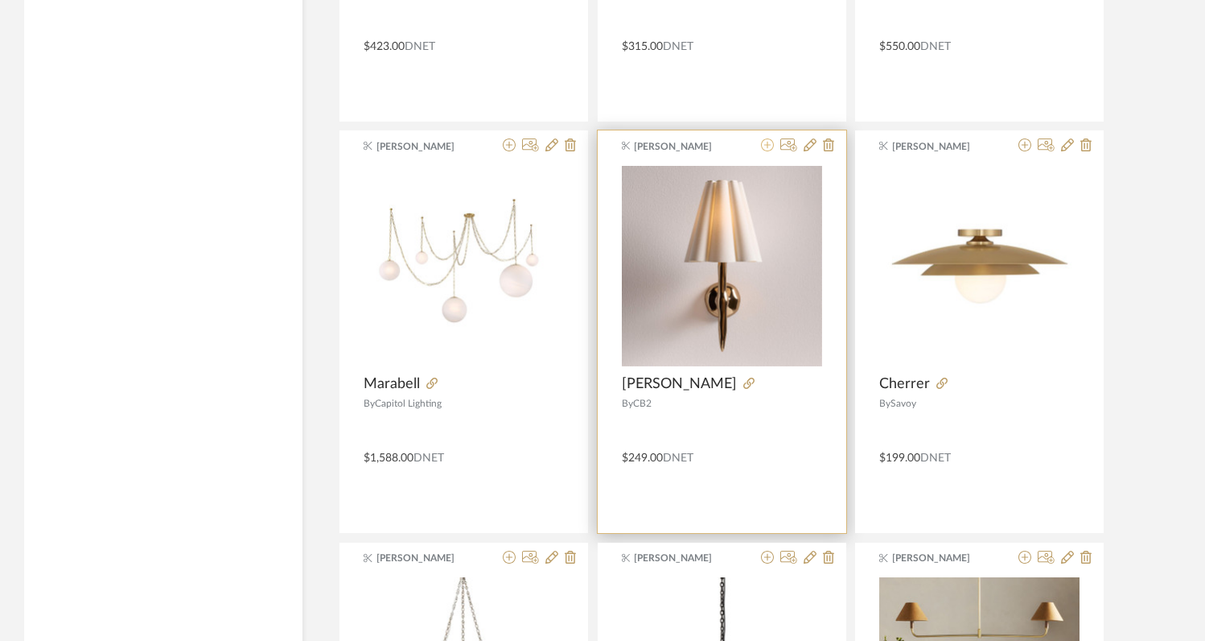
click at [768, 148] on icon at bounding box center [767, 144] width 13 height 13
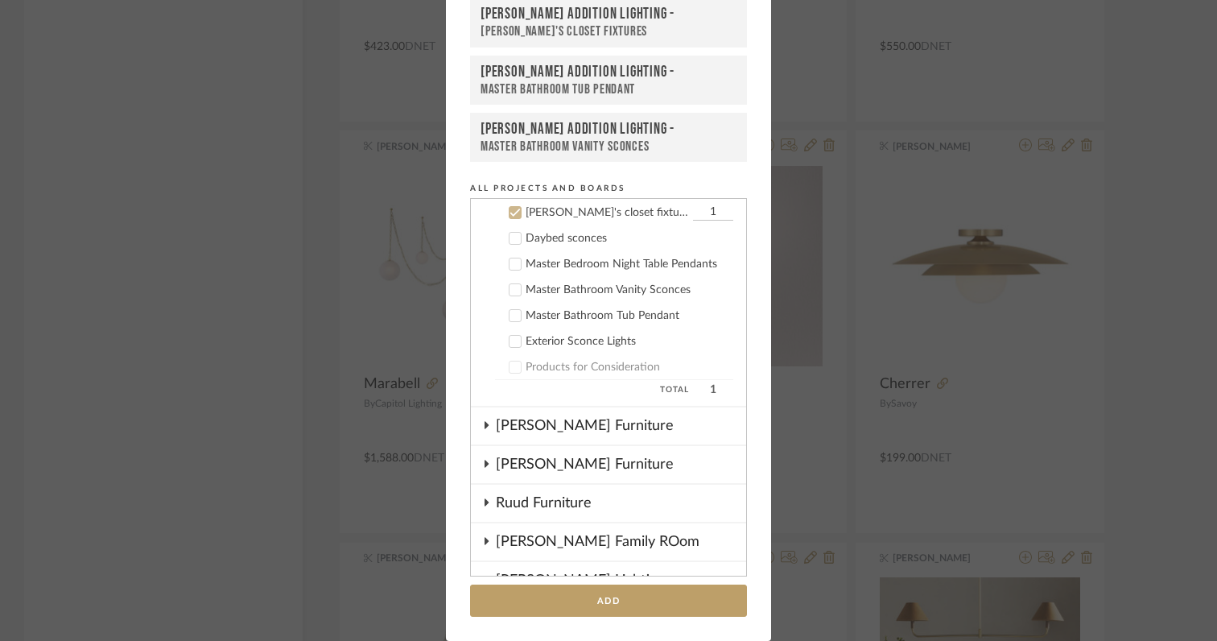
scroll to position [0, 0]
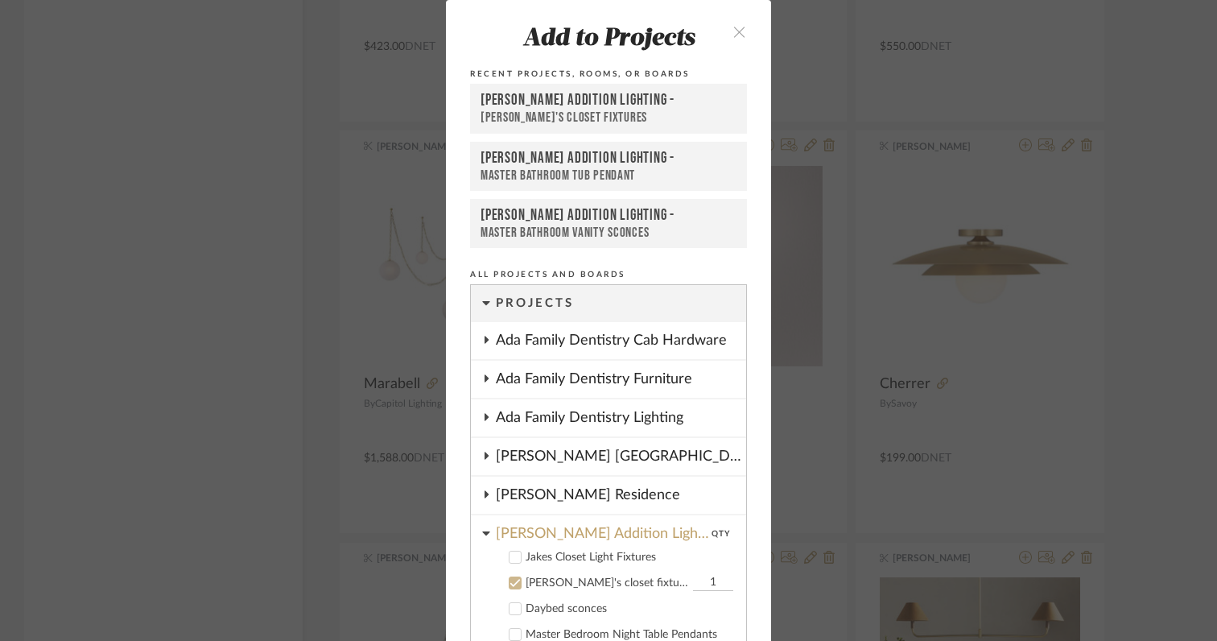
click at [736, 35] on icon "close" at bounding box center [739, 32] width 14 height 14
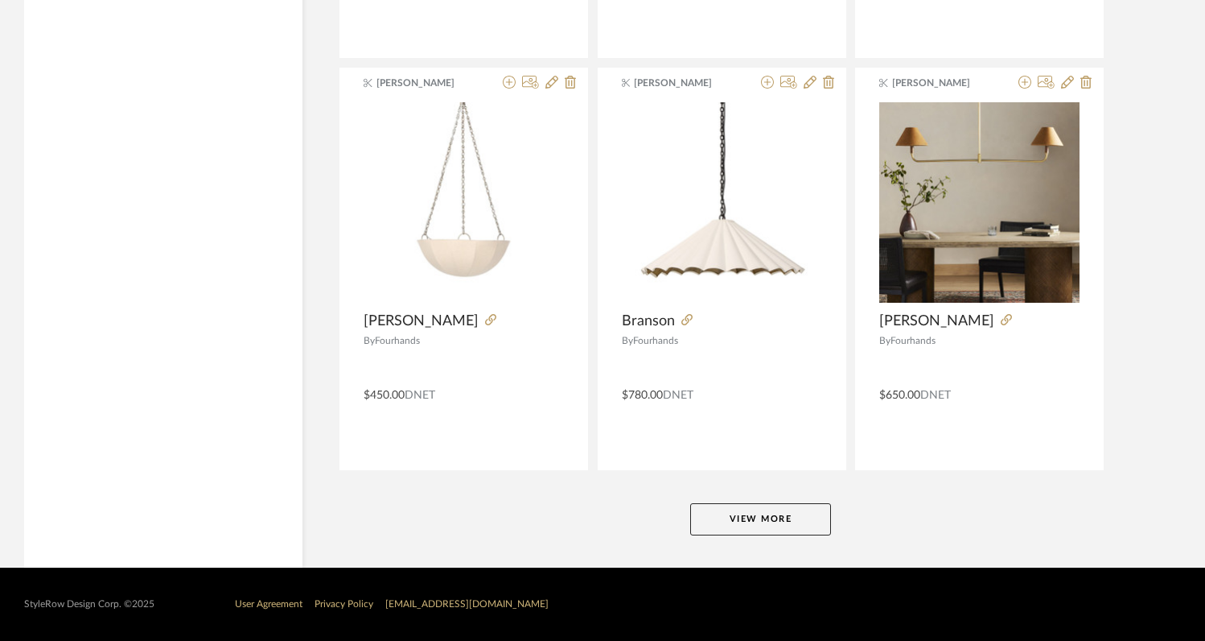
click at [745, 513] on button "View More" at bounding box center [760, 519] width 141 height 32
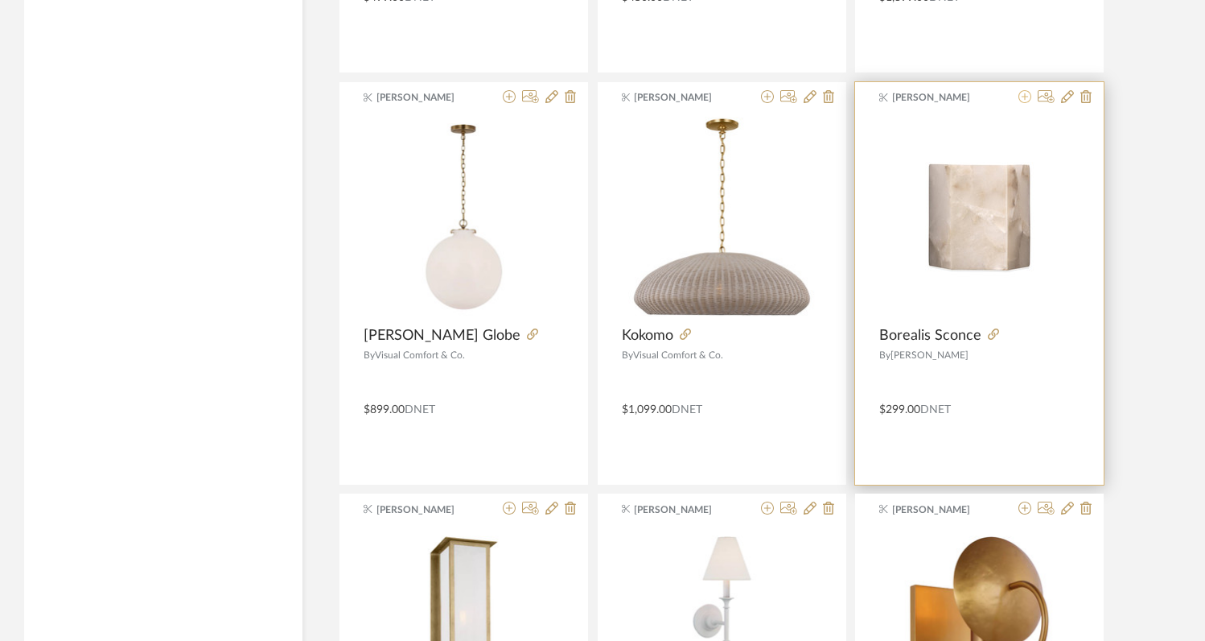
click at [1024, 100] on icon at bounding box center [1025, 96] width 13 height 13
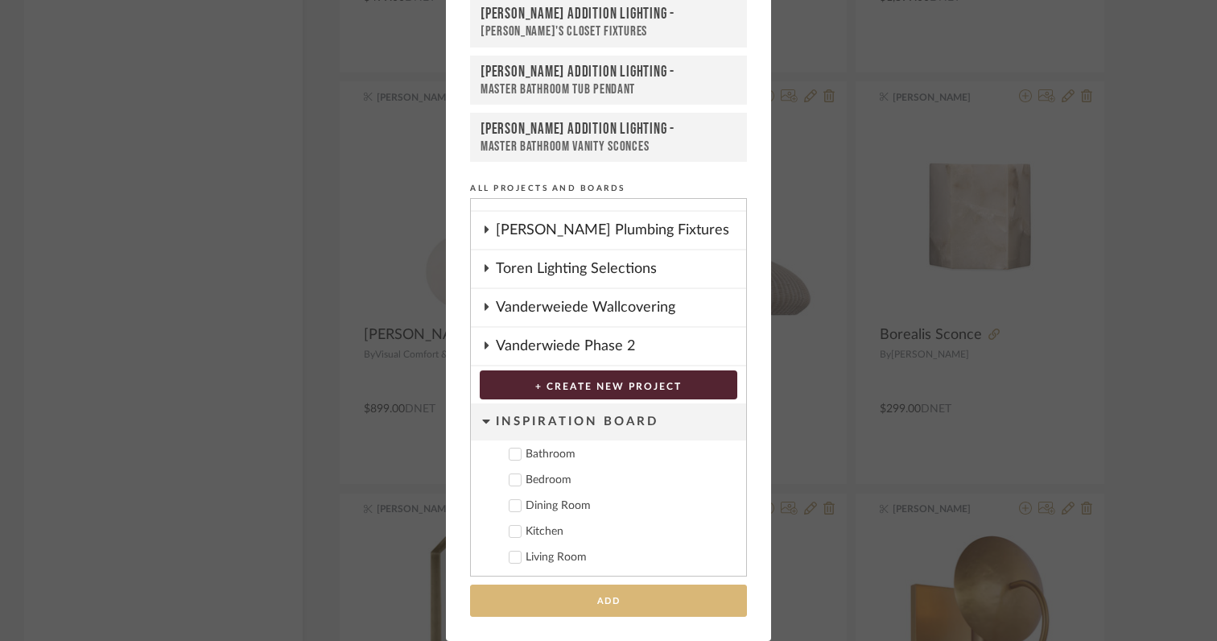
click at [575, 603] on button "Add" at bounding box center [608, 600] width 277 height 33
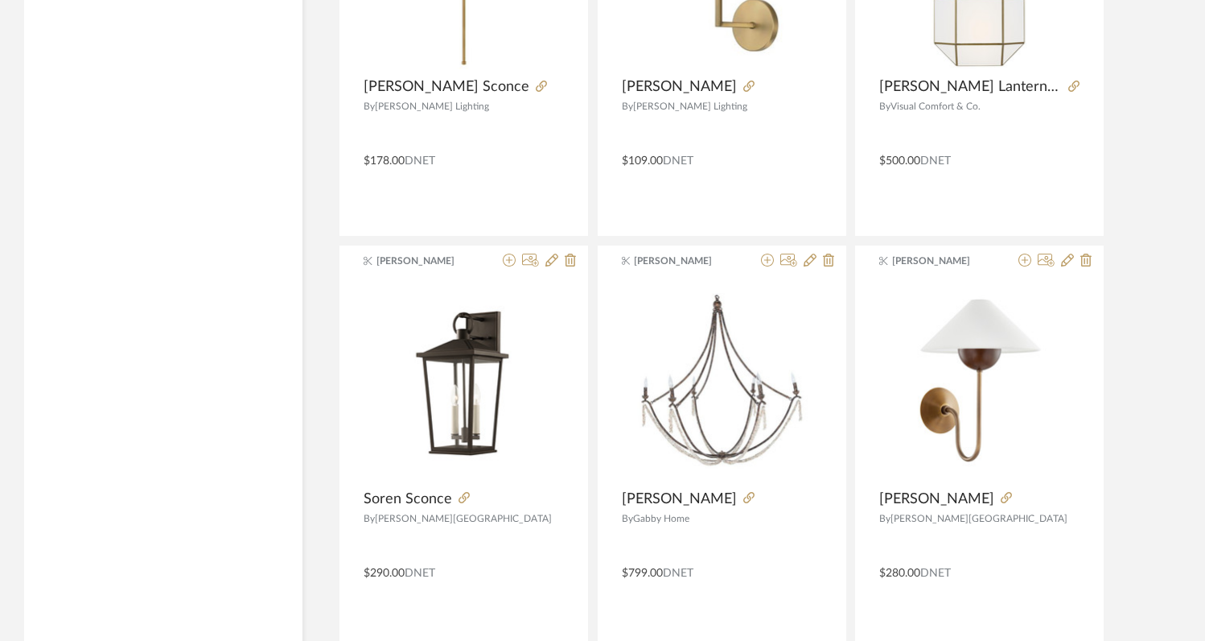
scroll to position [12176, 0]
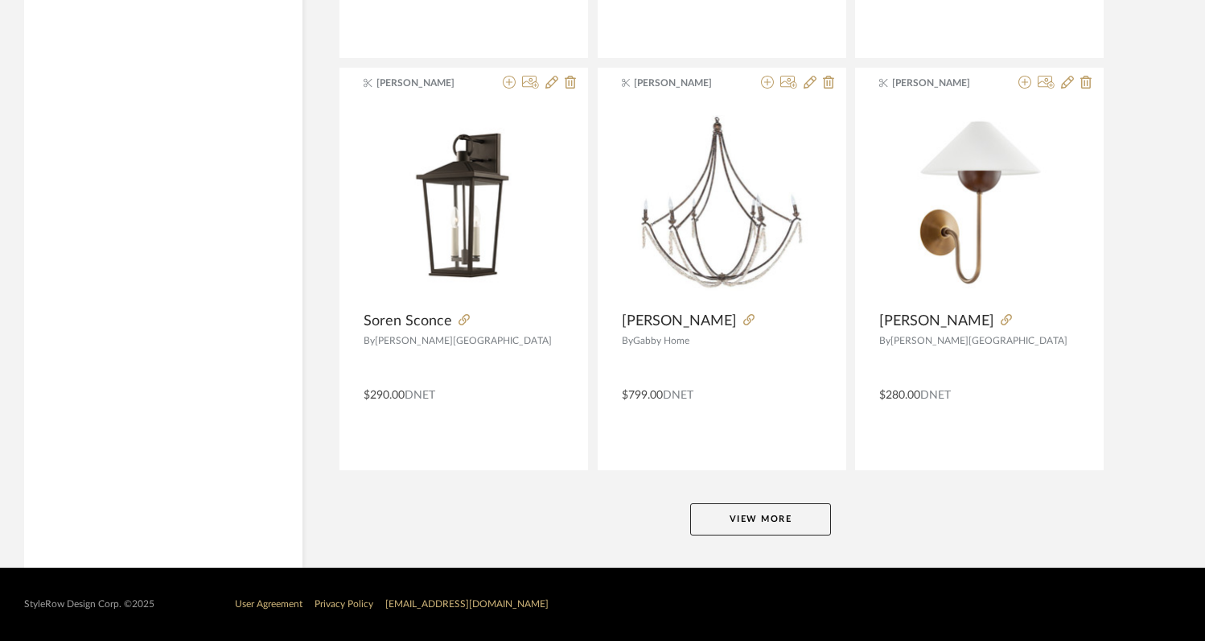
click at [777, 523] on button "View More" at bounding box center [760, 519] width 141 height 32
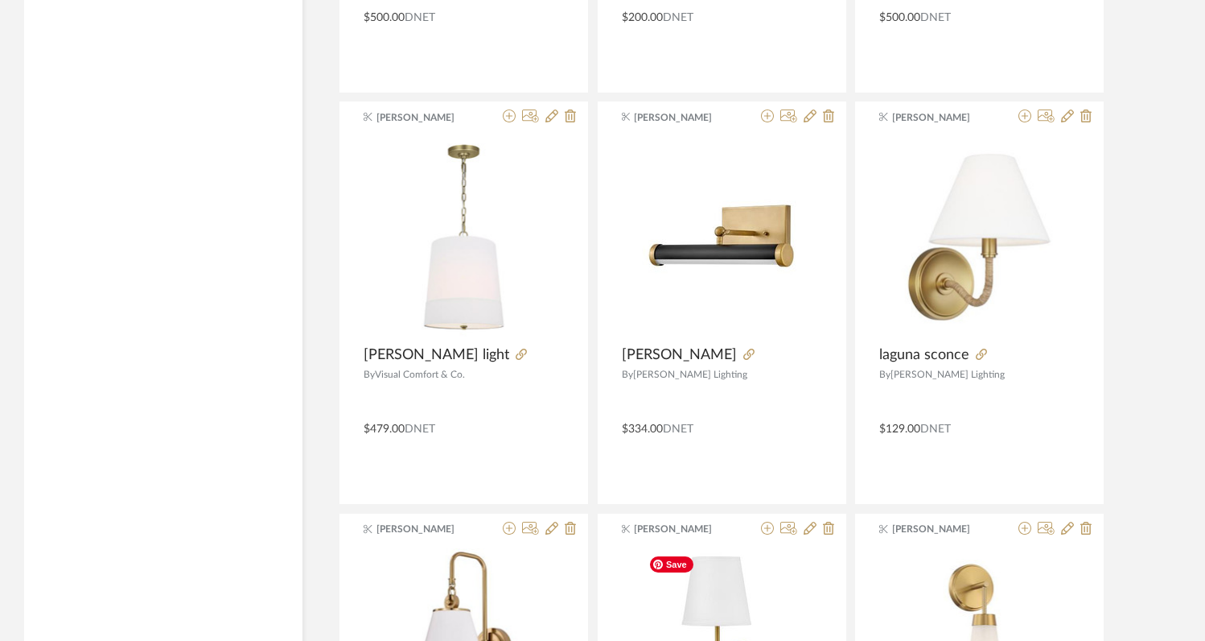
scroll to position [13371, 0]
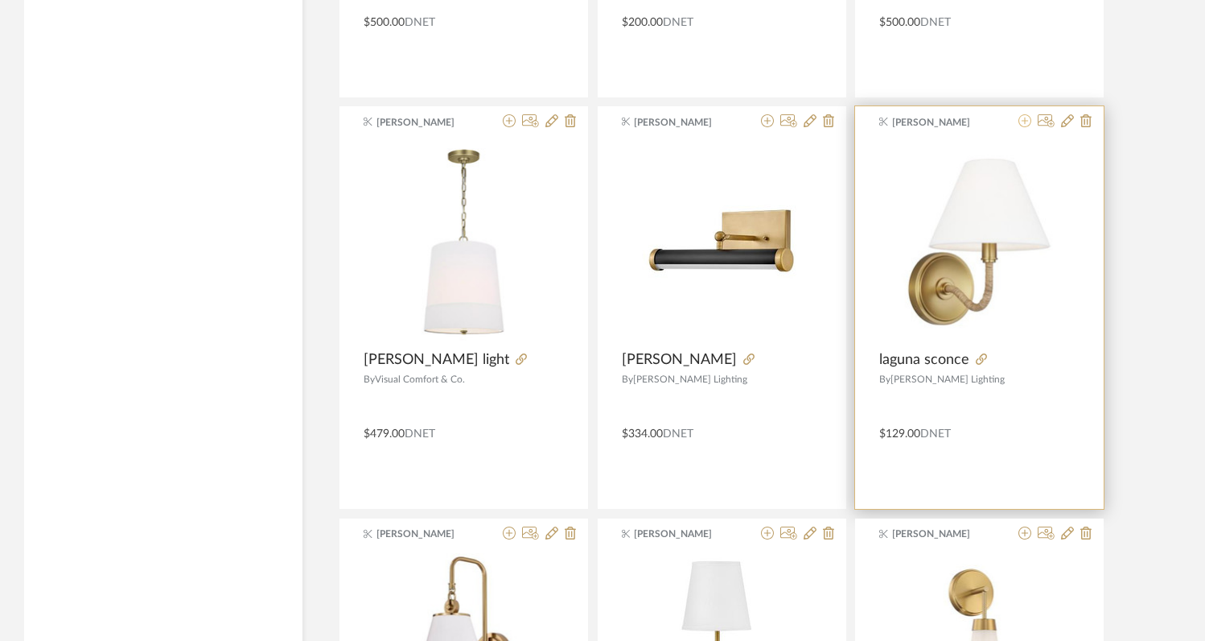
click at [1024, 127] on icon at bounding box center [1025, 120] width 13 height 13
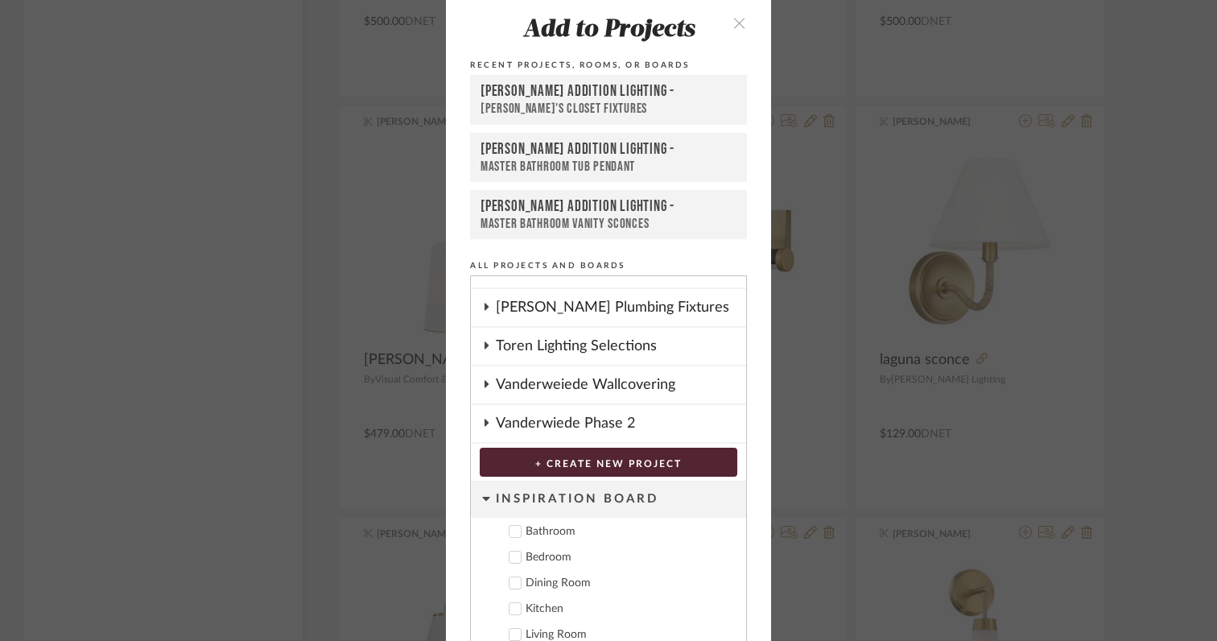
scroll to position [86, 0]
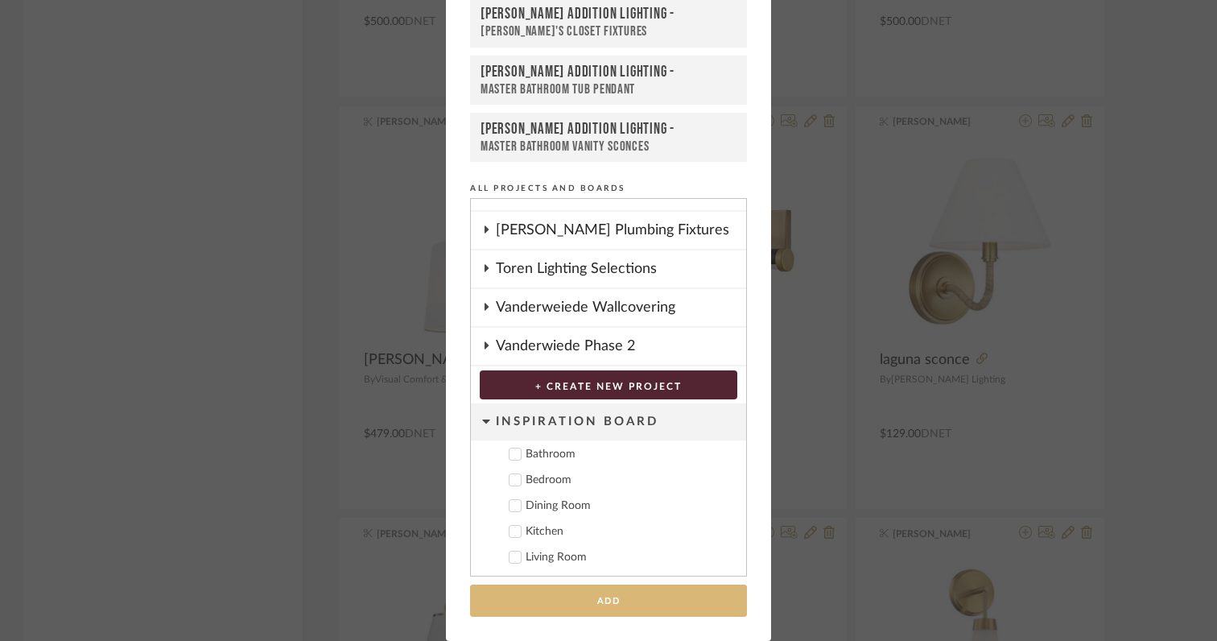
click at [633, 603] on button "Add" at bounding box center [608, 600] width 277 height 33
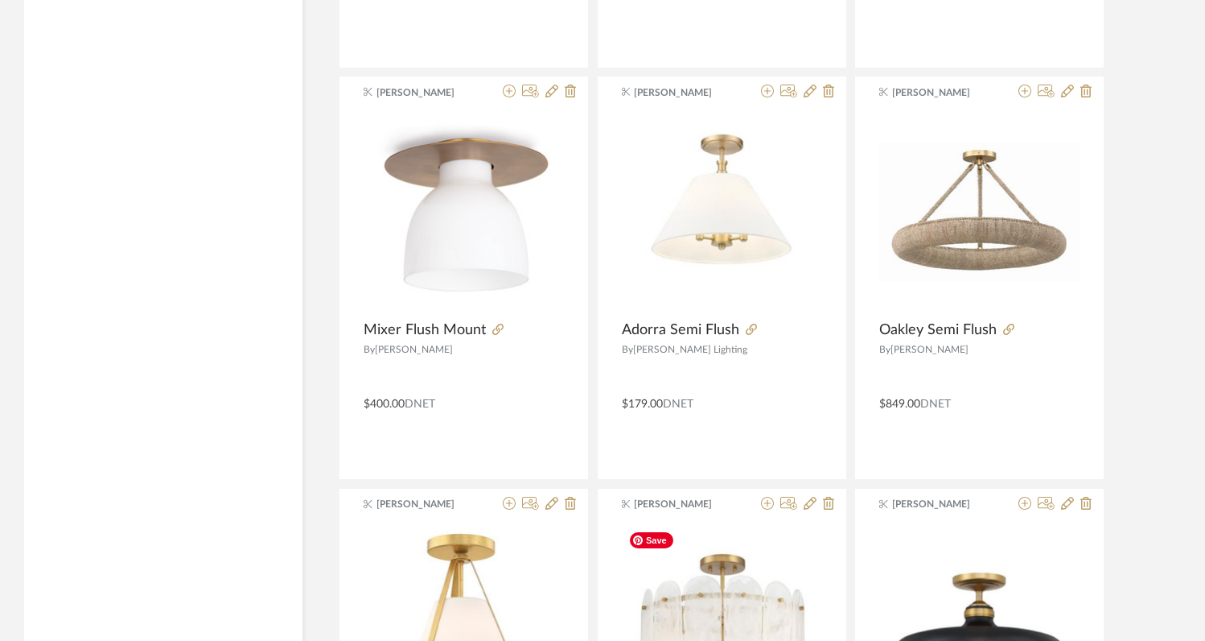
scroll to position [15048, 0]
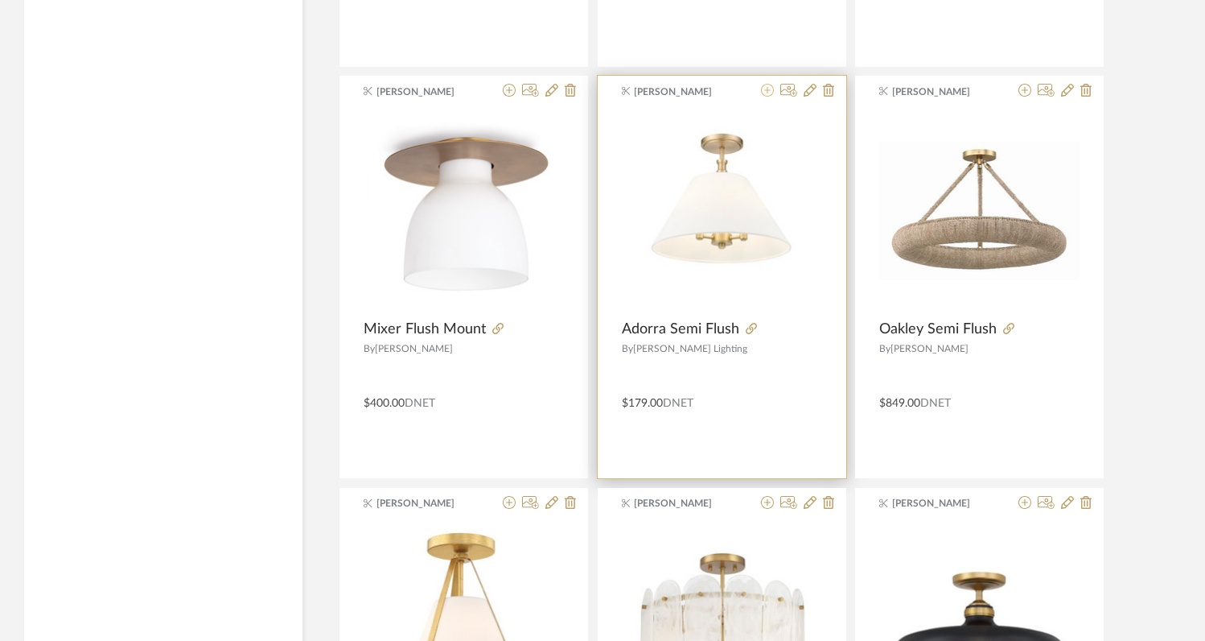
click at [765, 97] on icon at bounding box center [767, 90] width 13 height 13
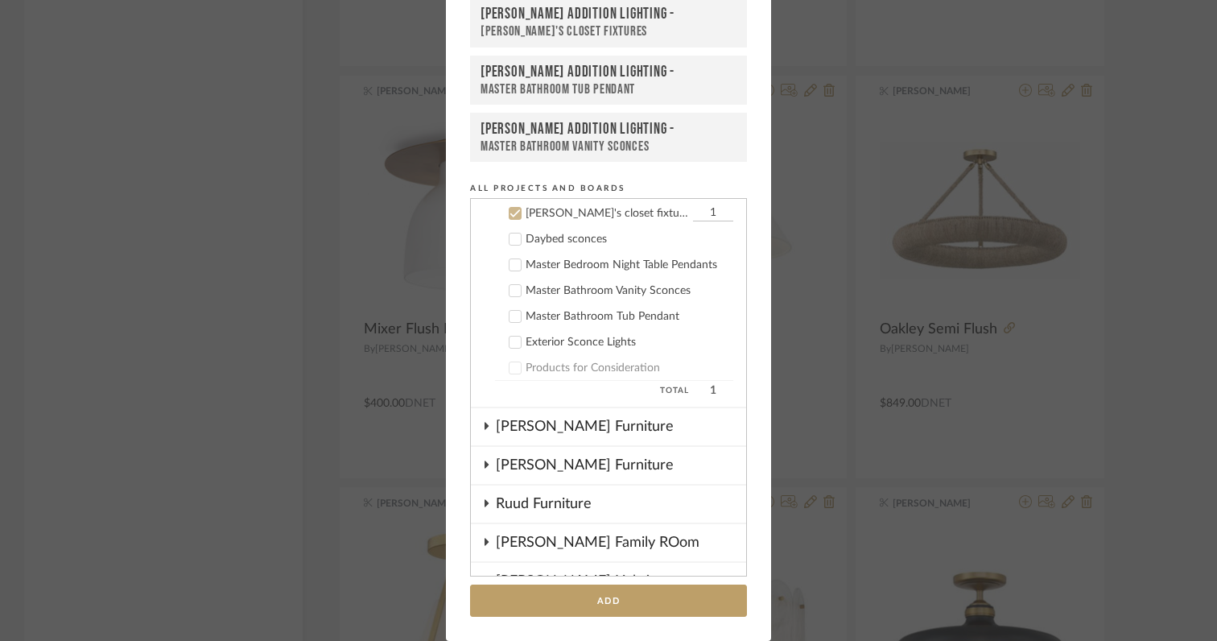
scroll to position [284, 0]
click at [597, 604] on button "Add" at bounding box center [608, 600] width 277 height 33
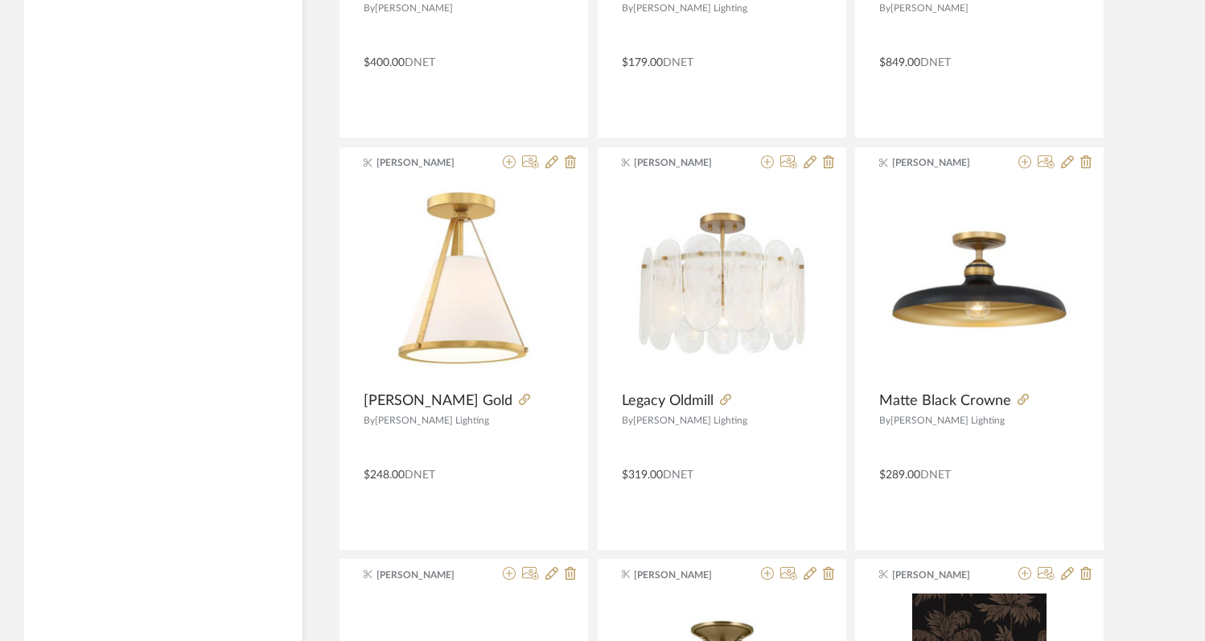
scroll to position [15365, 0]
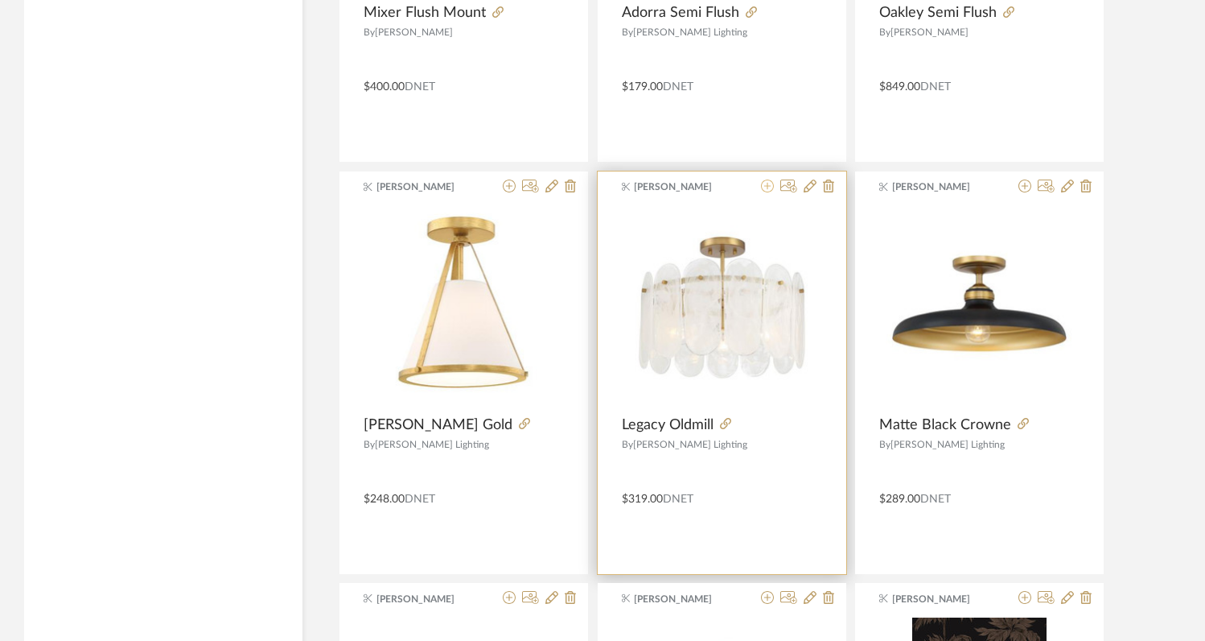
click at [768, 185] on icon at bounding box center [767, 185] width 13 height 13
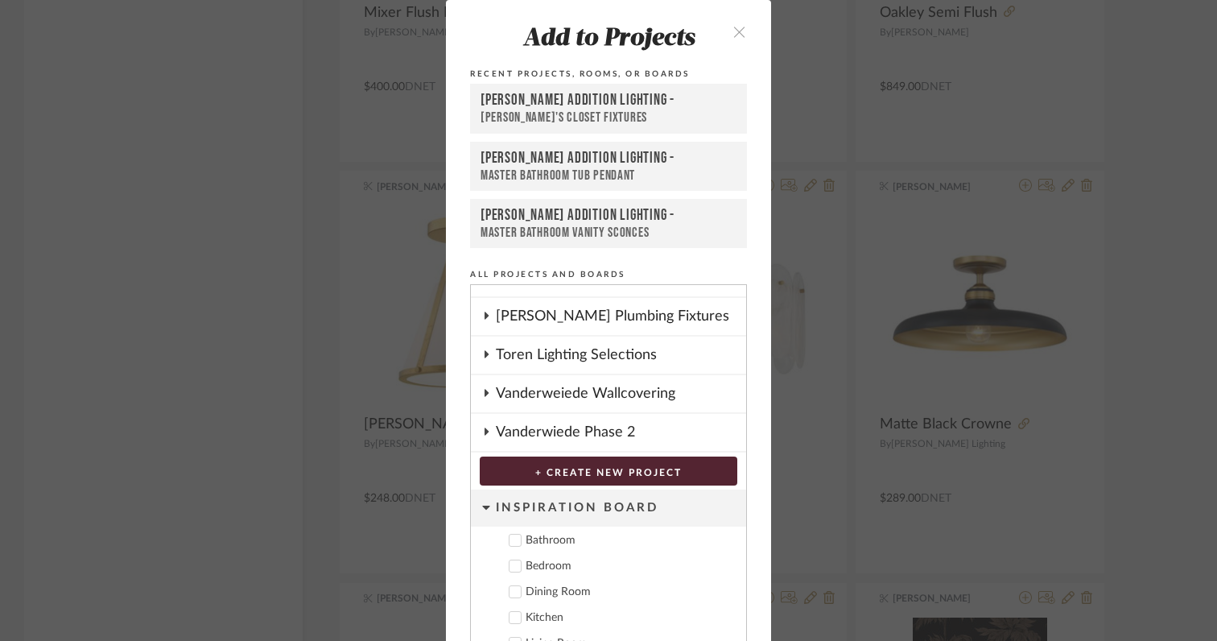
scroll to position [86, 0]
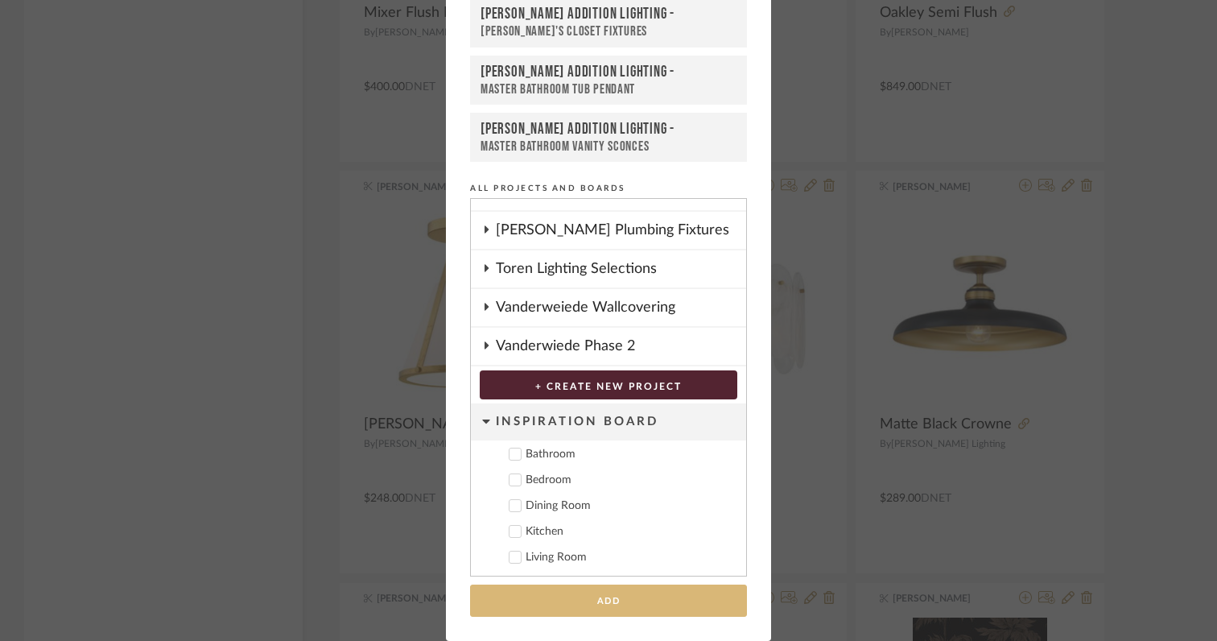
click at [581, 591] on button "Add" at bounding box center [608, 600] width 277 height 33
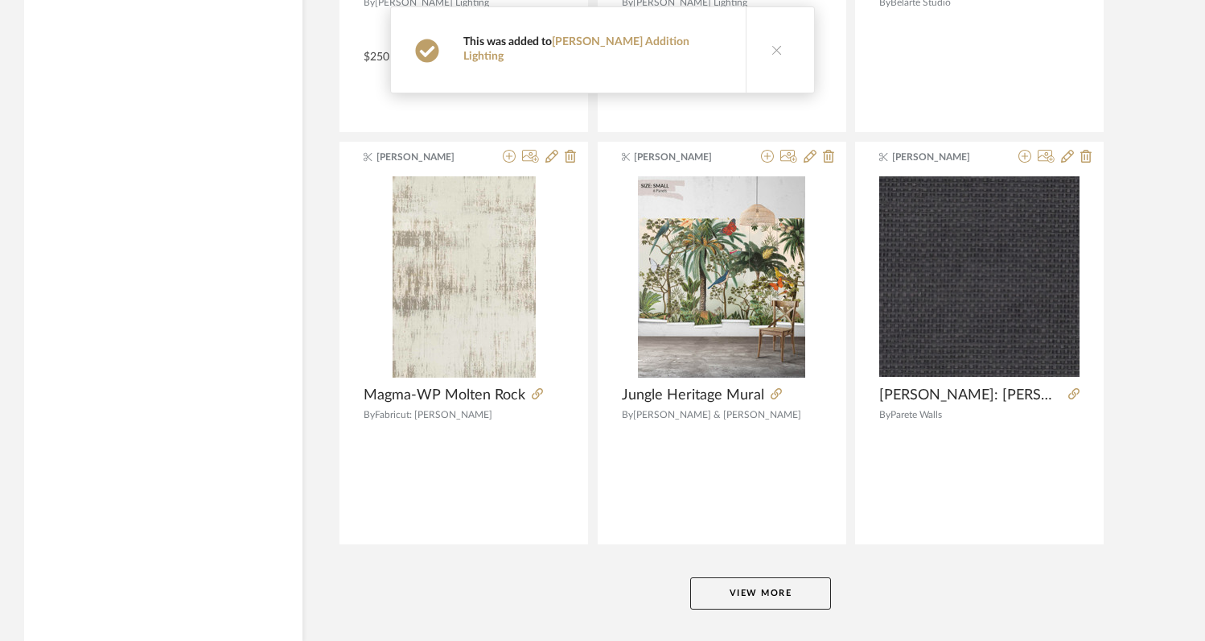
scroll to position [16292, 0]
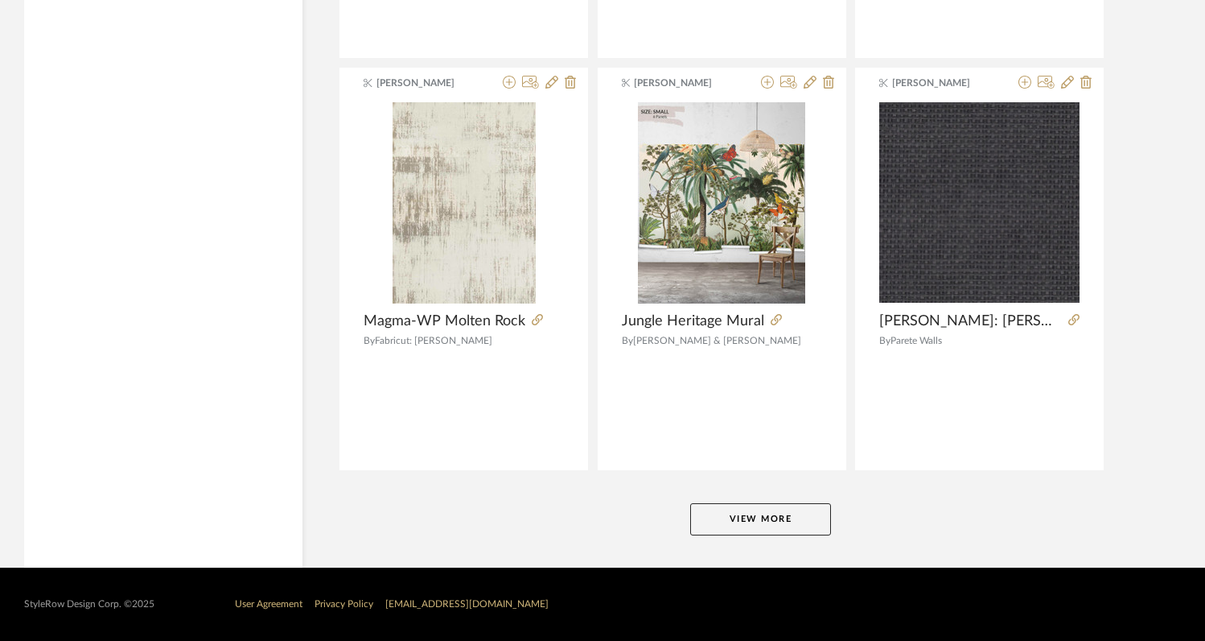
click at [731, 513] on button "View More" at bounding box center [760, 519] width 141 height 32
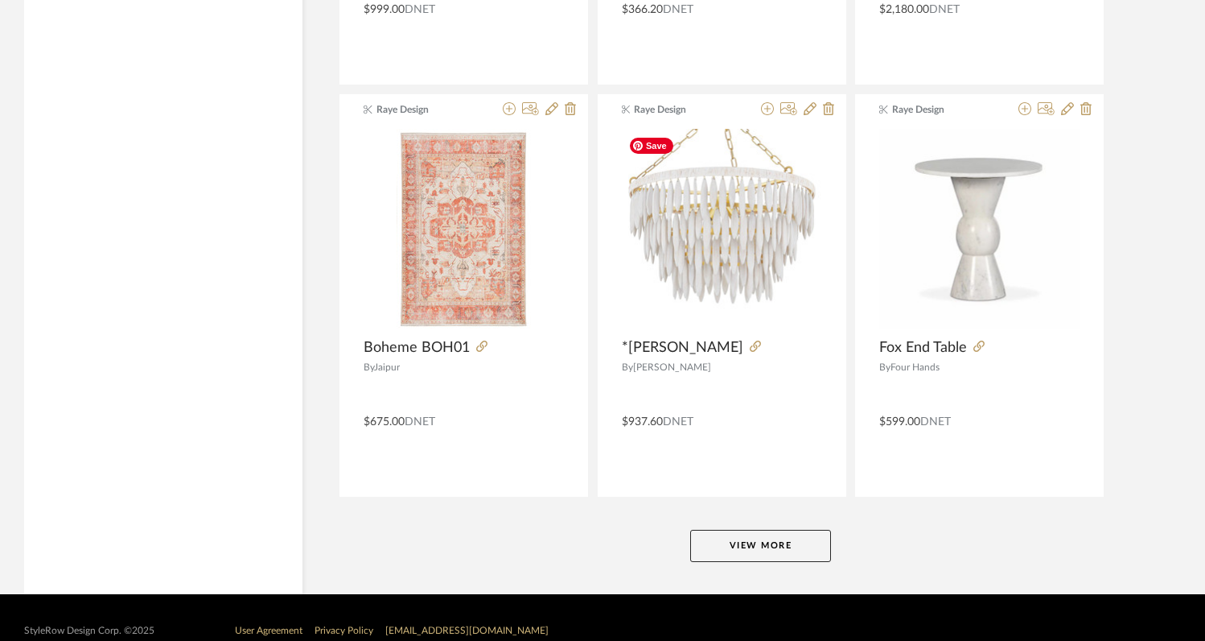
scroll to position [20407, 0]
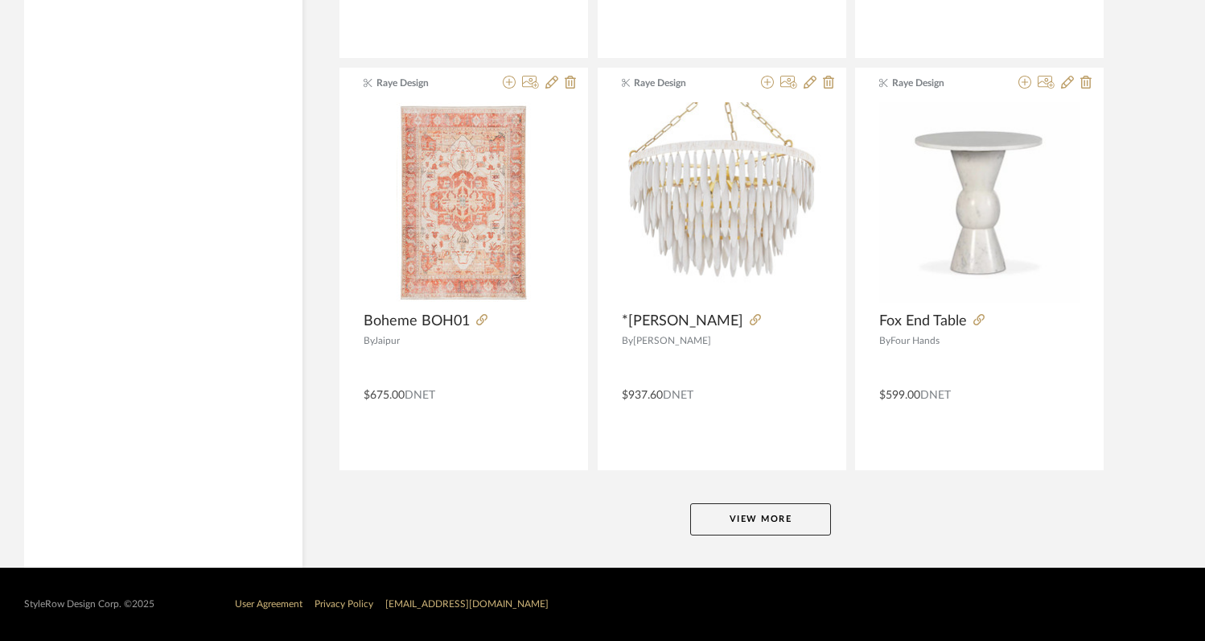
click at [731, 513] on button "View More" at bounding box center [760, 519] width 141 height 32
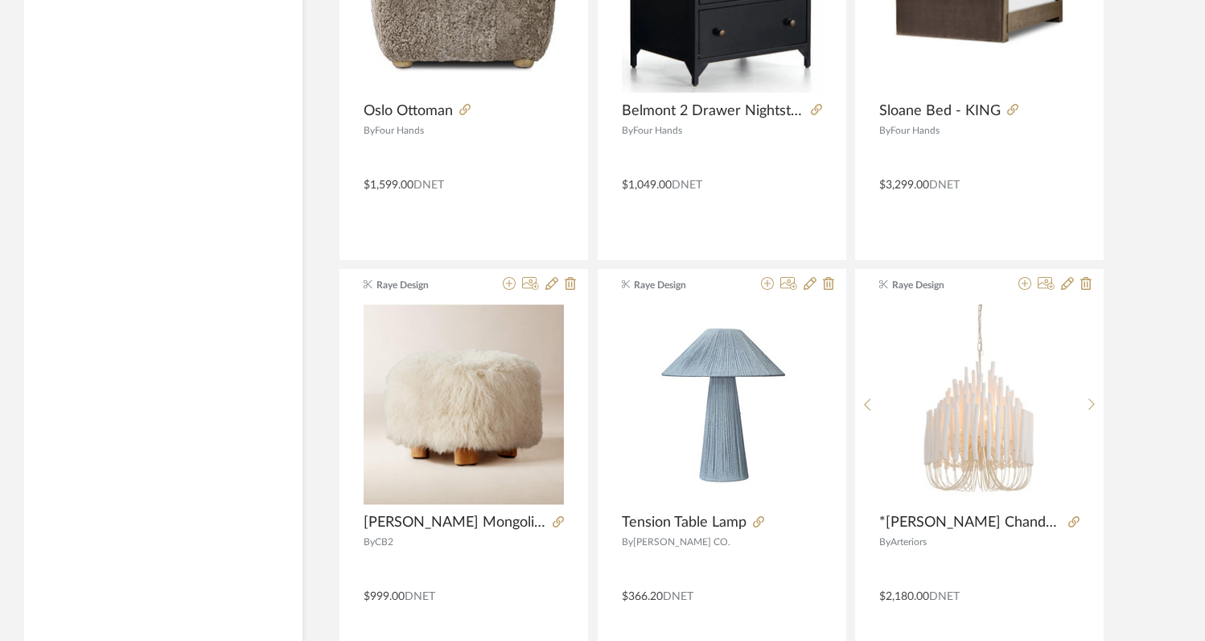
scroll to position [19545, 0]
